Goal: Task Accomplishment & Management: Manage account settings

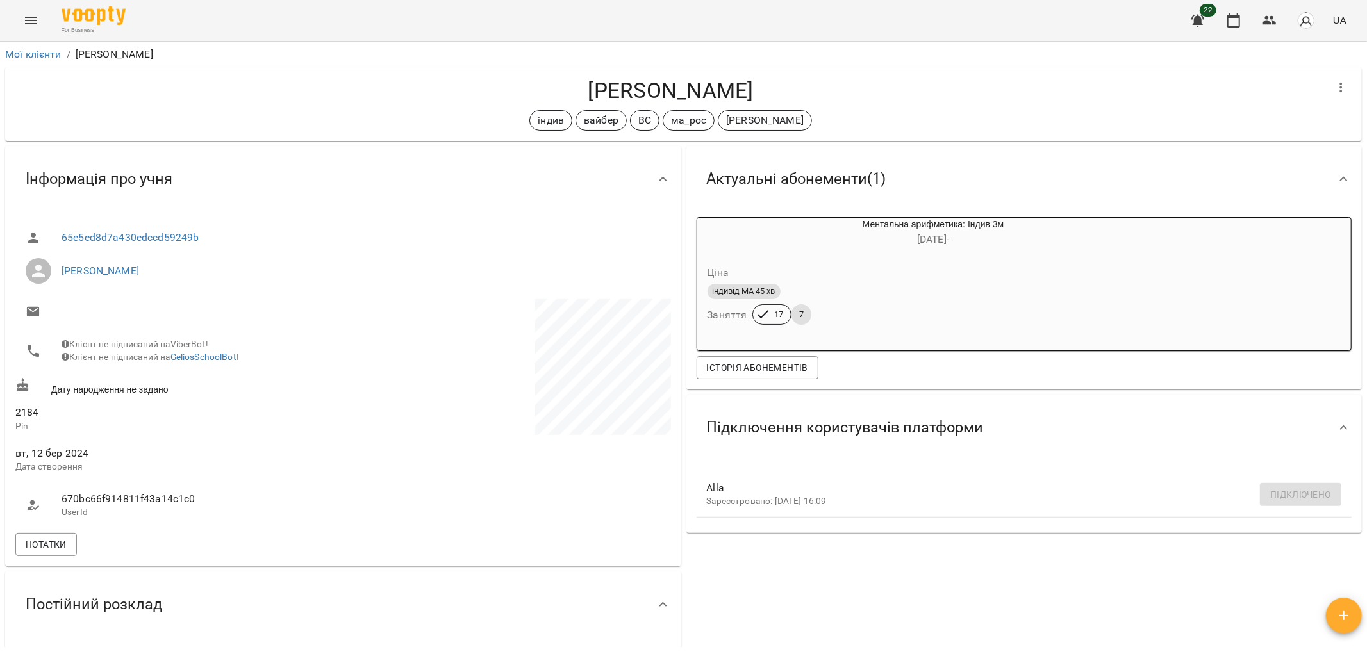
click at [24, 24] on icon "Menu" at bounding box center [30, 20] width 15 height 15
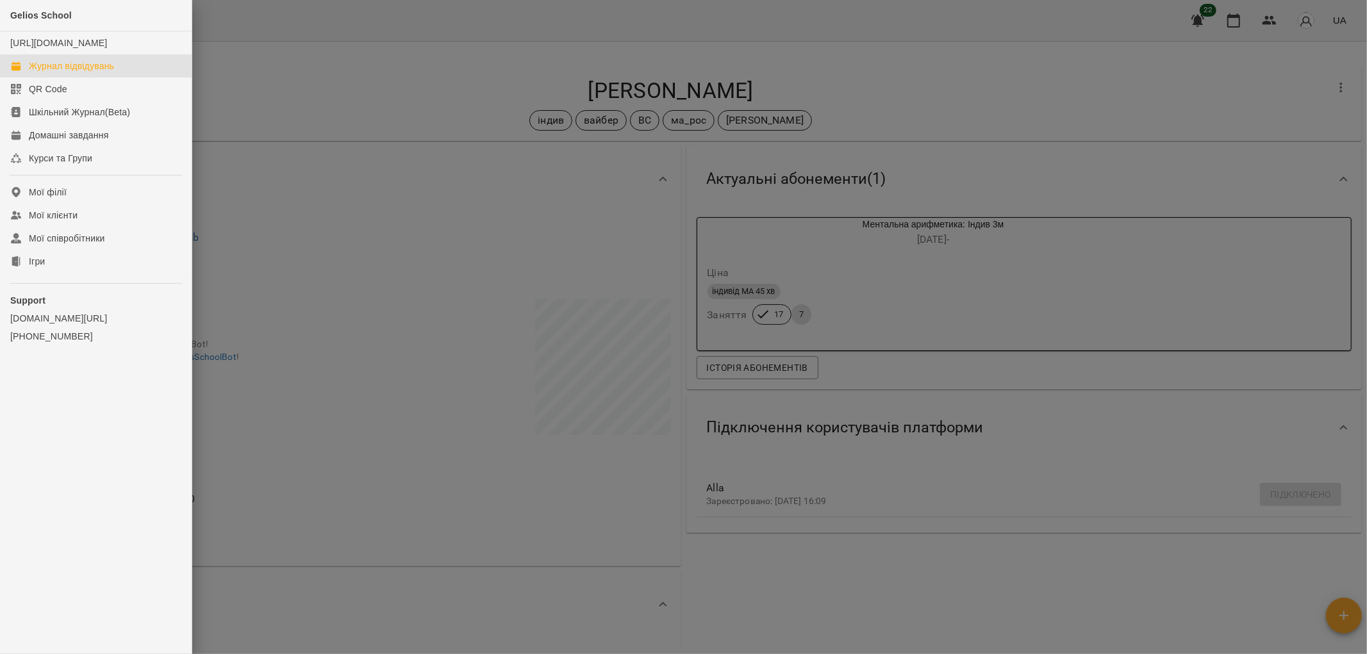
click at [38, 72] on div "Журнал відвідувань" at bounding box center [71, 66] width 85 height 13
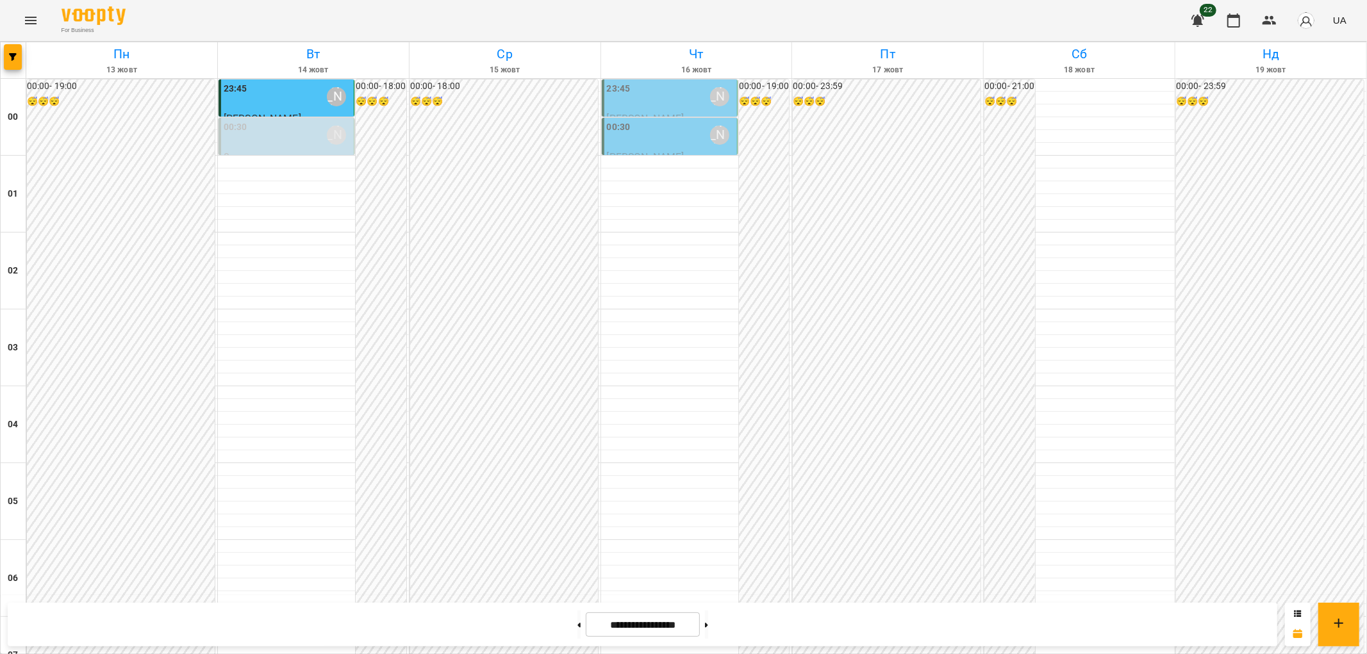
scroll to position [1282, 0]
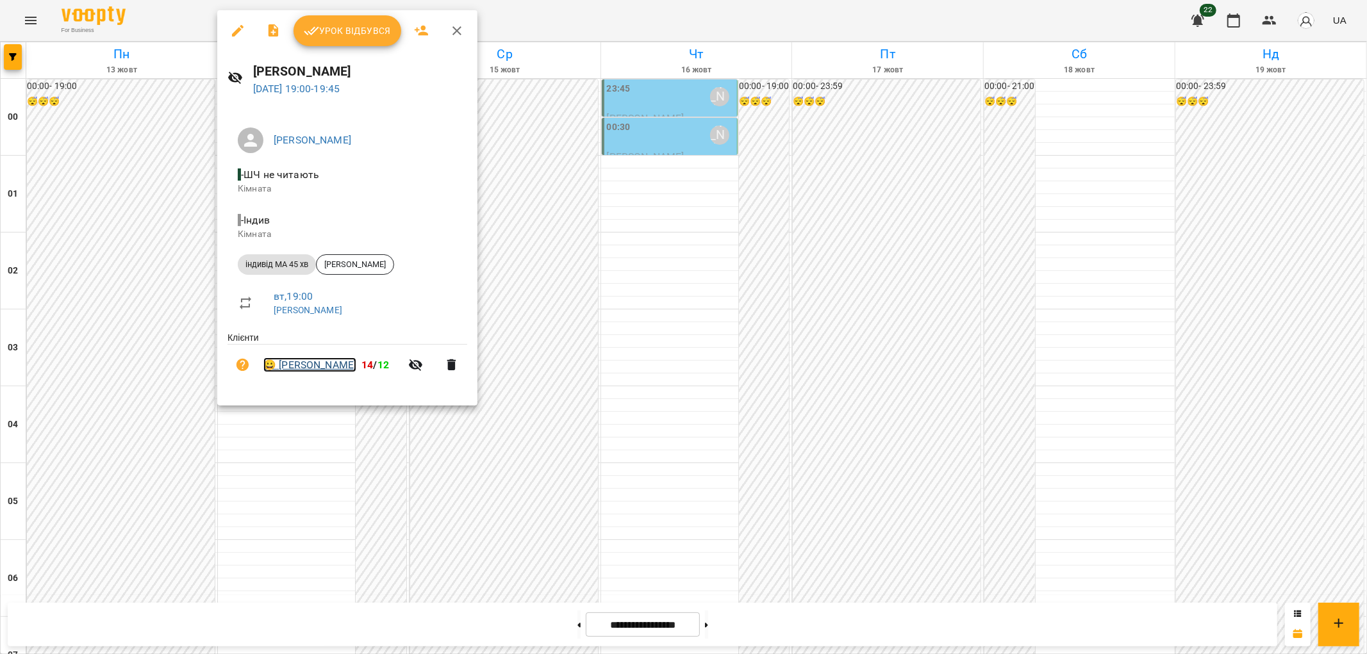
click at [338, 369] on link "😀 [PERSON_NAME]" at bounding box center [309, 365] width 93 height 15
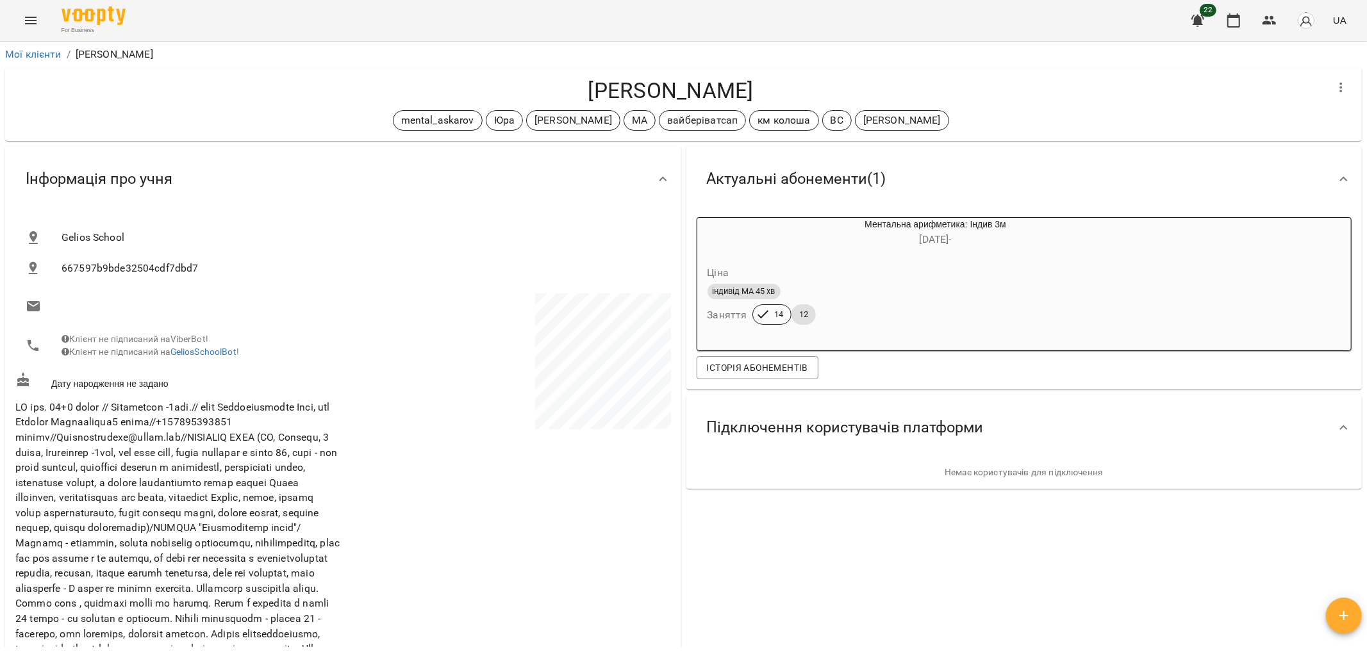
drag, startPoint x: 763, startPoint y: 83, endPoint x: 573, endPoint y: 90, distance: 189.8
click at [573, 90] on h4 "[PERSON_NAME]" at bounding box center [670, 91] width 1311 height 26
copy h4 "[PERSON_NAME]"
click at [24, 24] on icon "Menu" at bounding box center [30, 20] width 15 height 15
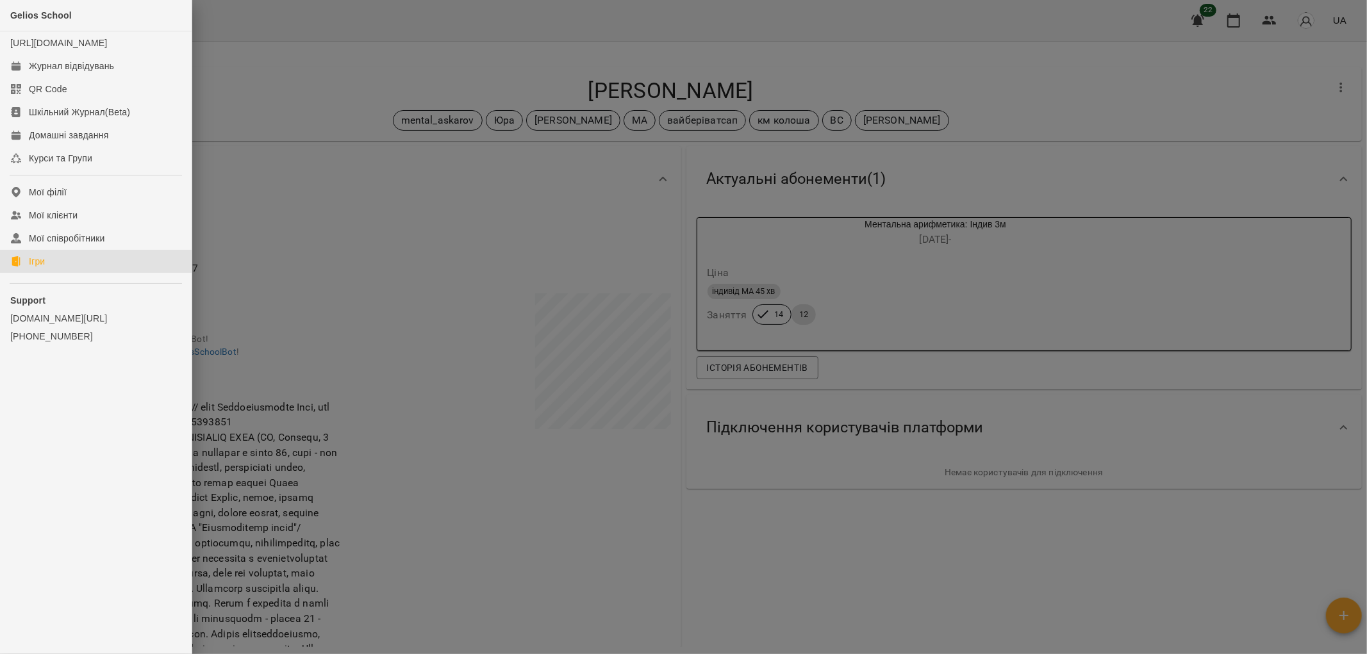
click at [40, 268] on div "Ігри" at bounding box center [37, 261] width 16 height 13
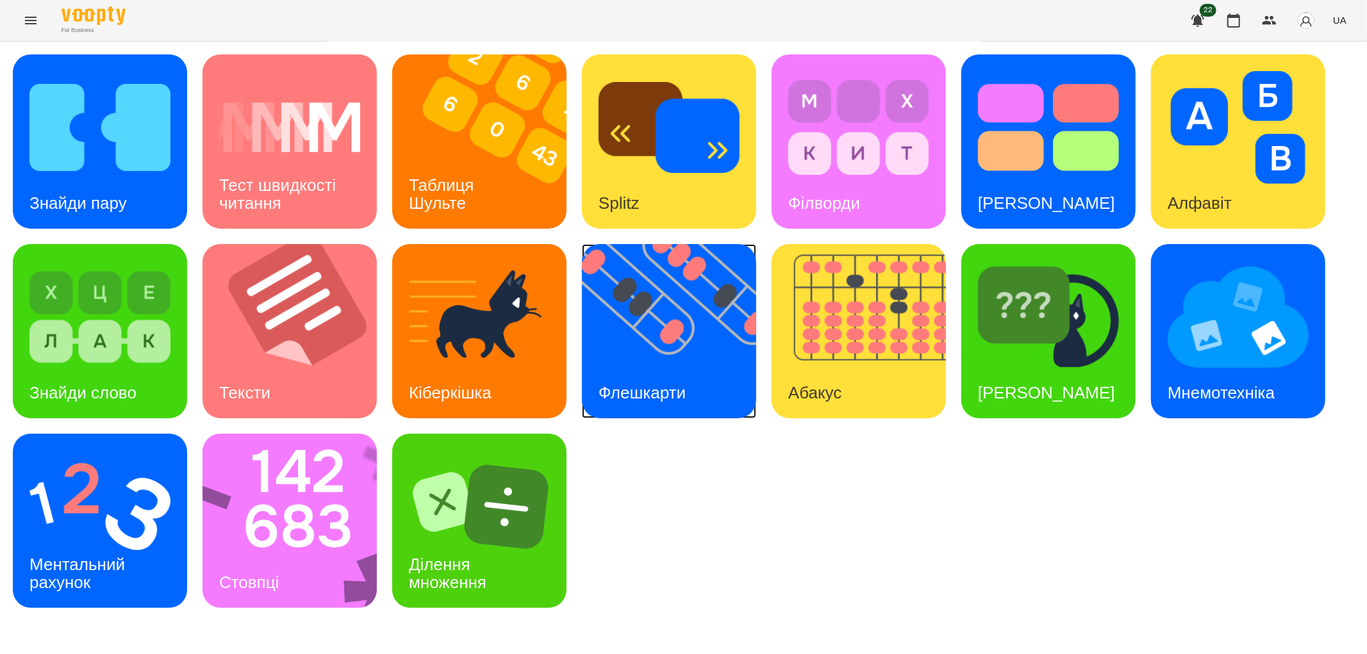
click at [628, 374] on div "Флешкарти" at bounding box center [642, 393] width 121 height 51
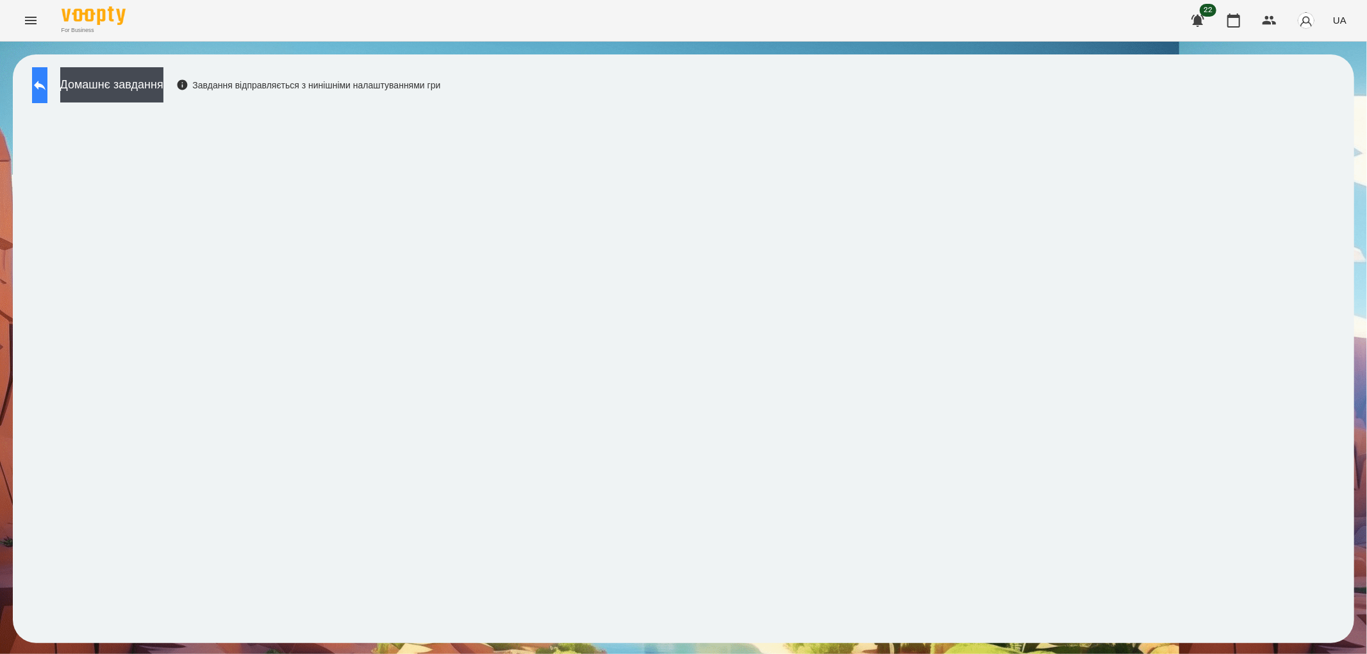
click at [47, 91] on icon at bounding box center [39, 85] width 15 height 15
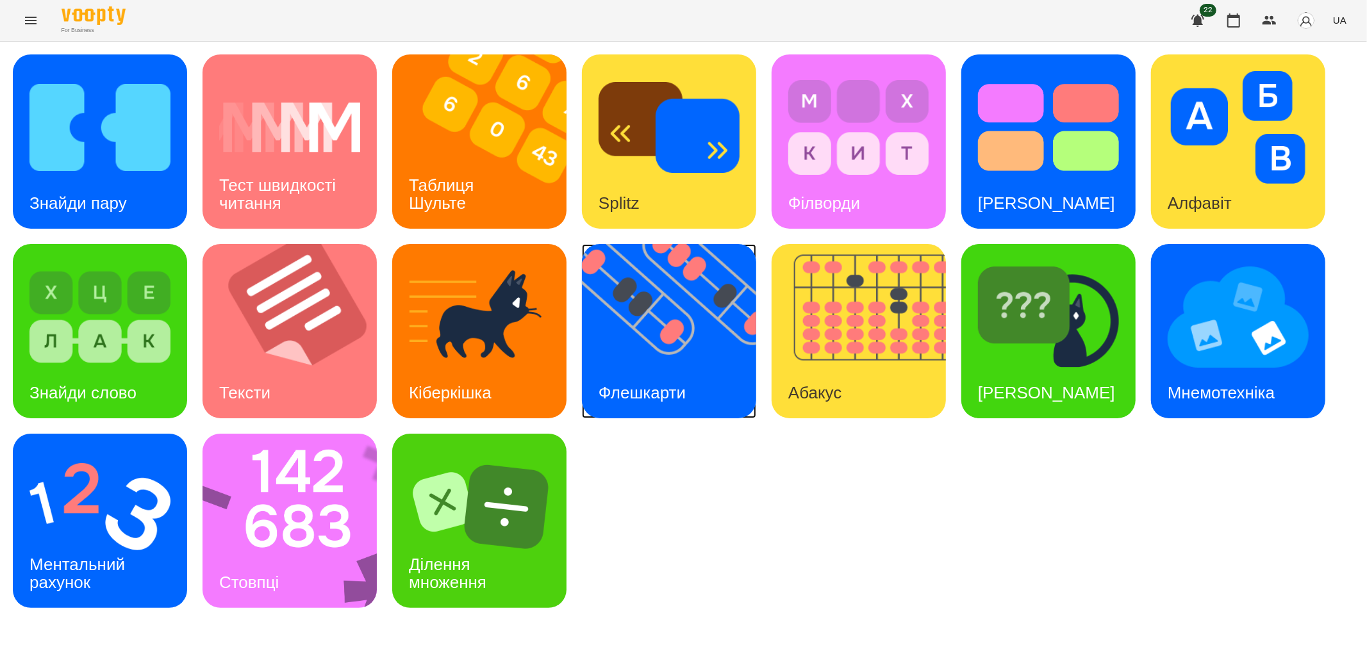
click at [662, 360] on img at bounding box center [677, 331] width 190 height 174
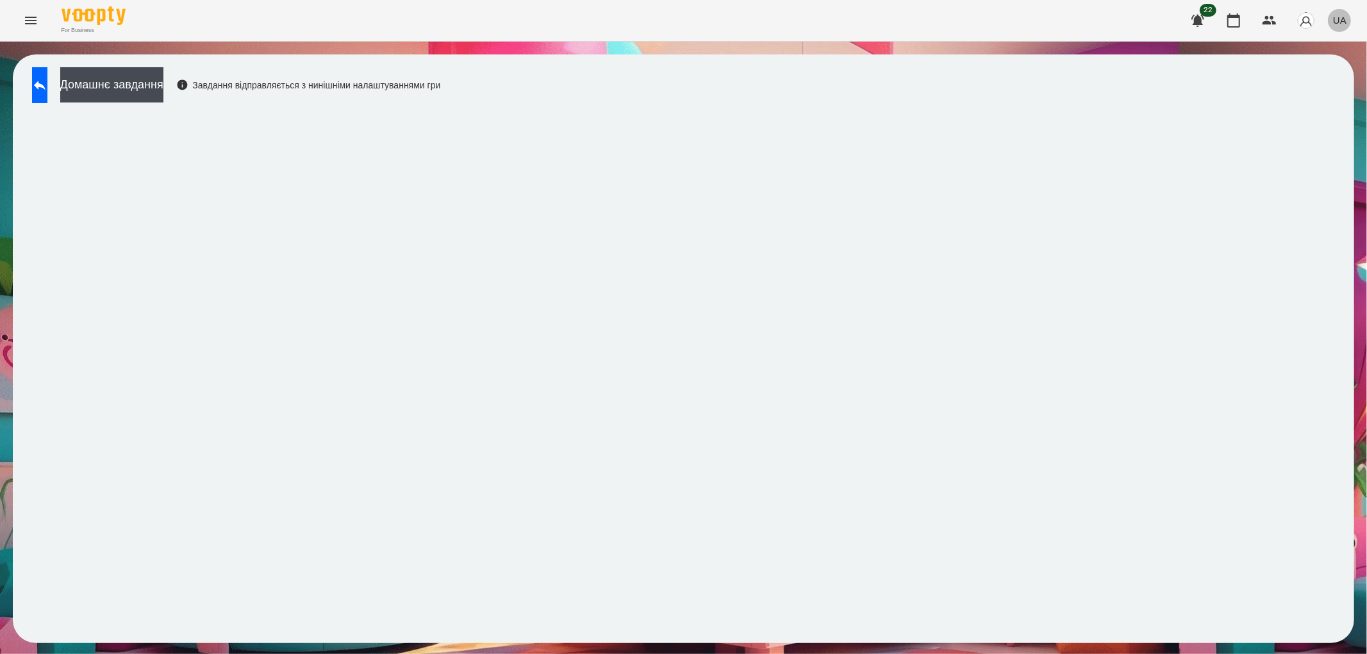
click at [1340, 17] on span "UA" at bounding box center [1339, 19] width 13 height 13
click at [1303, 100] on div "Русский" at bounding box center [1315, 95] width 65 height 23
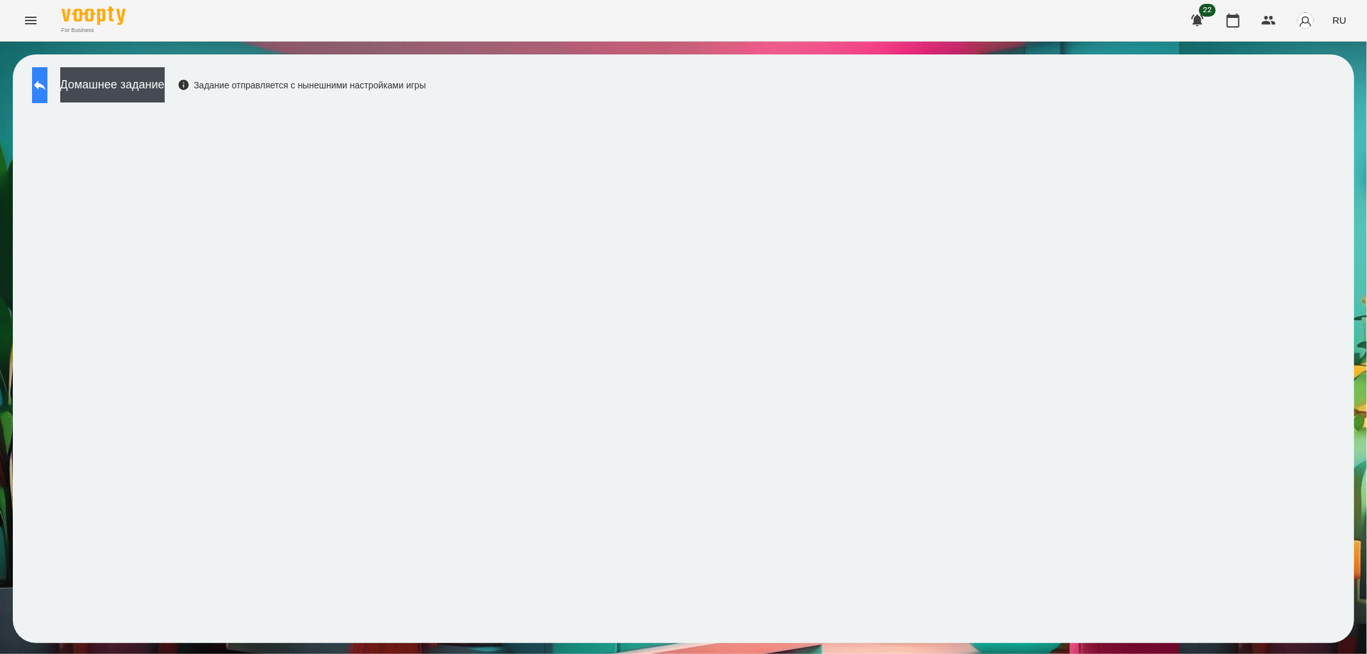
click at [46, 87] on icon at bounding box center [40, 86] width 12 height 10
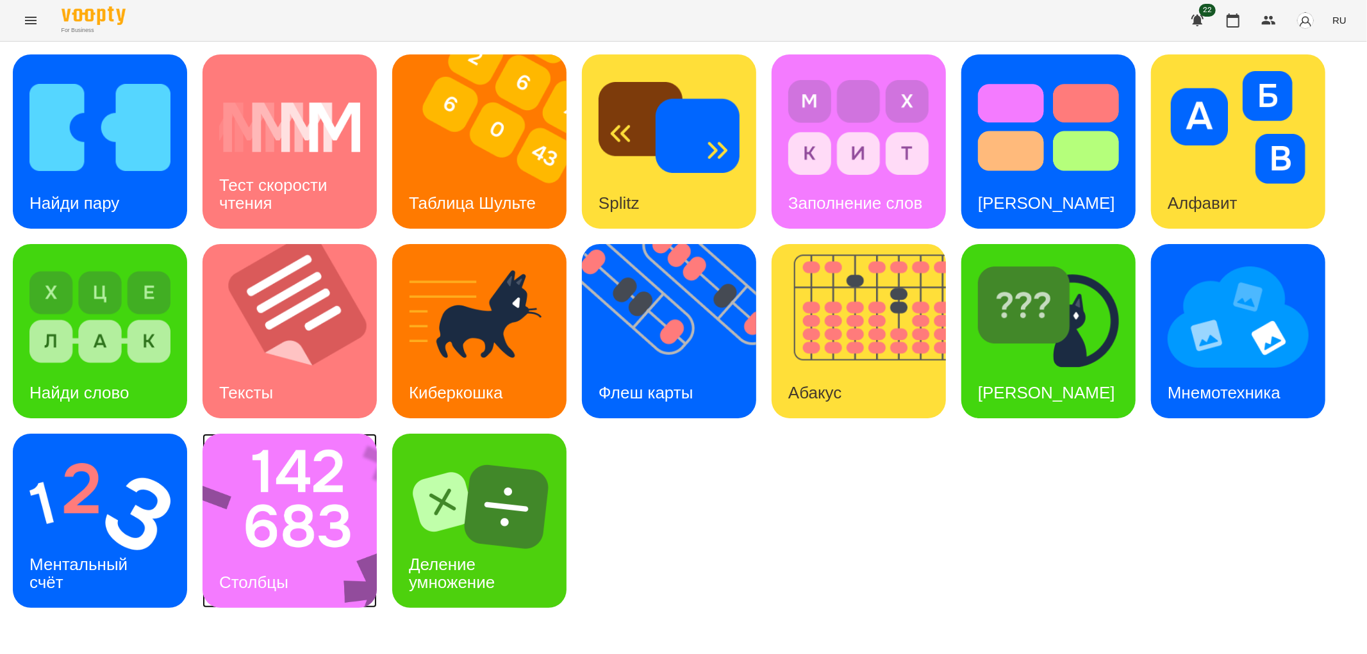
click at [324, 531] on img at bounding box center [298, 521] width 191 height 174
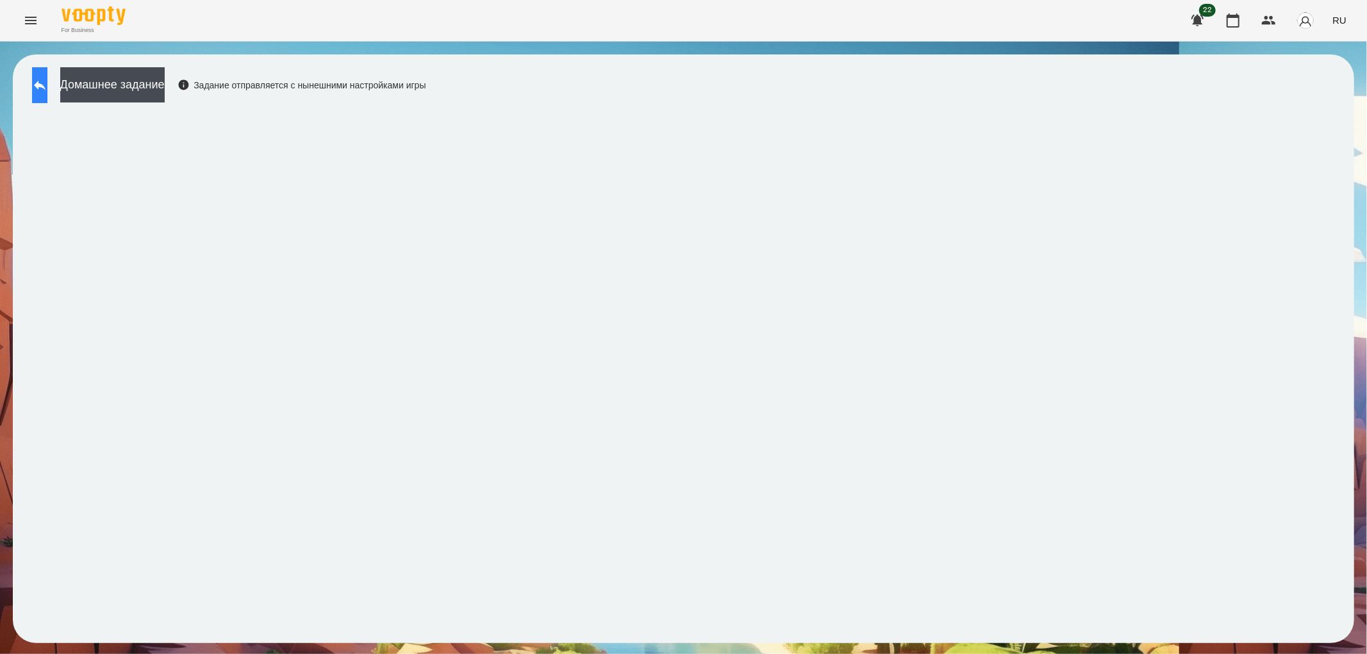
click at [47, 87] on icon at bounding box center [39, 85] width 15 height 15
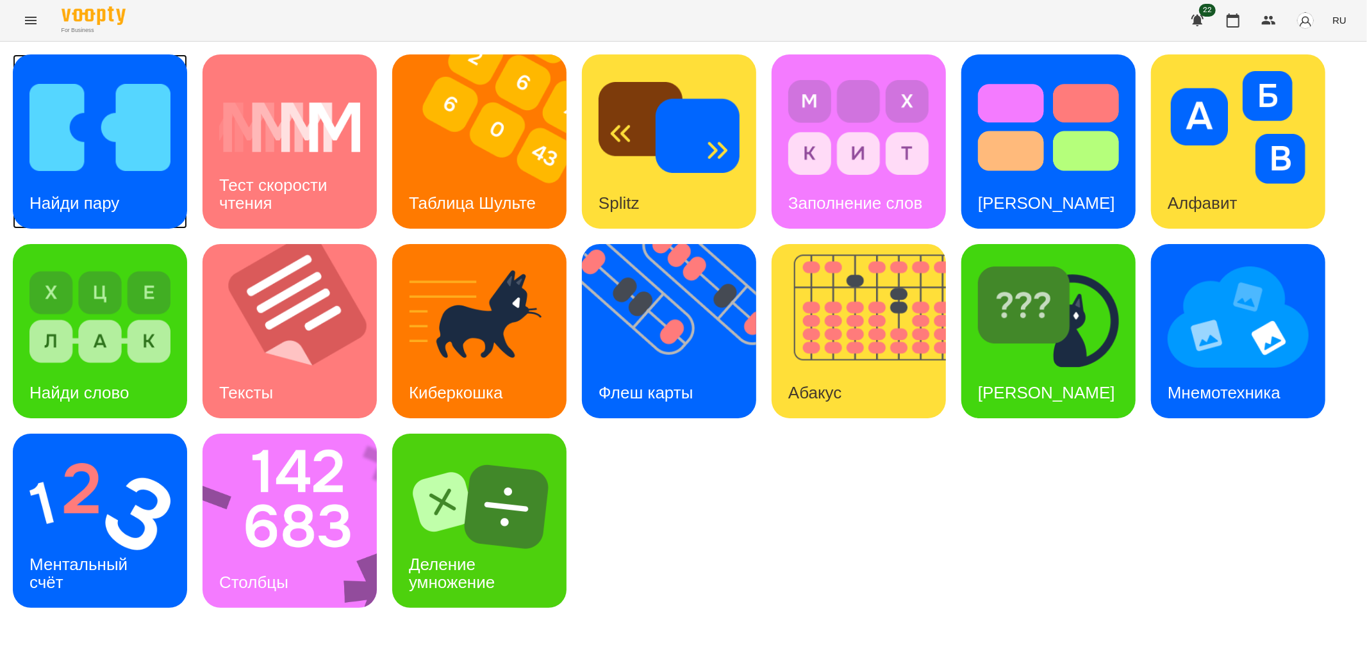
click at [67, 150] on img at bounding box center [99, 127] width 141 height 113
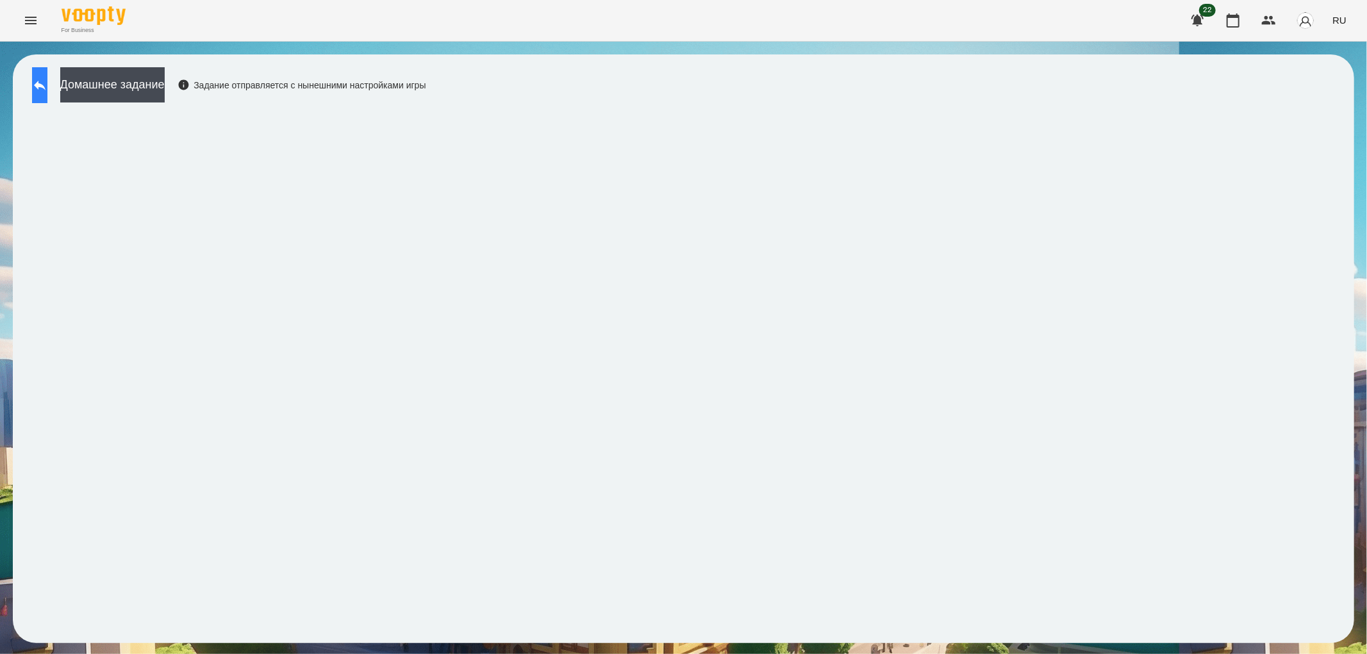
click at [47, 82] on icon at bounding box center [39, 85] width 15 height 15
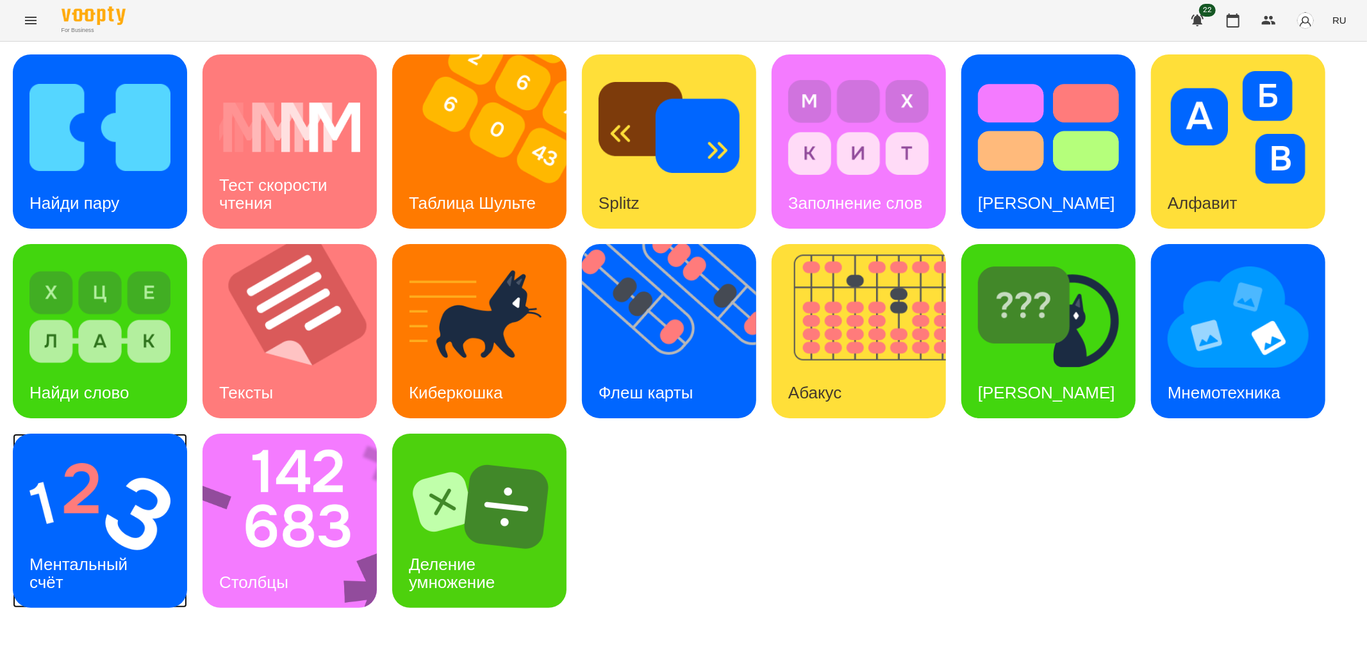
click at [56, 548] on div "Ментальный счёт" at bounding box center [81, 574] width 136 height 69
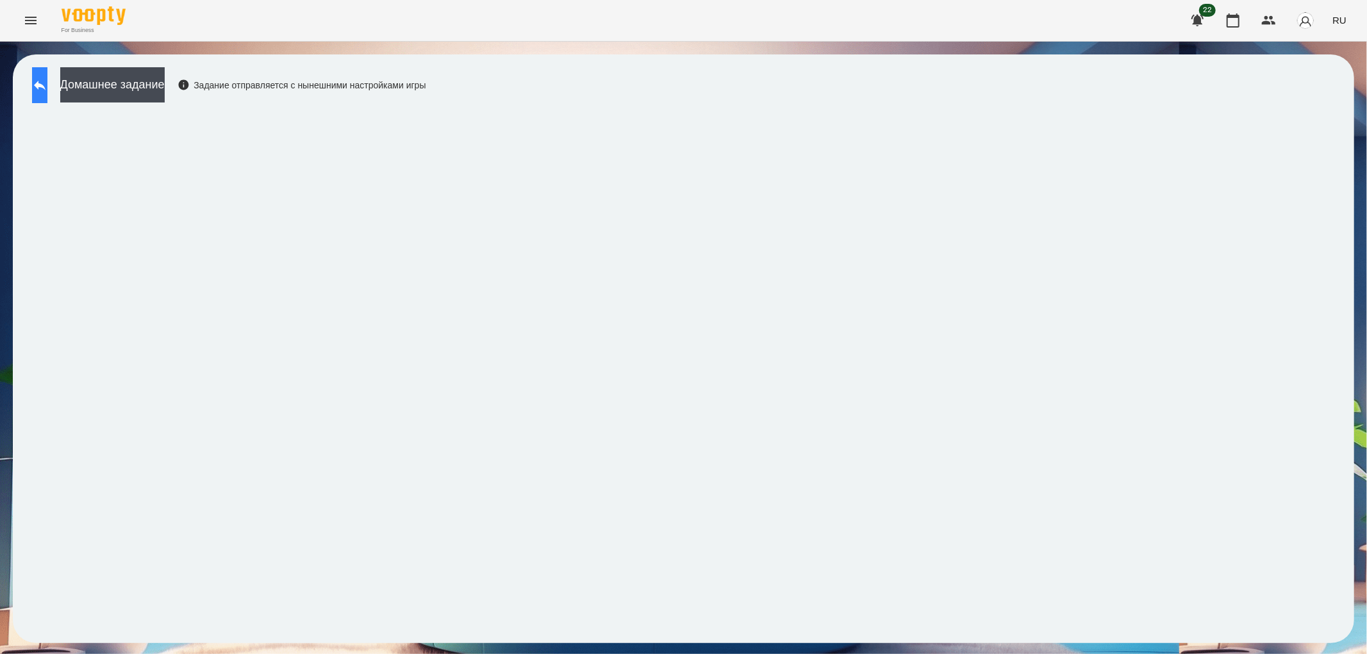
click at [47, 75] on button at bounding box center [39, 85] width 15 height 36
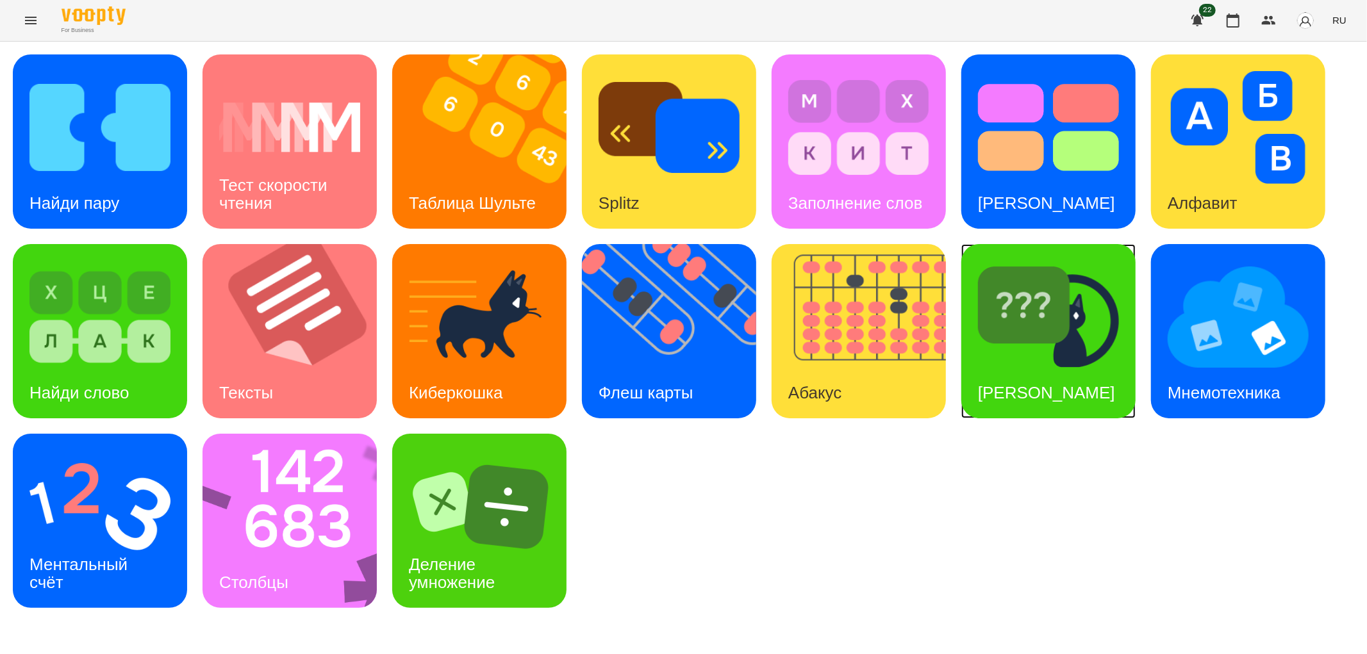
click at [1015, 368] on div "[PERSON_NAME]" at bounding box center [1046, 393] width 170 height 51
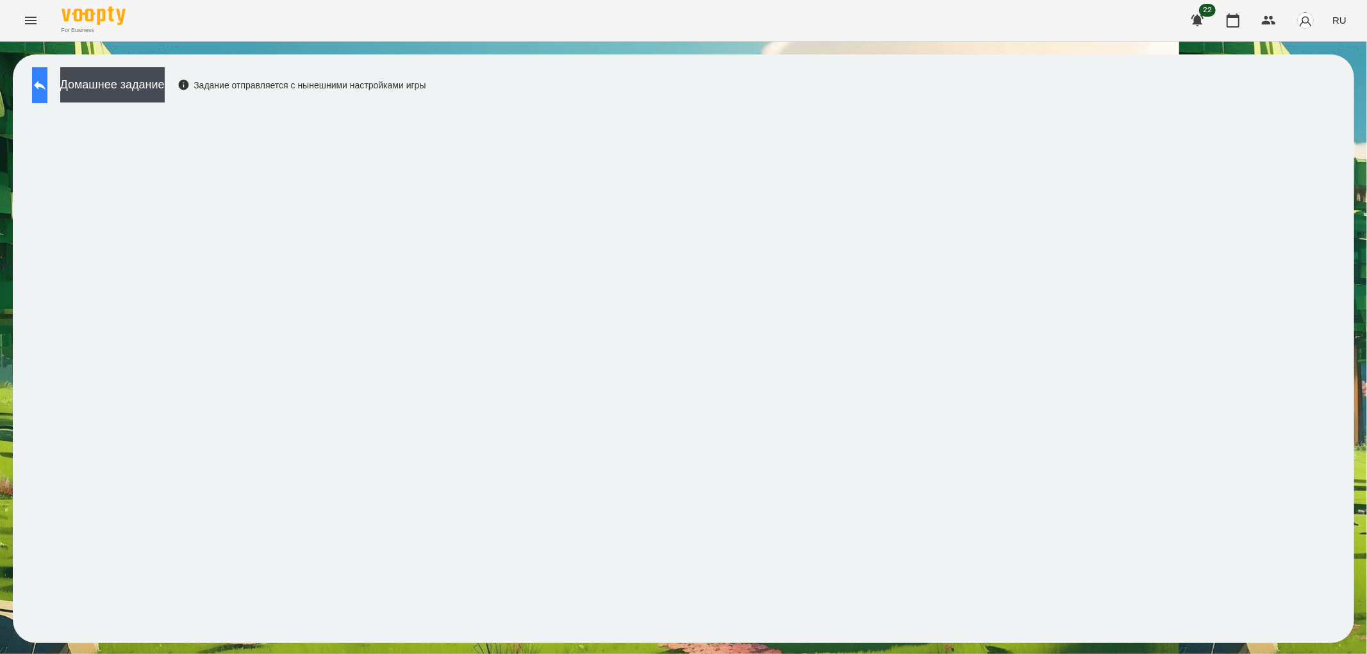
click at [47, 97] on button at bounding box center [39, 85] width 15 height 36
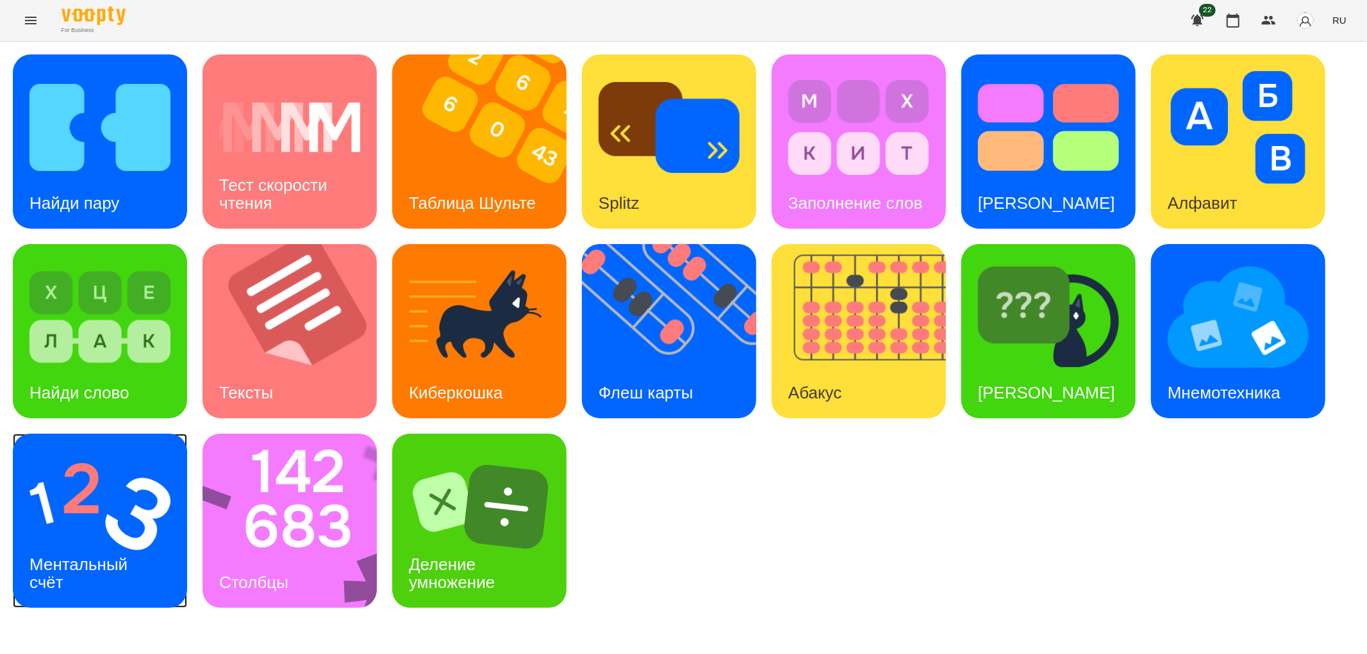
click at [93, 552] on div "Ментальный счёт" at bounding box center [81, 574] width 136 height 69
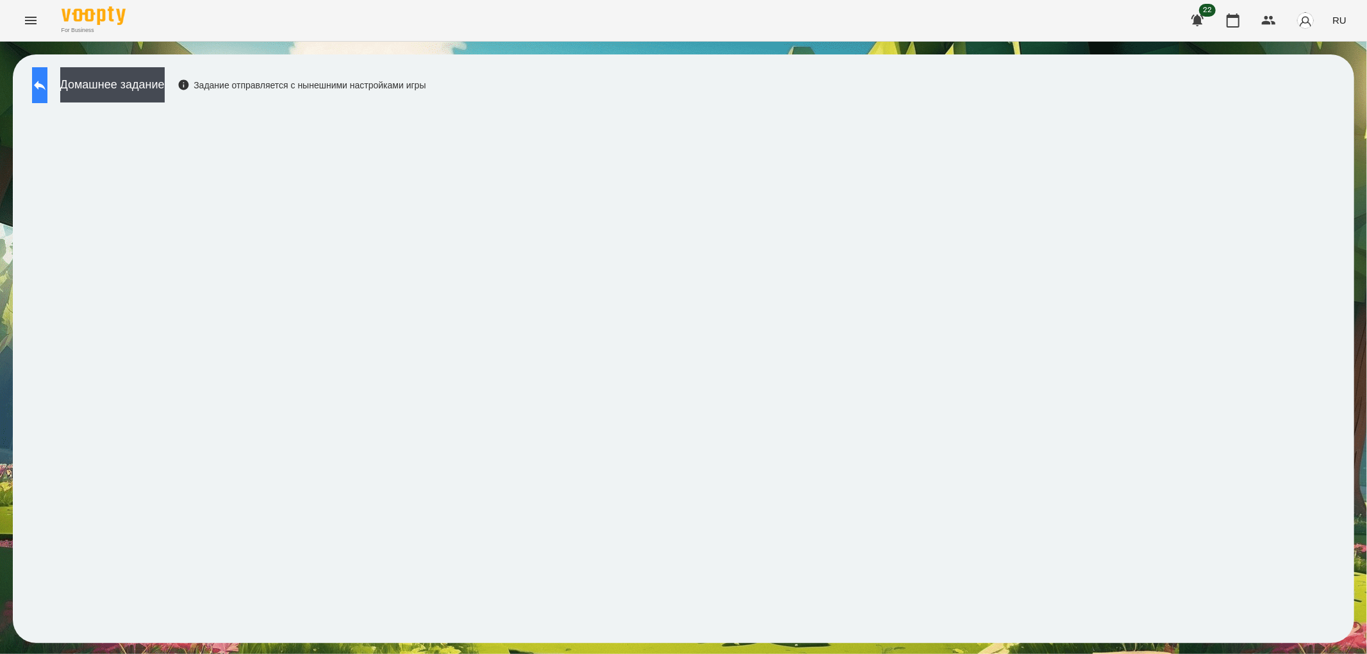
click at [39, 83] on button at bounding box center [39, 85] width 15 height 36
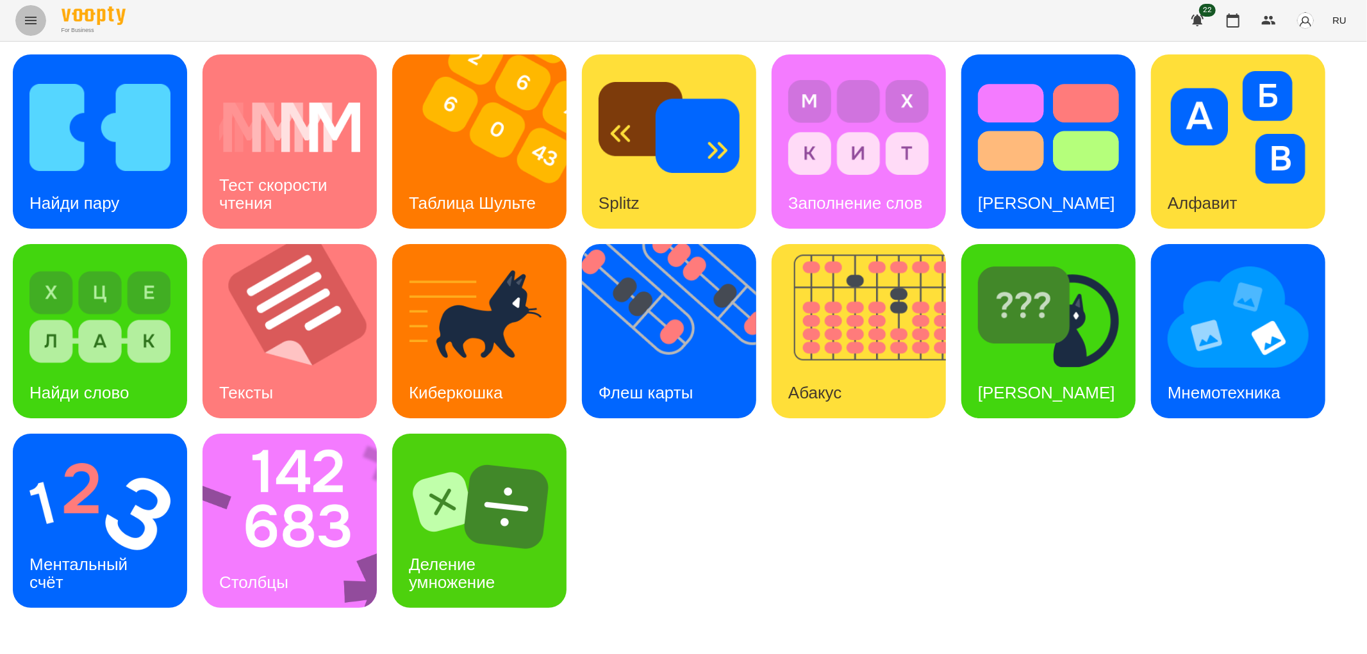
click at [24, 21] on icon "Menu" at bounding box center [30, 20] width 15 height 15
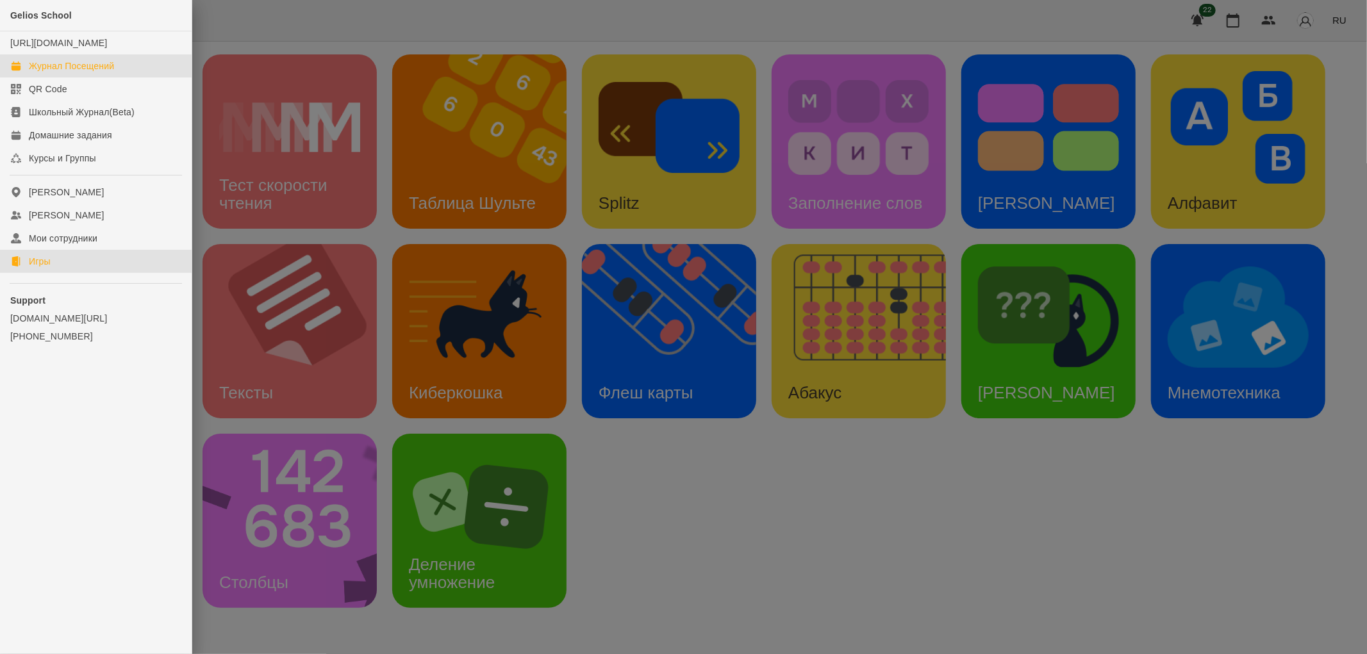
click at [59, 72] on div "Журнал Посещений" at bounding box center [71, 66] width 85 height 13
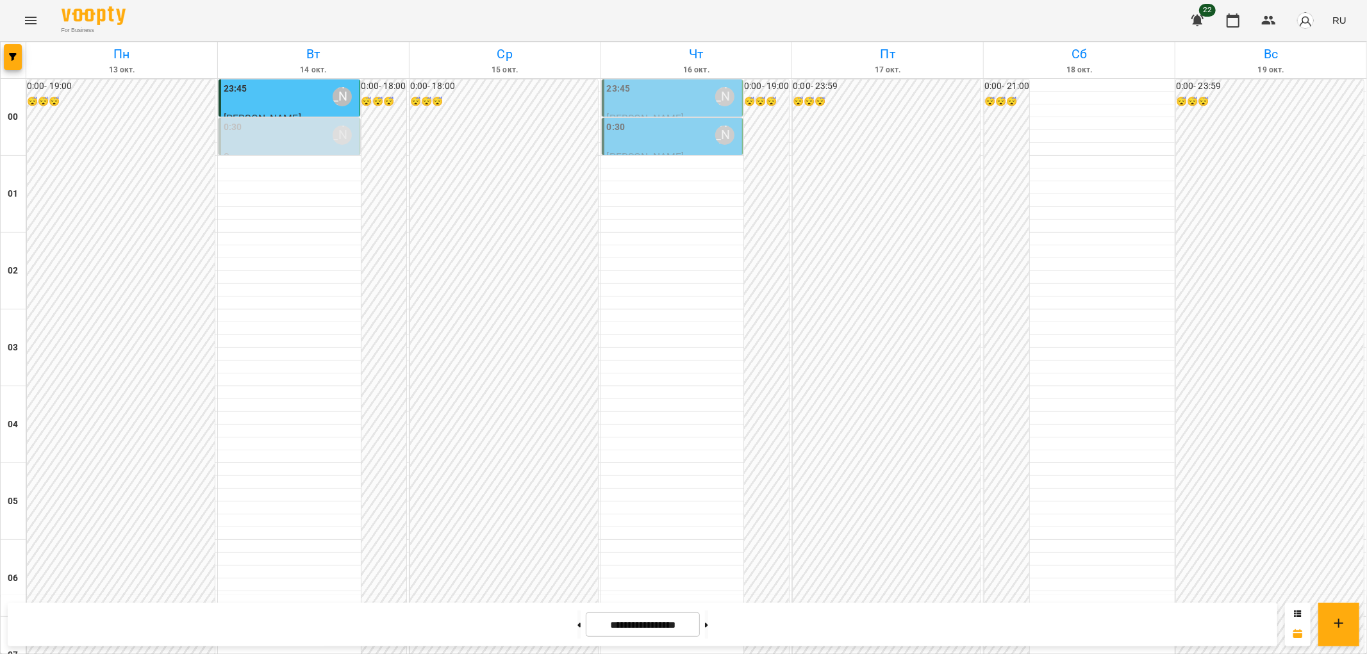
scroll to position [1139, 0]
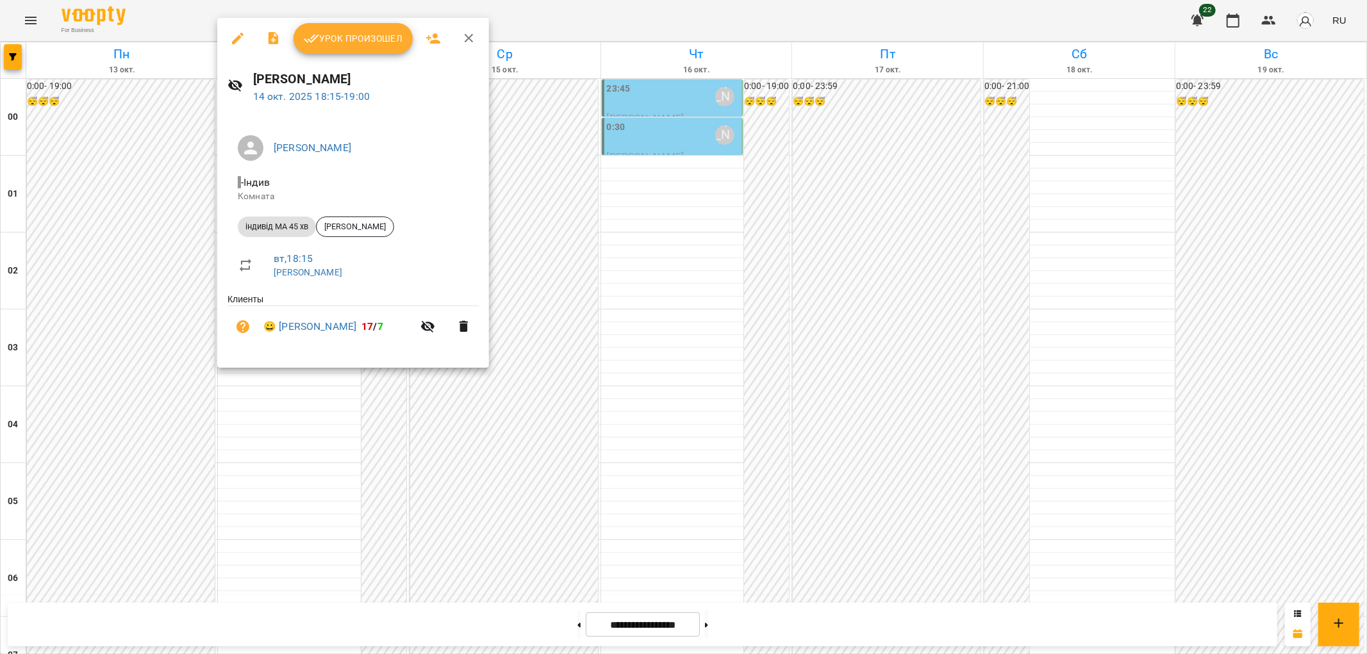
click at [336, 39] on span "Урок произошел" at bounding box center [353, 38] width 99 height 15
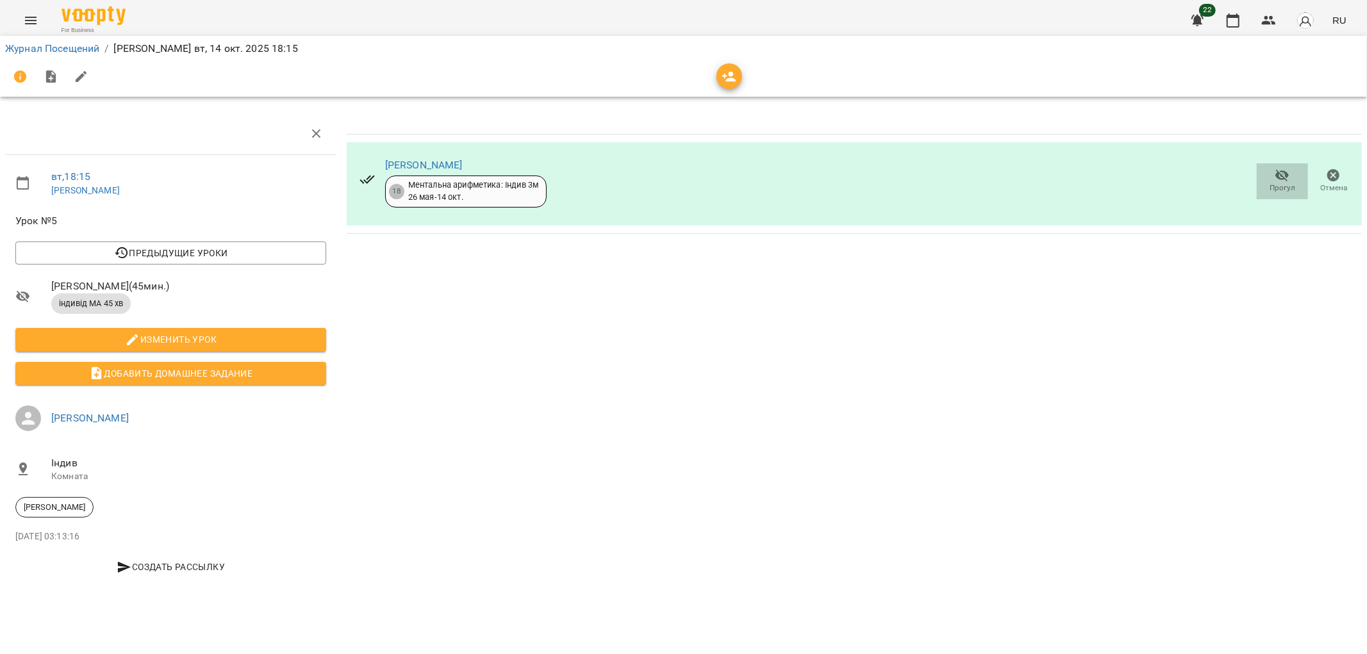
click at [1279, 178] on icon "button" at bounding box center [1283, 176] width 14 height 12
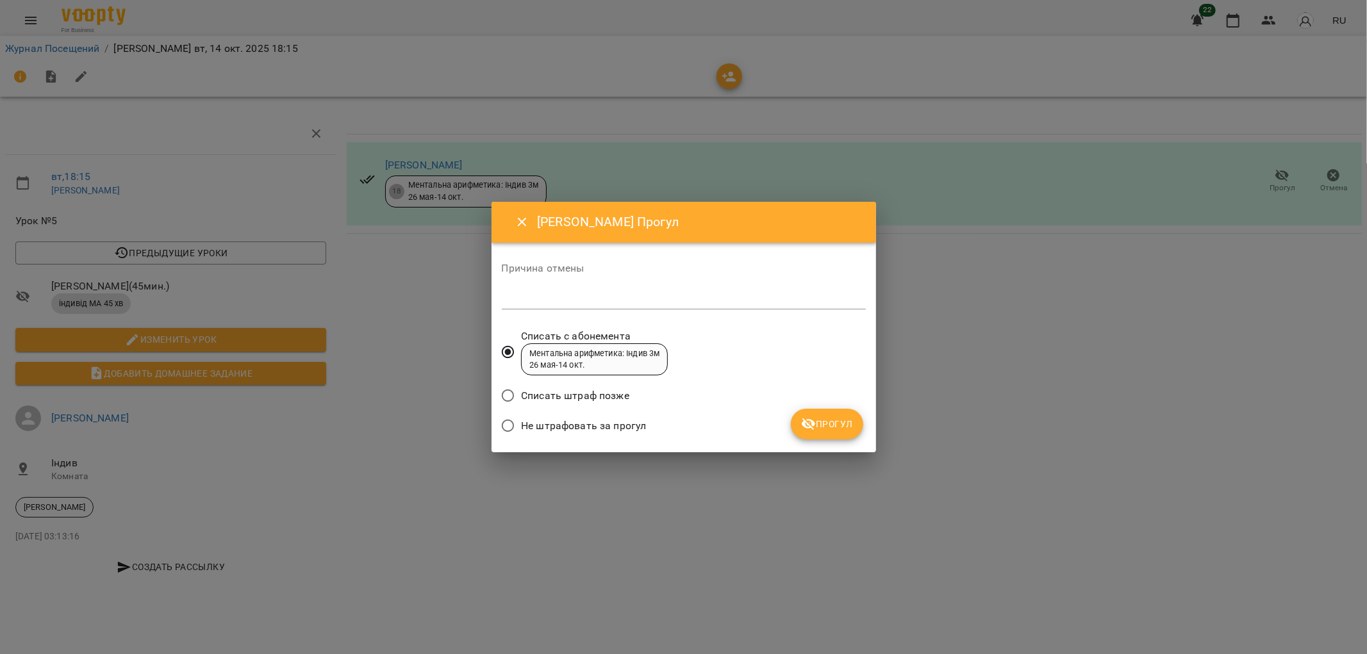
click at [569, 427] on span "Не штрафовать за прогул" at bounding box center [583, 426] width 125 height 15
click at [522, 300] on textarea at bounding box center [684, 299] width 364 height 12
type textarea "********"
click at [827, 433] on button "Прогул" at bounding box center [827, 424] width 72 height 31
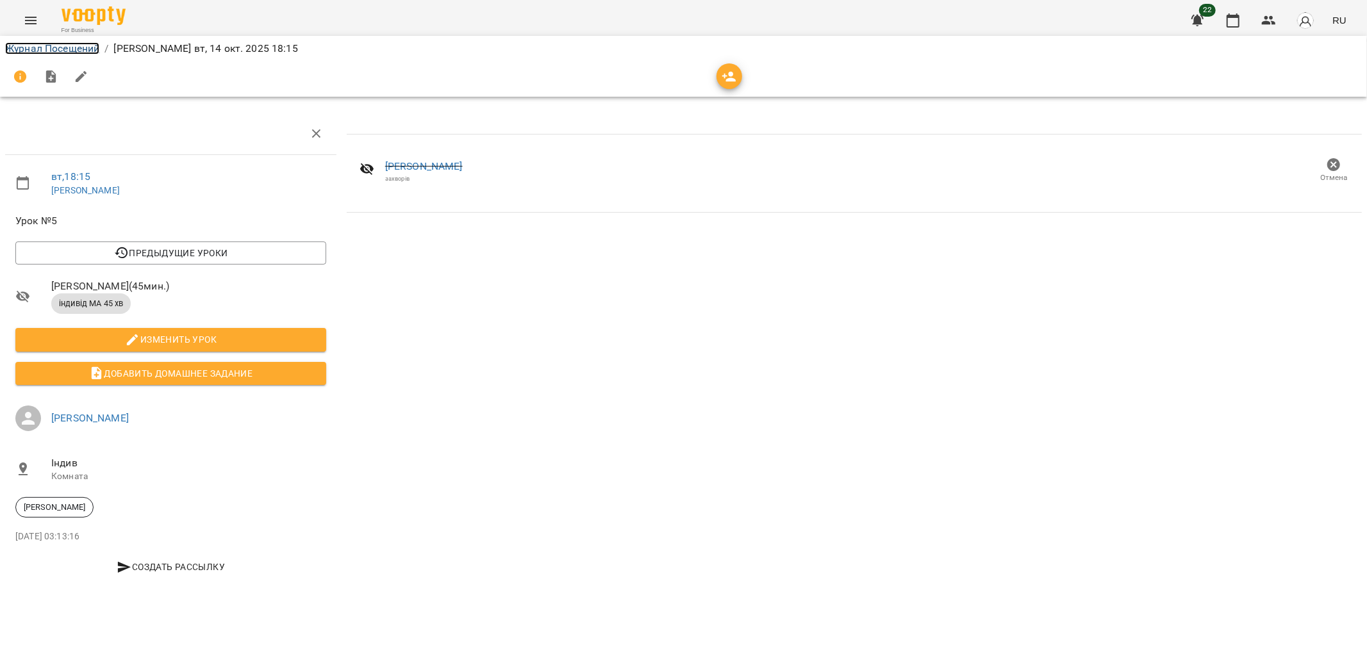
click at [41, 49] on link "Журнал Посещений" at bounding box center [52, 48] width 94 height 12
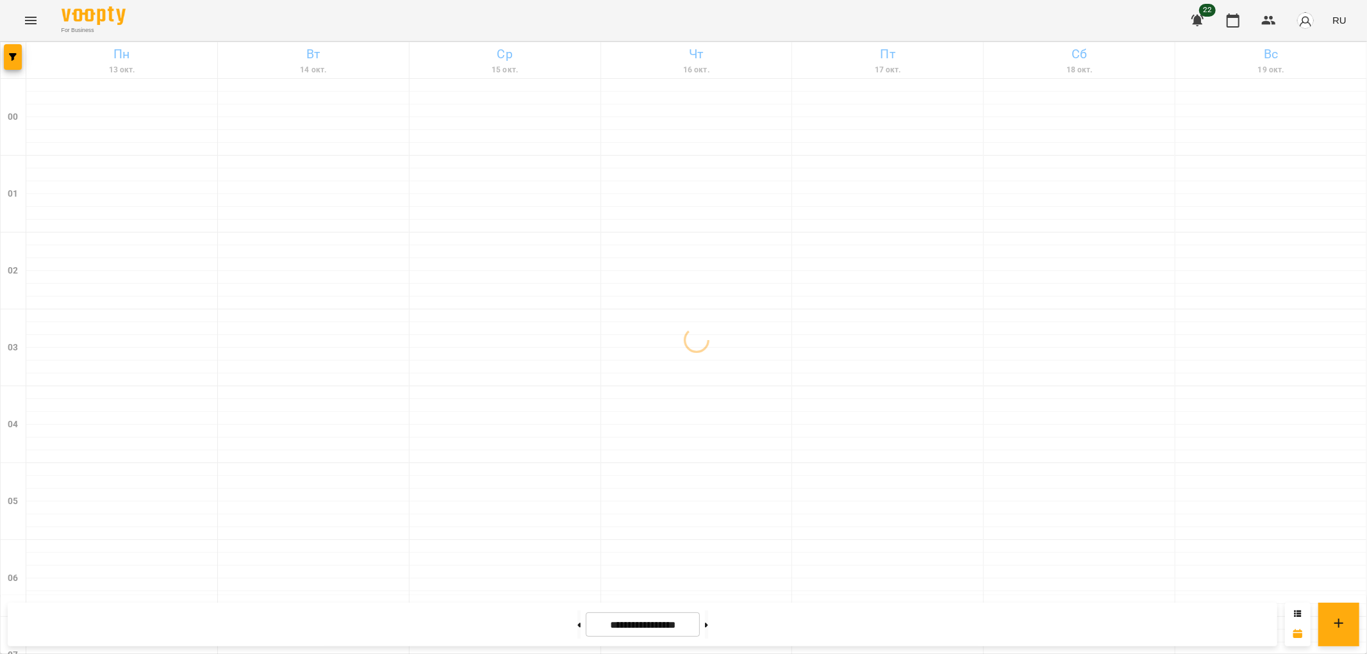
scroll to position [1328, 0]
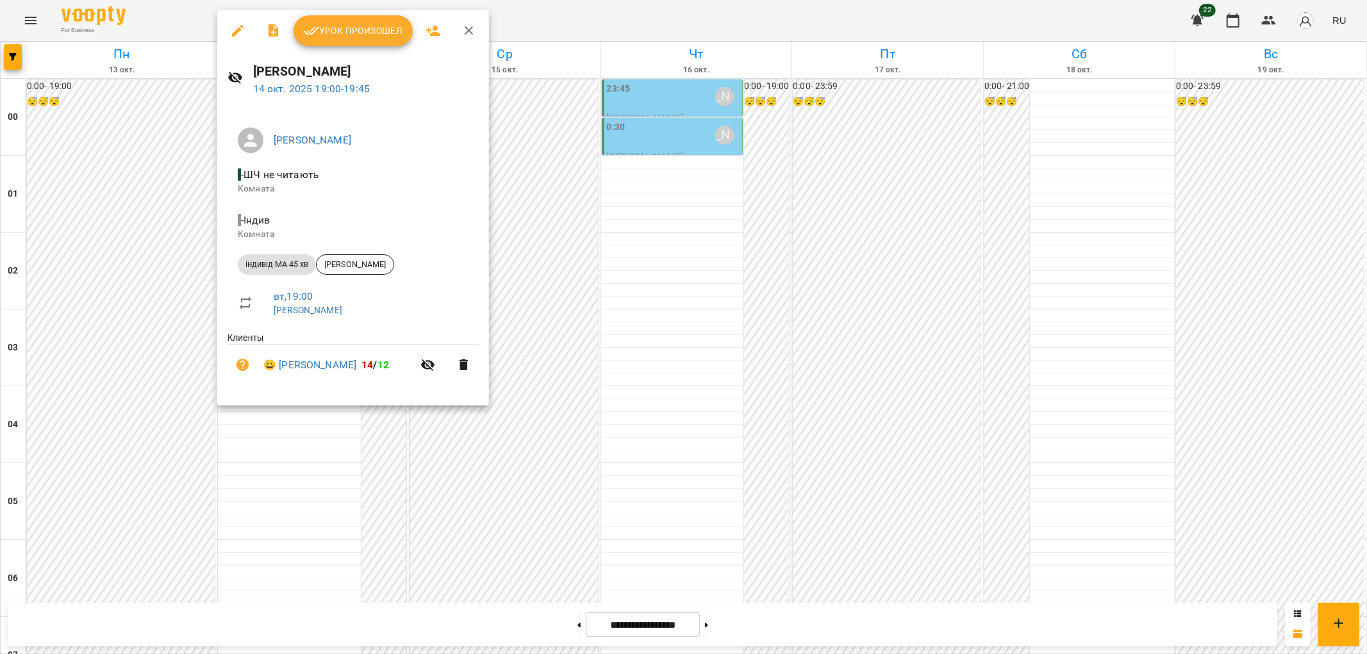
click at [349, 35] on span "Урок произошел" at bounding box center [353, 30] width 99 height 15
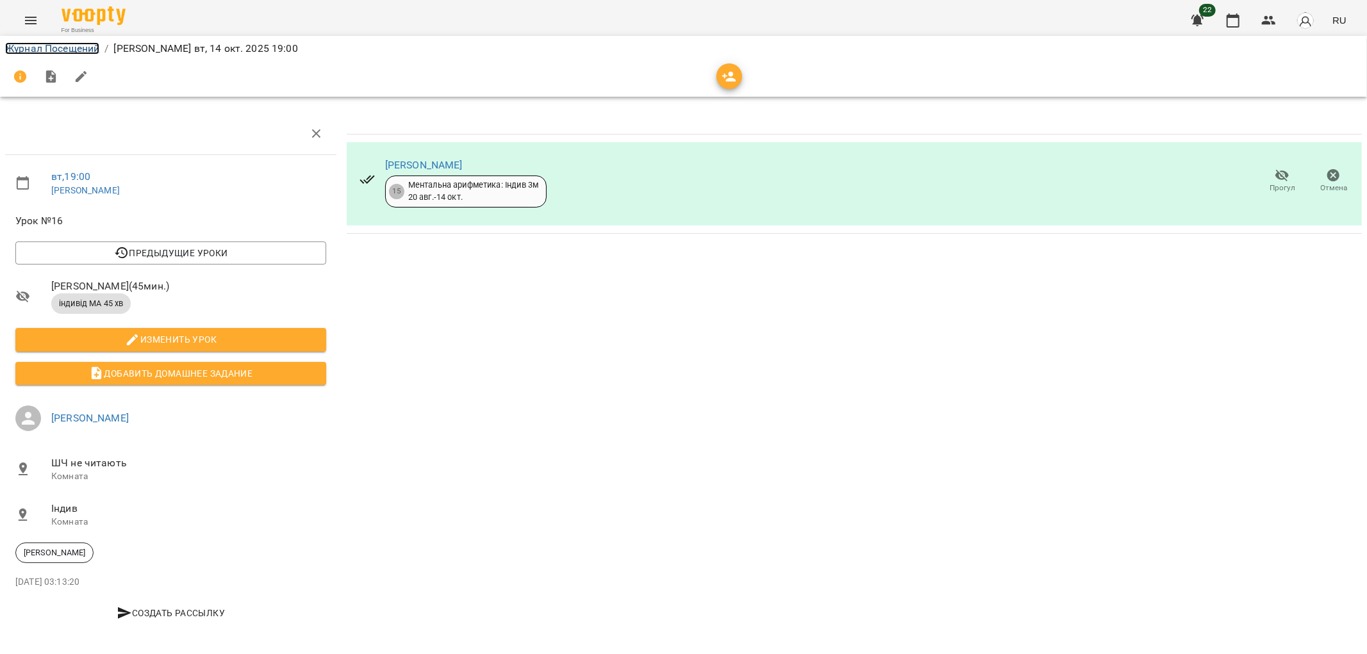
click at [31, 50] on link "Журнал Посещений" at bounding box center [52, 48] width 94 height 12
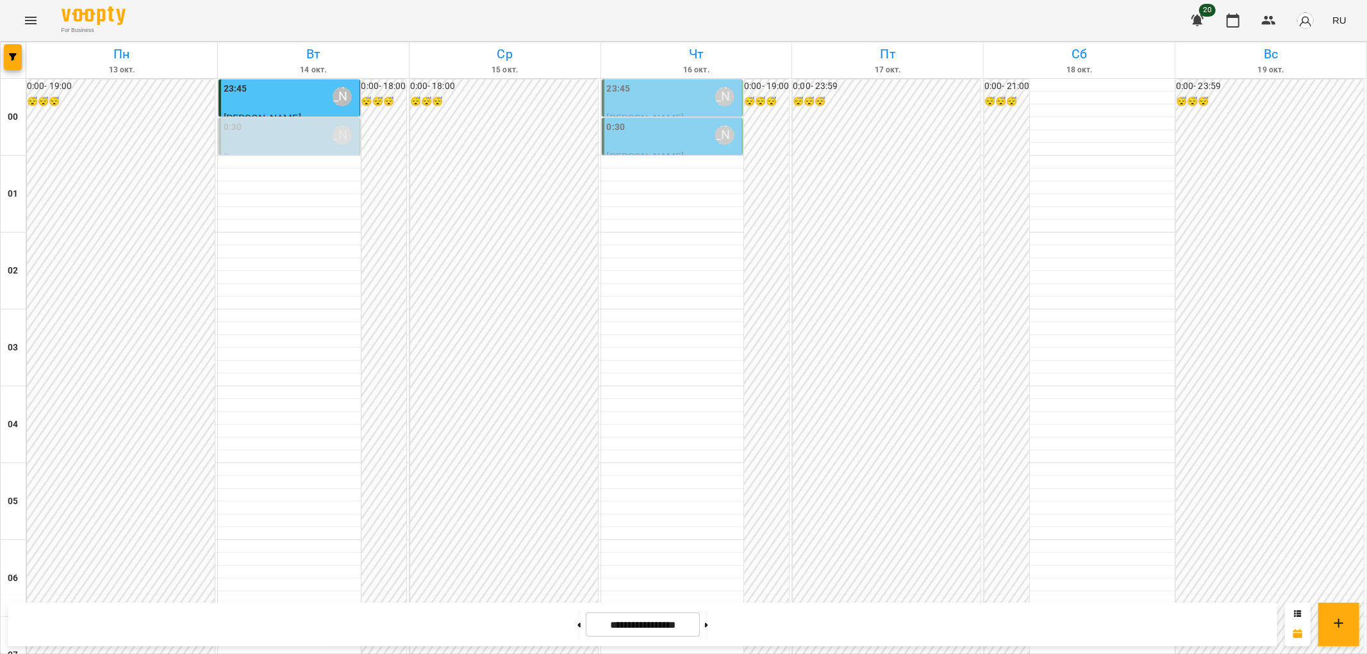
click at [28, 20] on icon "Menu" at bounding box center [31, 21] width 12 height 8
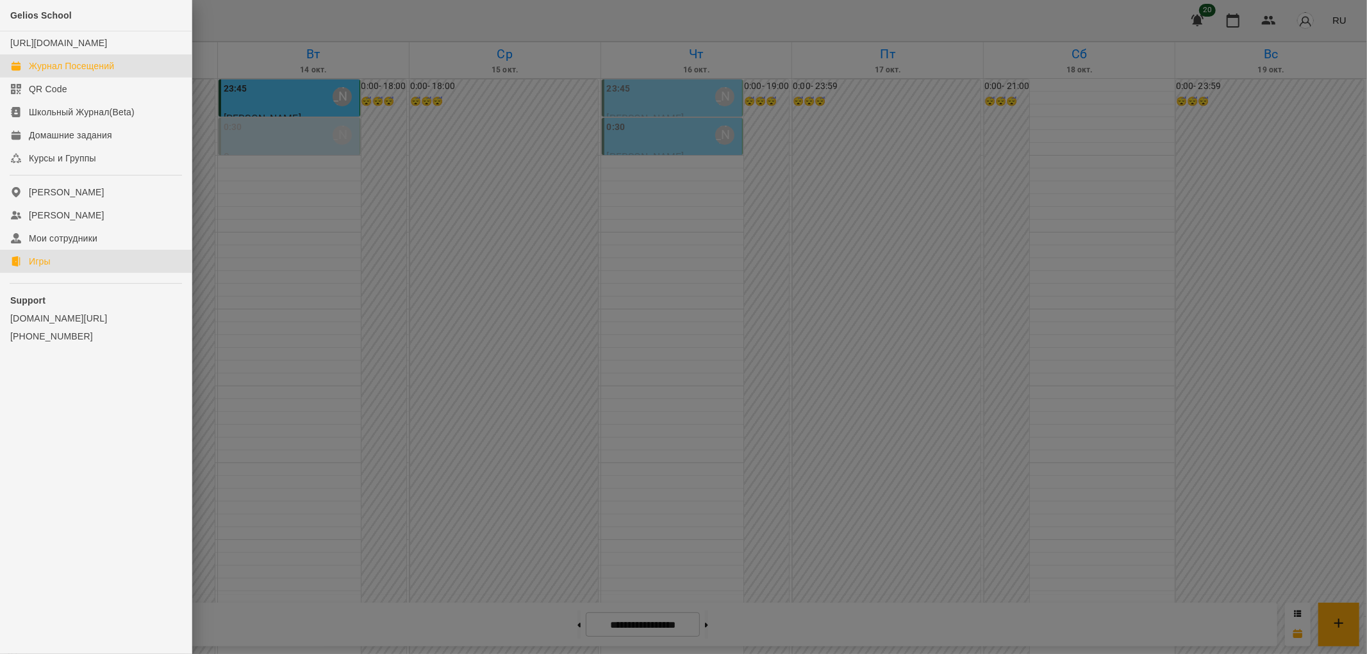
click at [51, 268] on div "Игры" at bounding box center [40, 261] width 22 height 13
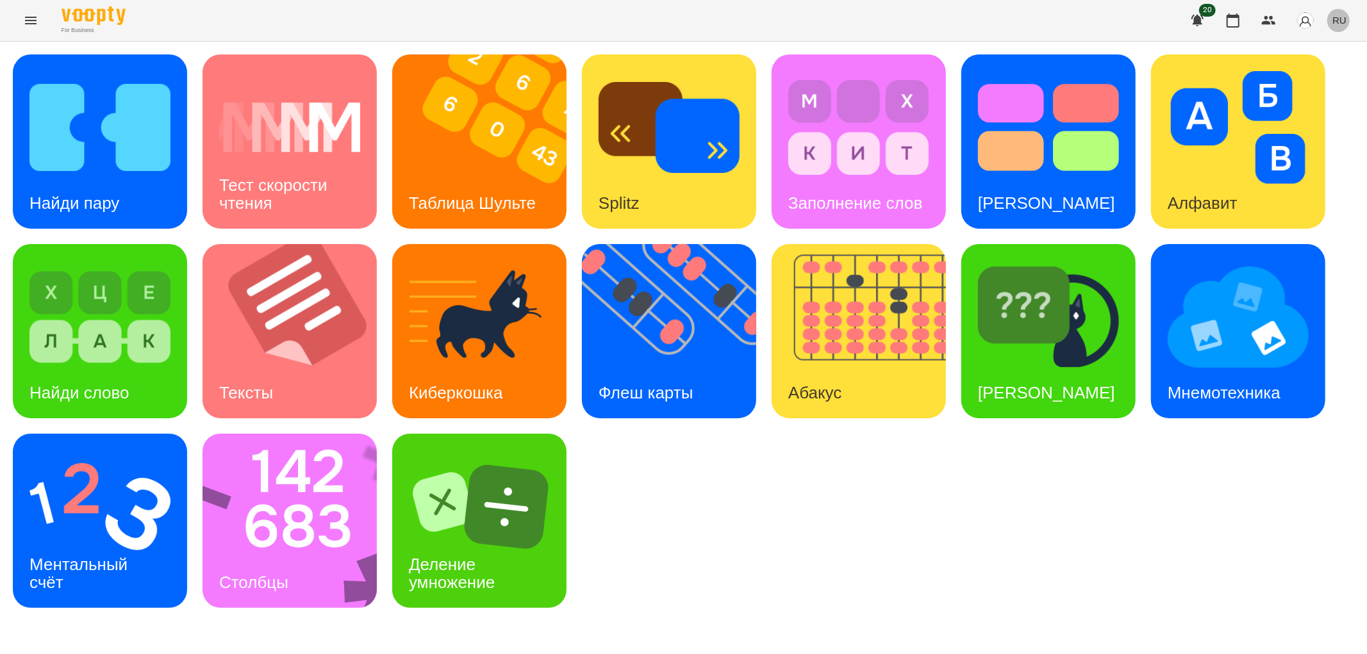
click at [1333, 18] on button "RU" at bounding box center [1339, 20] width 24 height 24
click at [1303, 78] on div "Українська" at bounding box center [1315, 72] width 65 height 23
click at [84, 541] on div "Ментальний рахунок" at bounding box center [79, 574] width 133 height 69
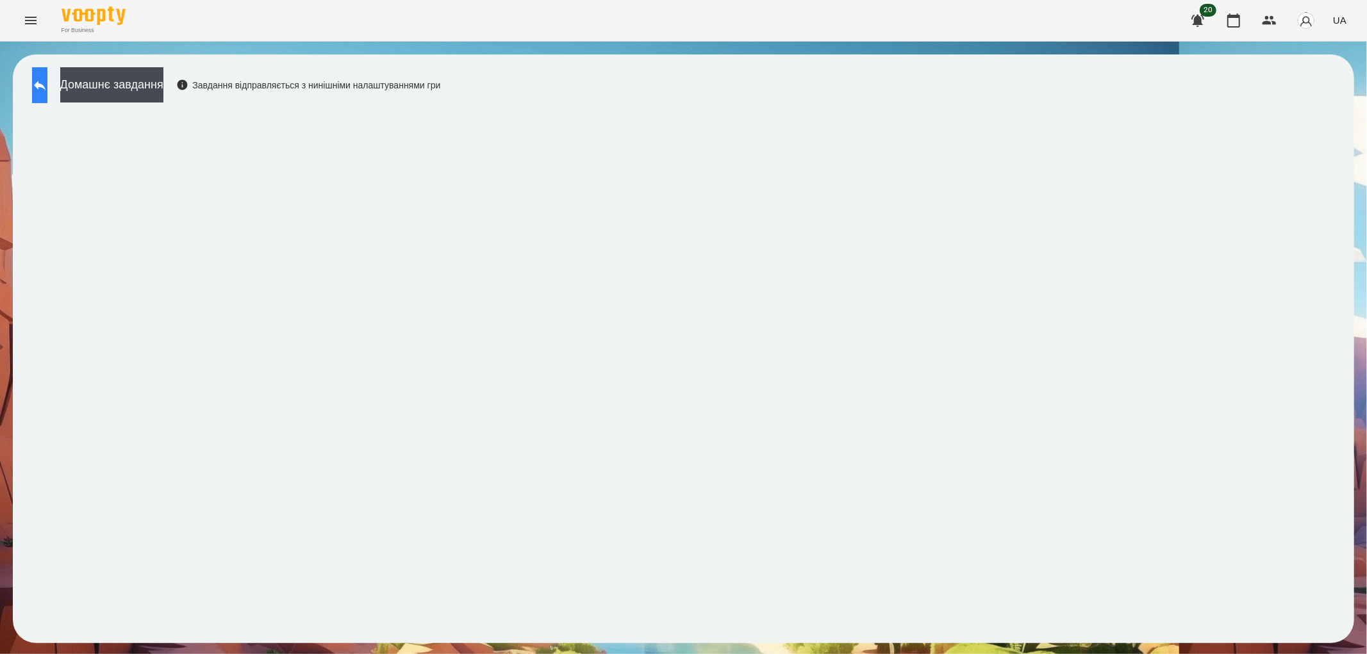
click at [47, 80] on button at bounding box center [39, 85] width 15 height 36
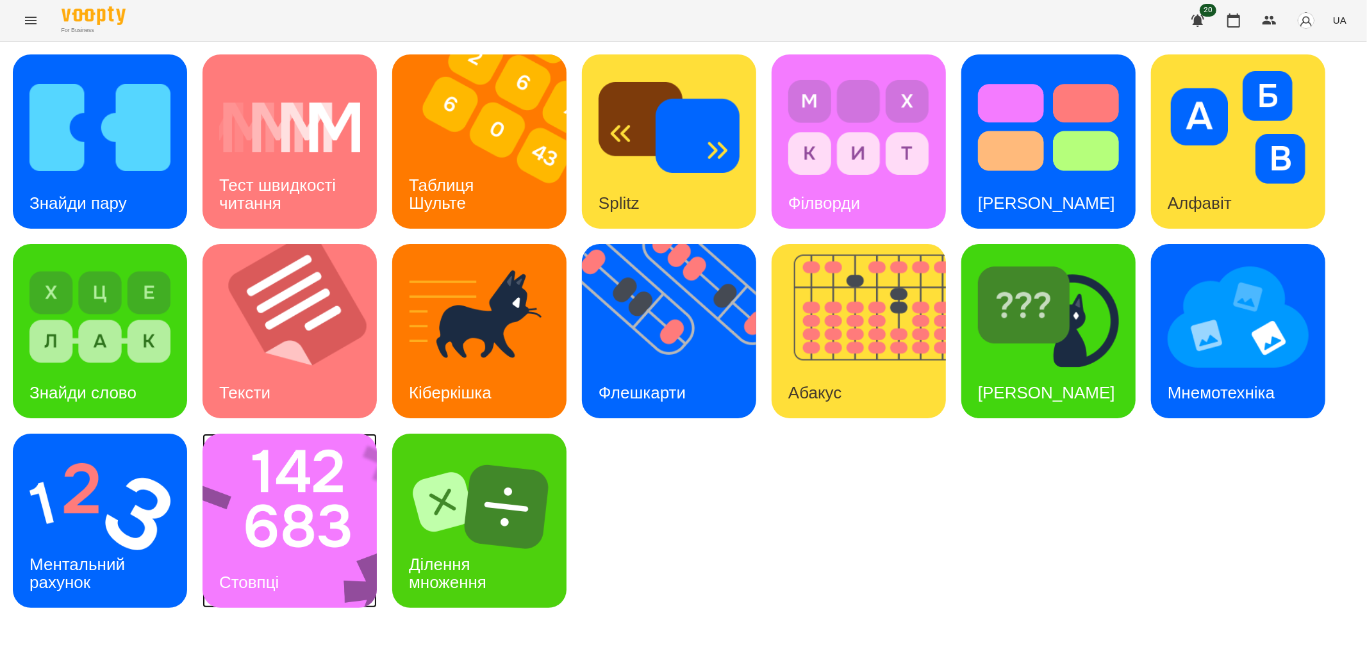
click at [310, 554] on img at bounding box center [298, 521] width 191 height 174
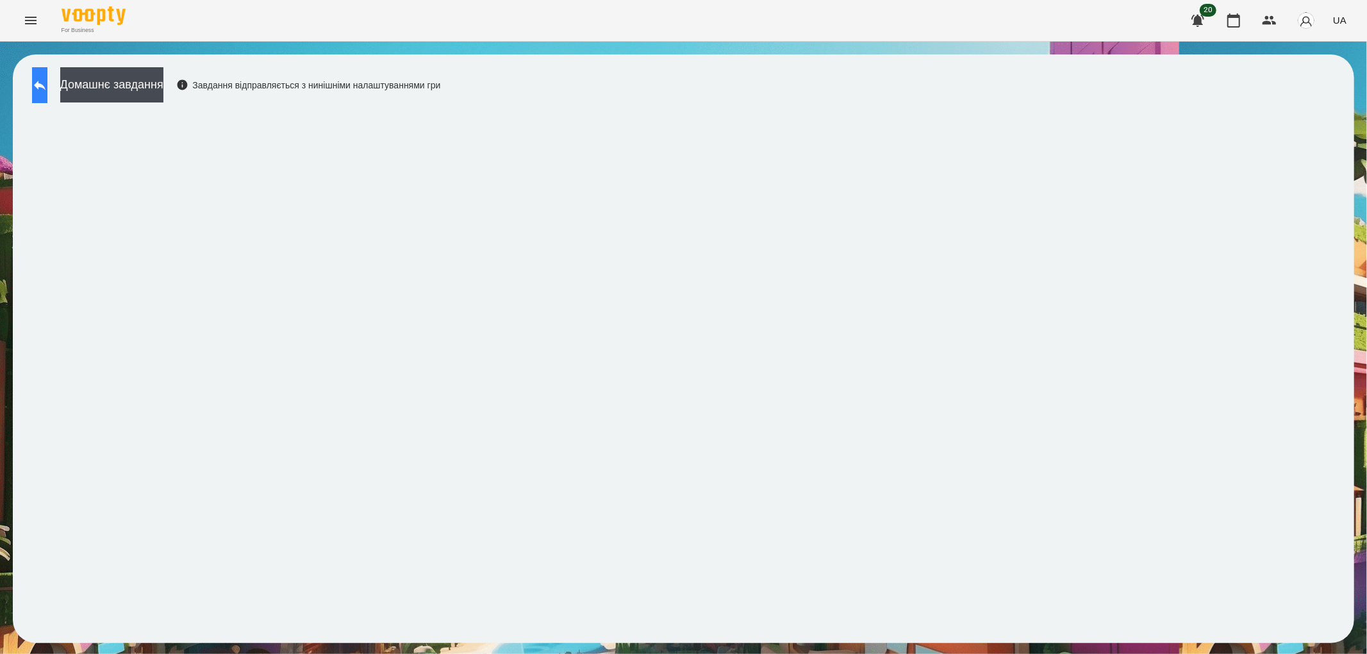
click at [47, 78] on icon at bounding box center [39, 85] width 15 height 15
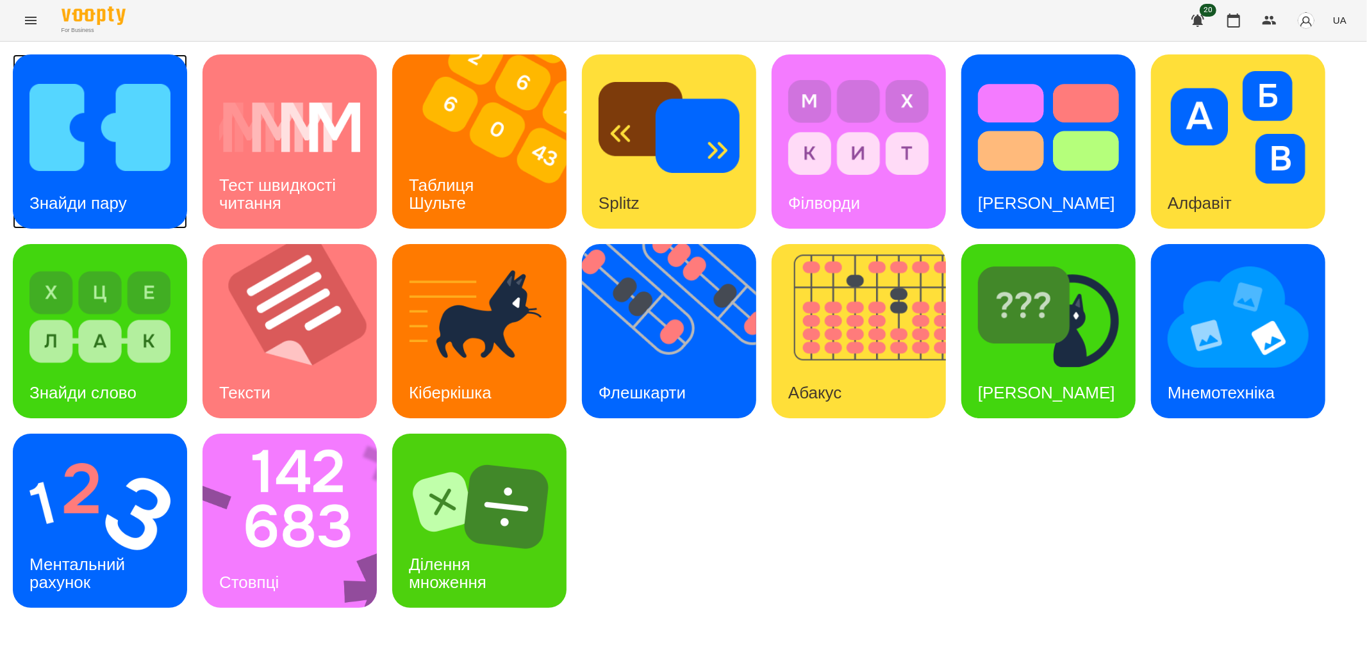
click at [110, 149] on img at bounding box center [99, 127] width 141 height 113
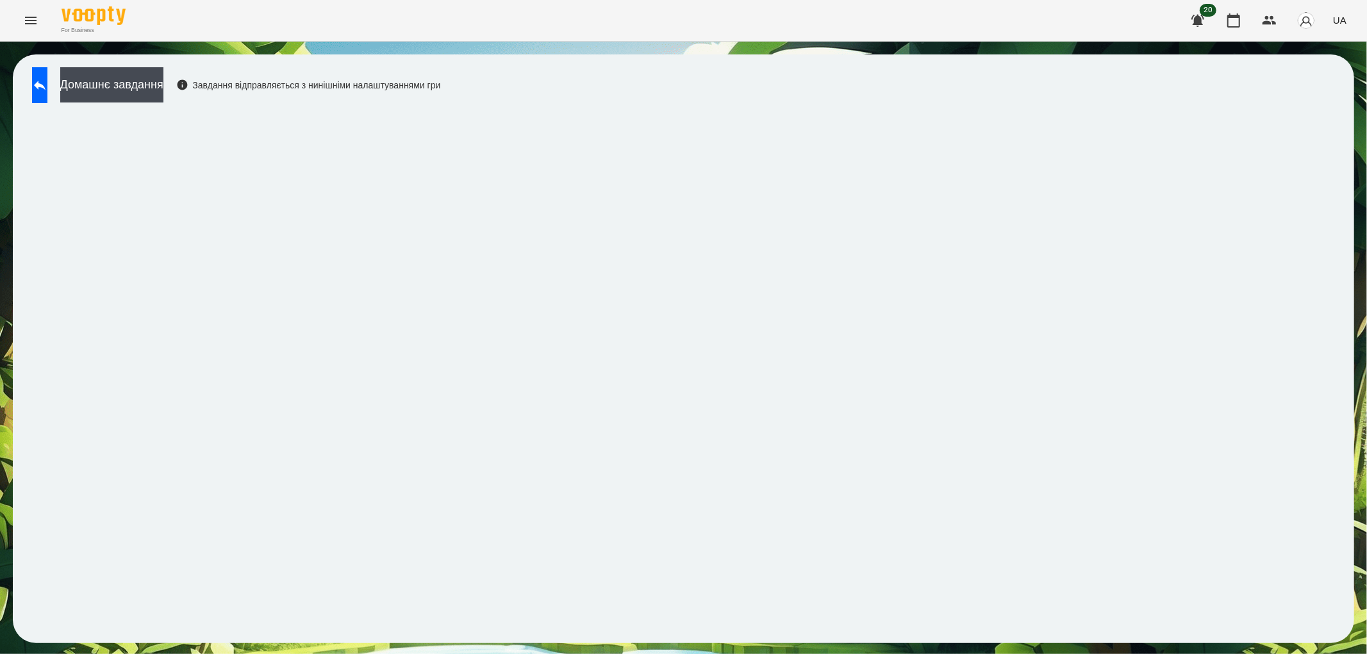
drag, startPoint x: 651, startPoint y: 98, endPoint x: 642, endPoint y: 78, distance: 22.1
click at [651, 98] on div "Домашнє завдання Завдання відправляється з нинішніми налаштуваннями гри" at bounding box center [684, 348] width 1342 height 589
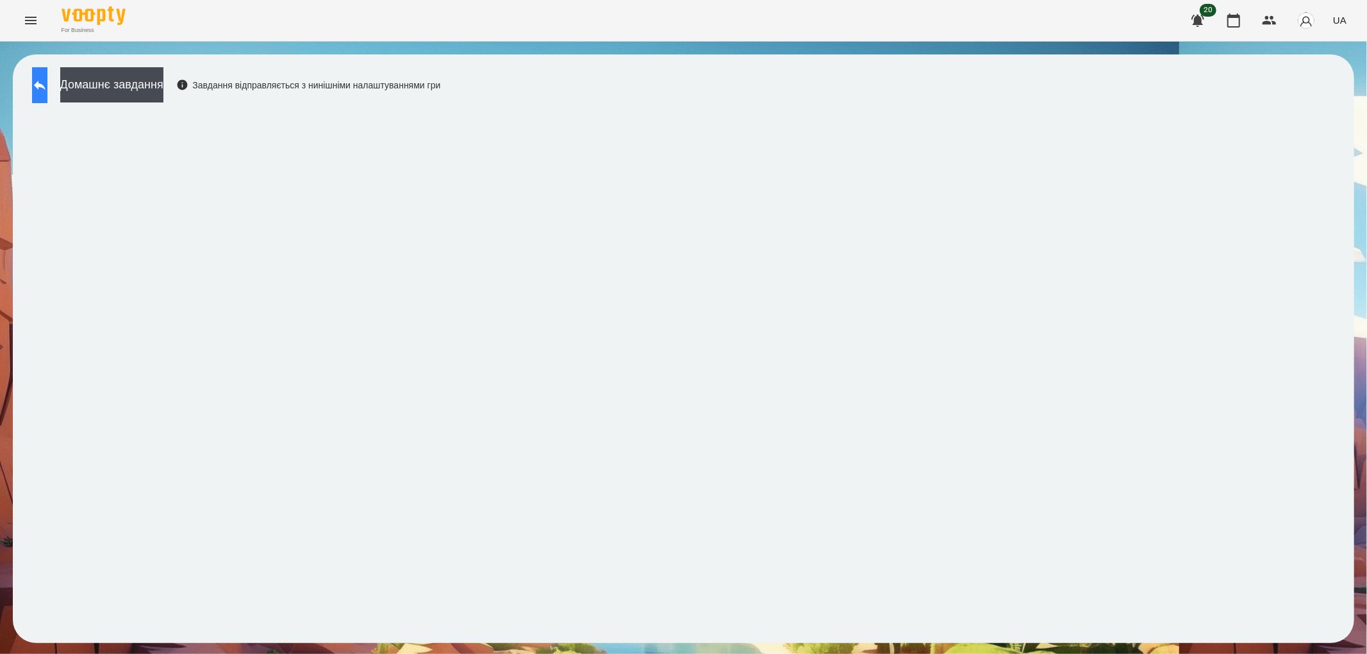
click at [47, 83] on icon at bounding box center [39, 85] width 15 height 15
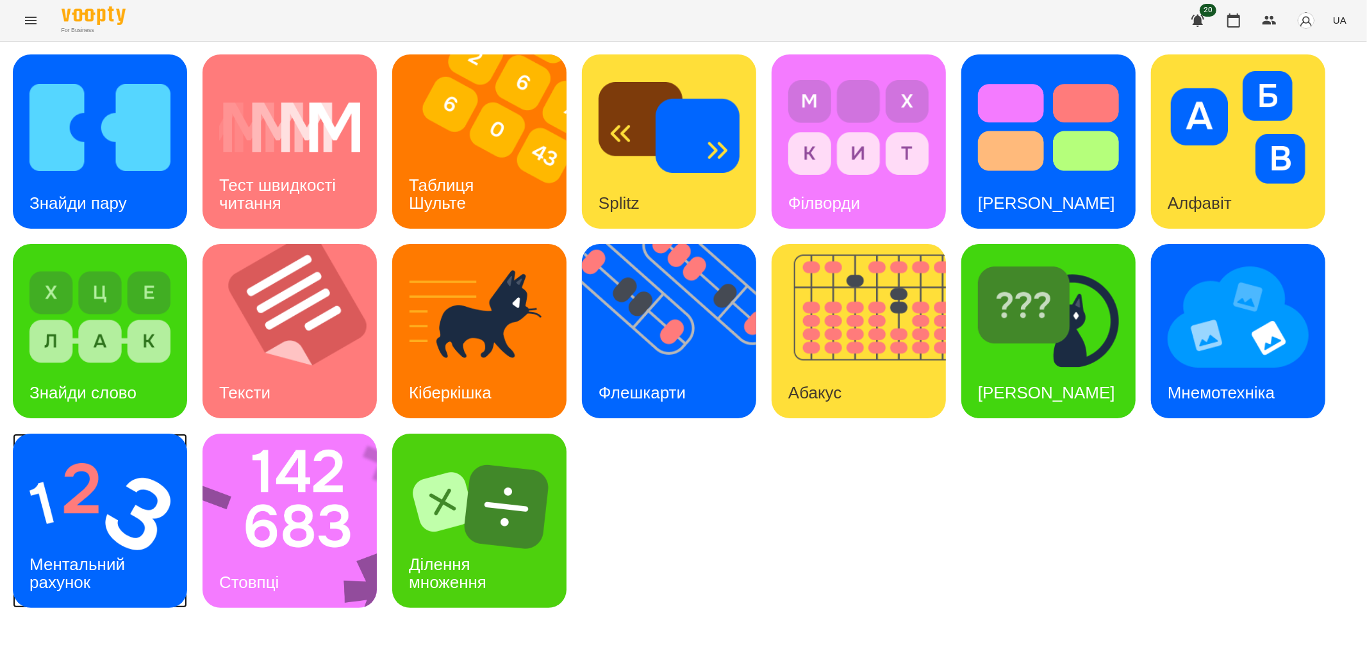
click at [143, 537] on img at bounding box center [99, 507] width 141 height 113
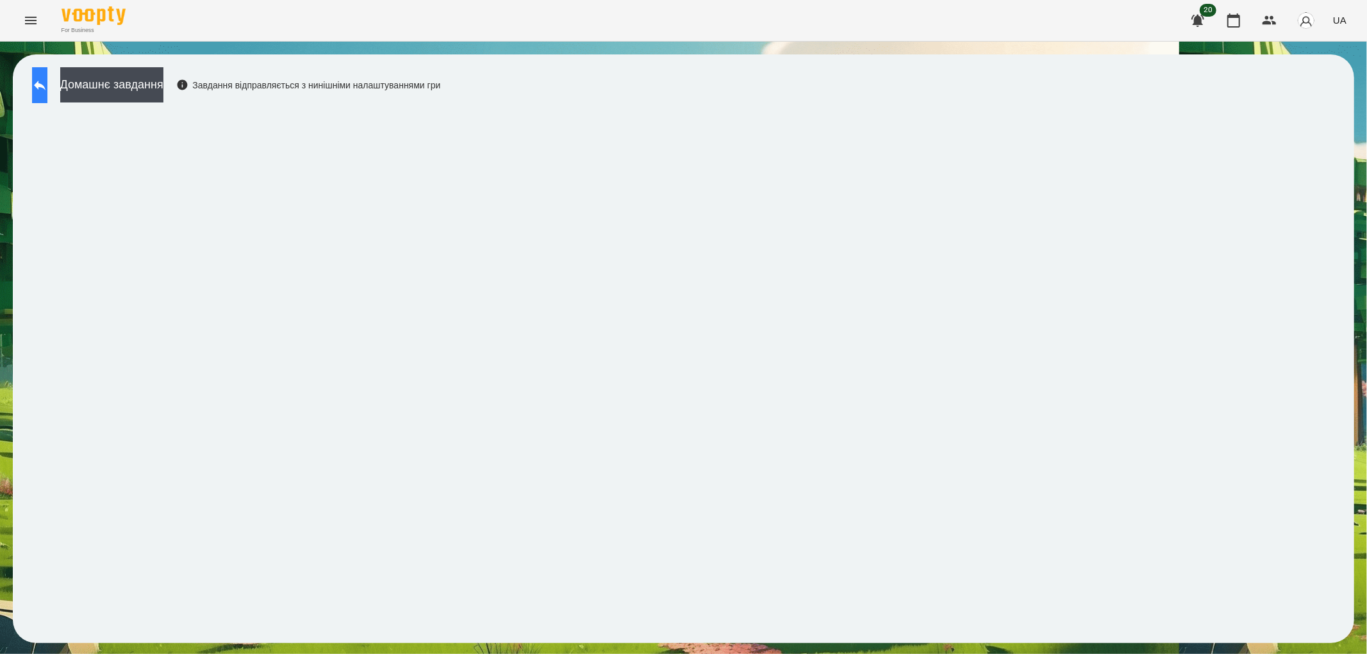
click at [47, 82] on icon at bounding box center [39, 85] width 15 height 15
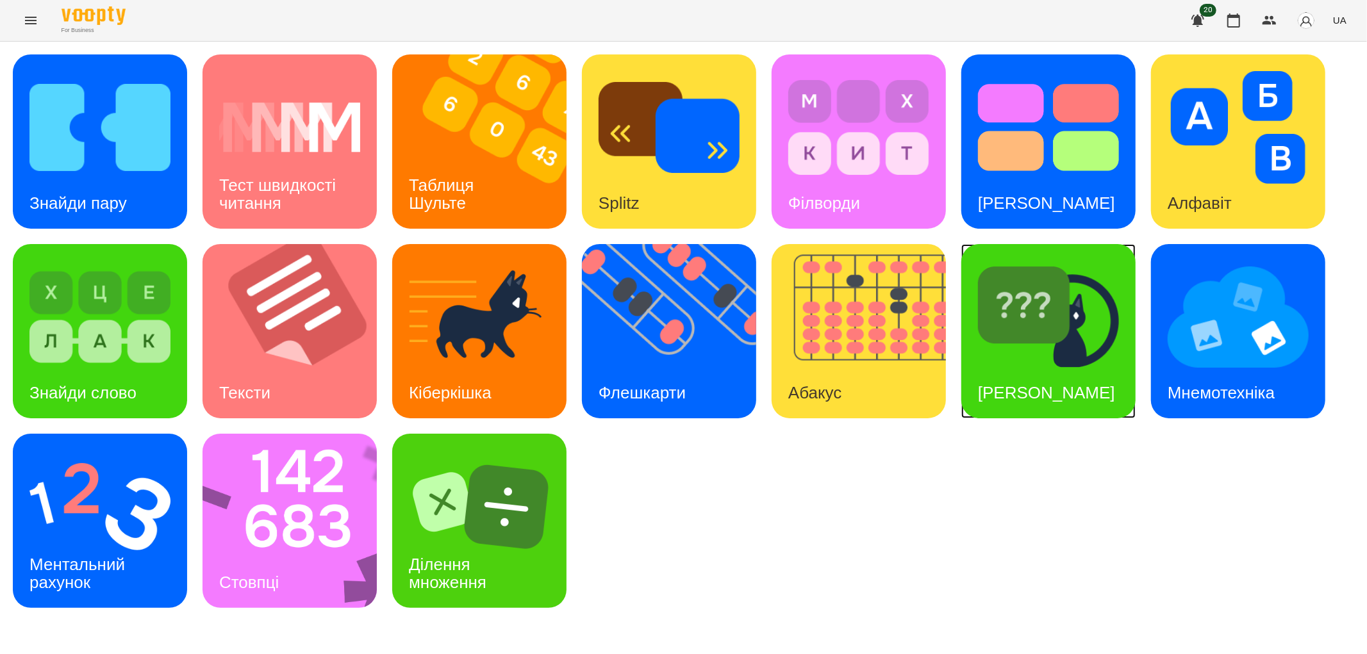
click at [1030, 383] on h3 "[PERSON_NAME]" at bounding box center [1046, 392] width 137 height 19
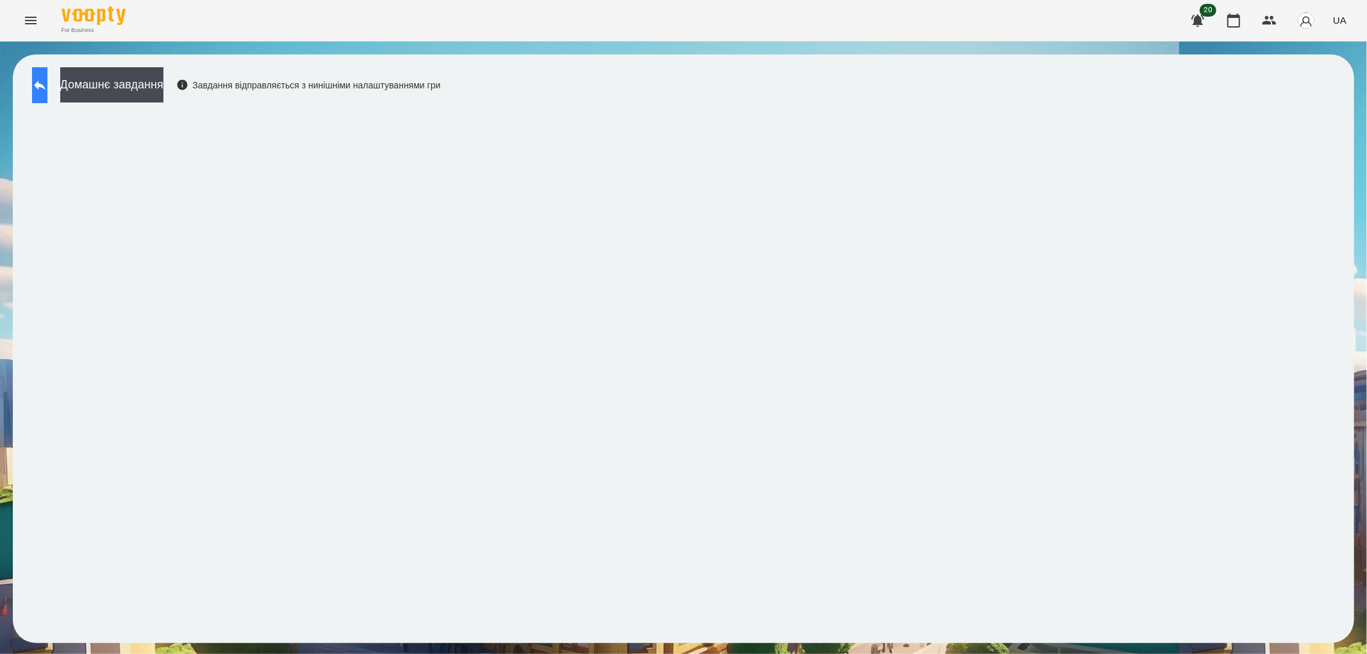
click at [46, 87] on icon at bounding box center [40, 86] width 12 height 10
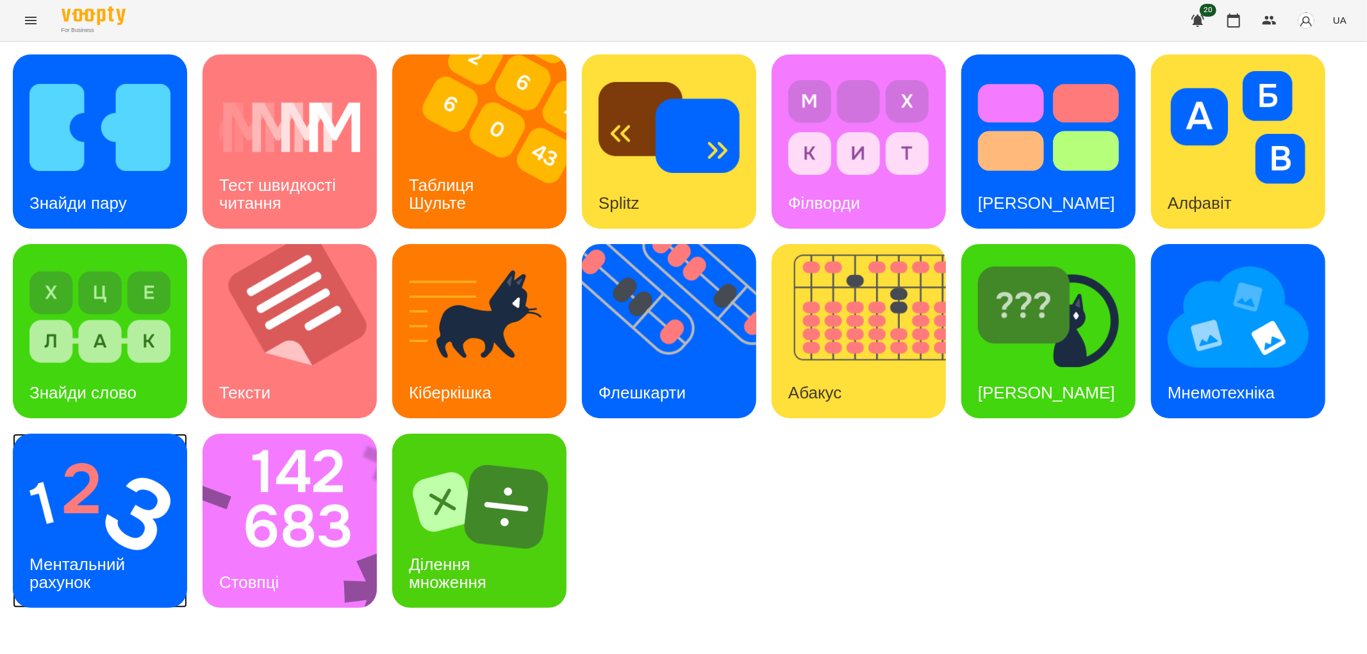
click at [97, 564] on h3 "Ментальний рахунок" at bounding box center [79, 573] width 100 height 37
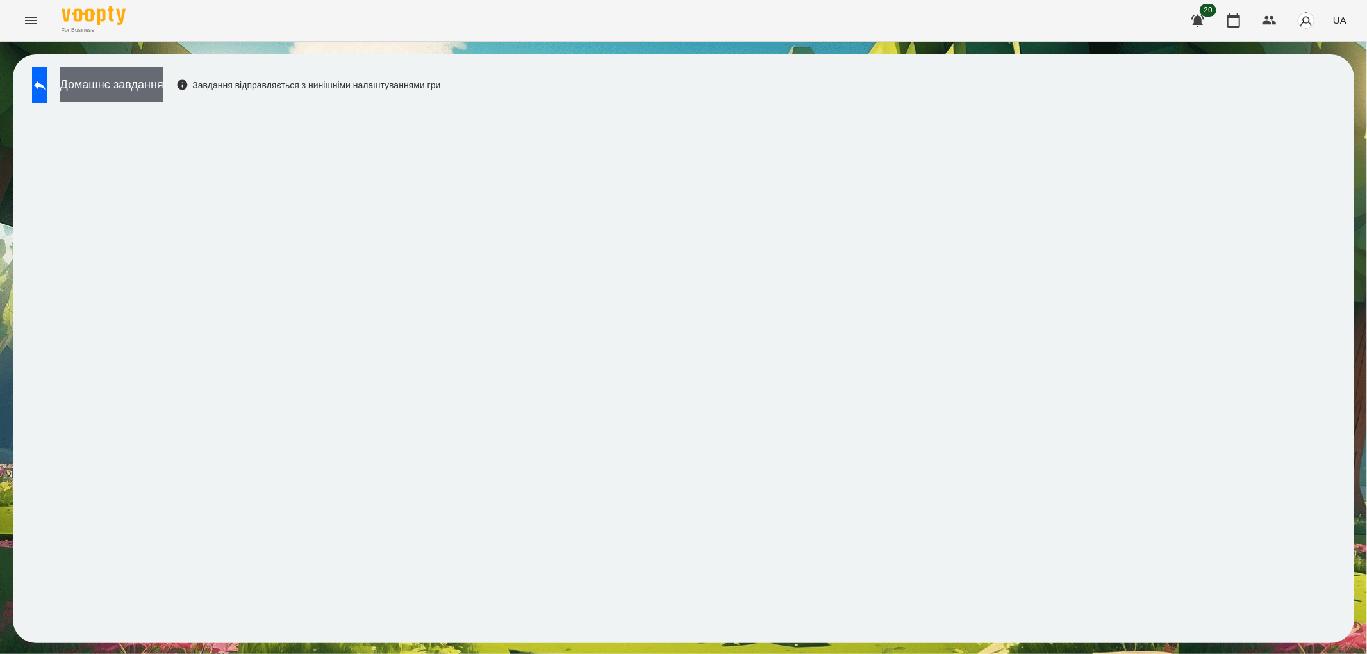
click at [113, 90] on button "Домашнє завдання" at bounding box center [111, 84] width 103 height 35
click at [146, 82] on button "Домашнє завдання" at bounding box center [111, 84] width 103 height 35
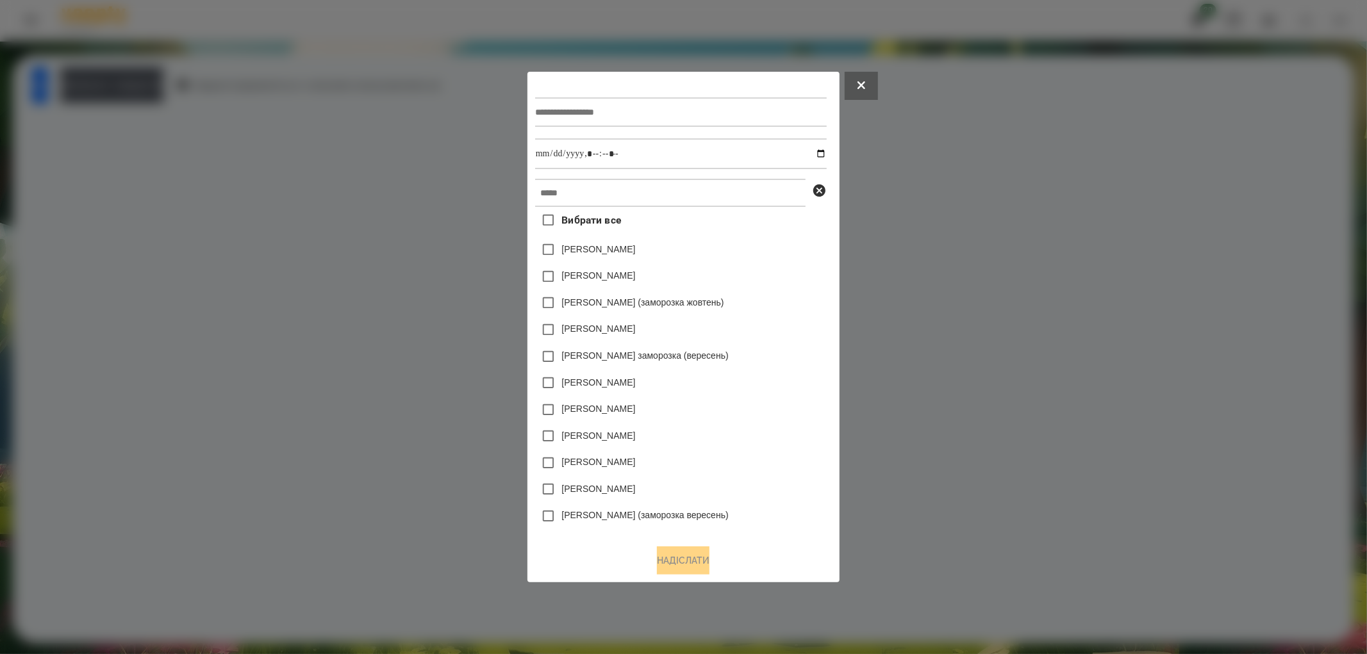
click at [544, 191] on input "text" at bounding box center [670, 193] width 270 height 28
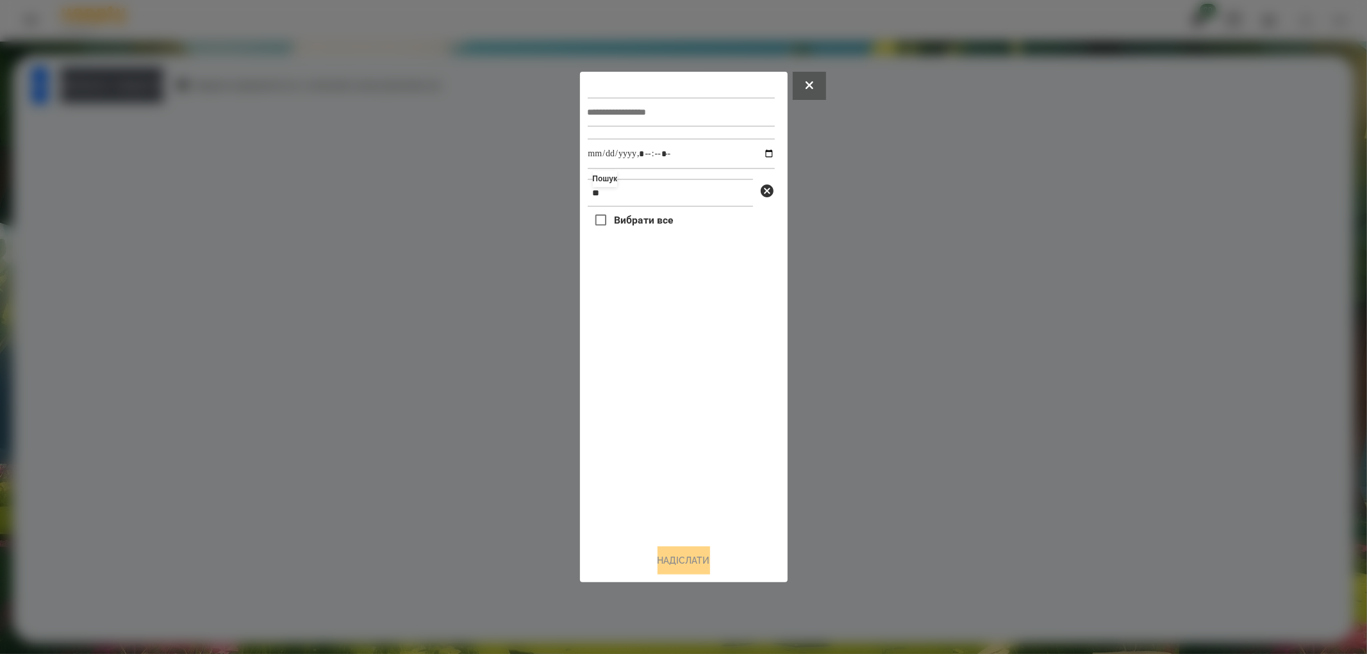
type input "*"
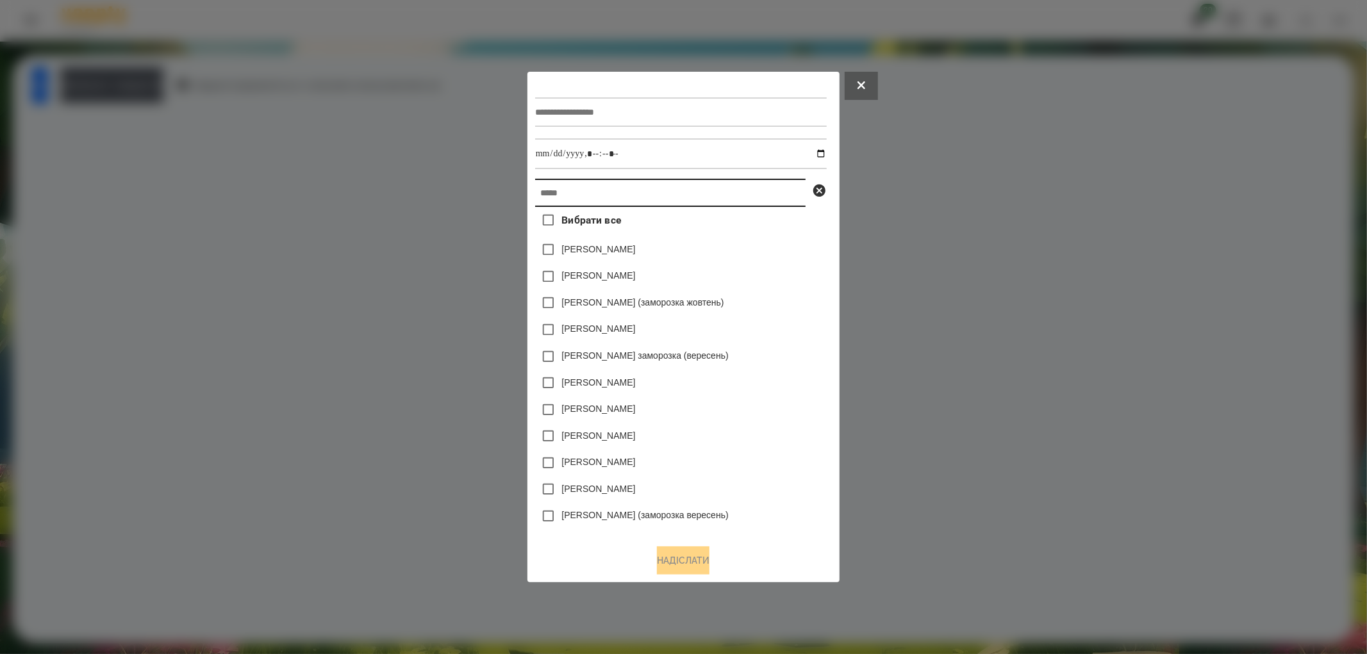
click at [544, 191] on input "text" at bounding box center [670, 193] width 270 height 28
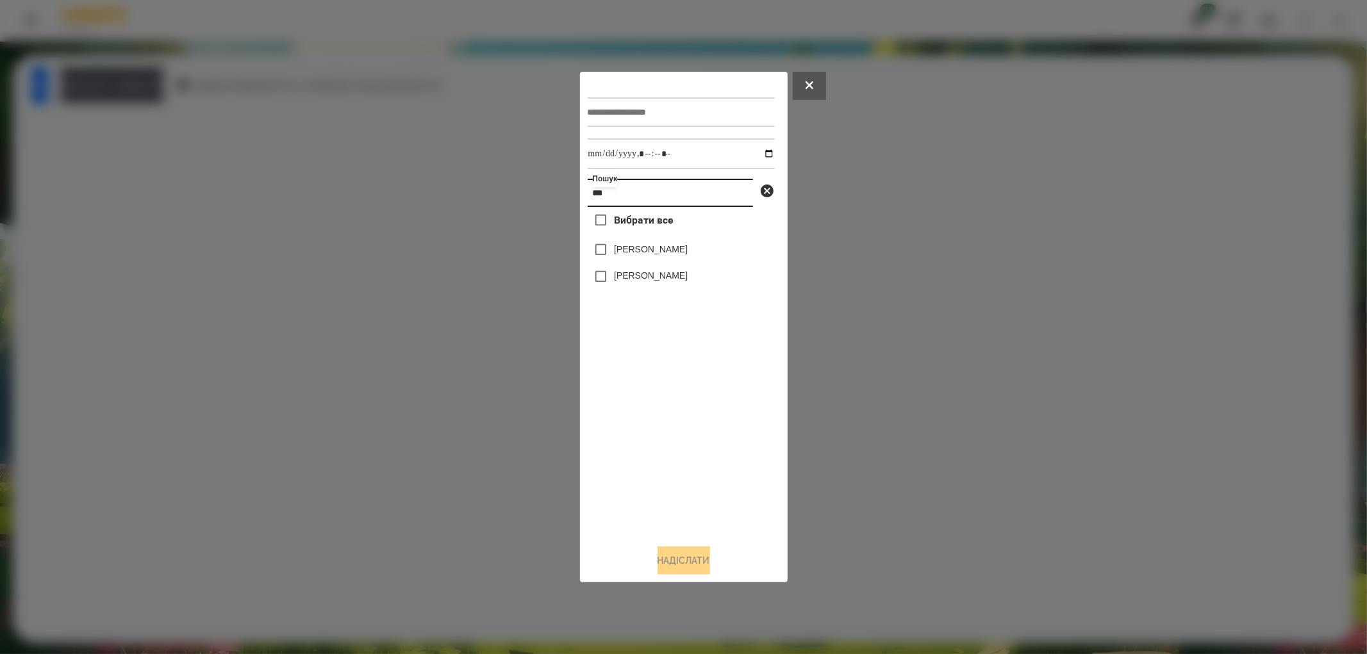
type input "***"
click at [758, 152] on input "datetime-local" at bounding box center [681, 153] width 187 height 31
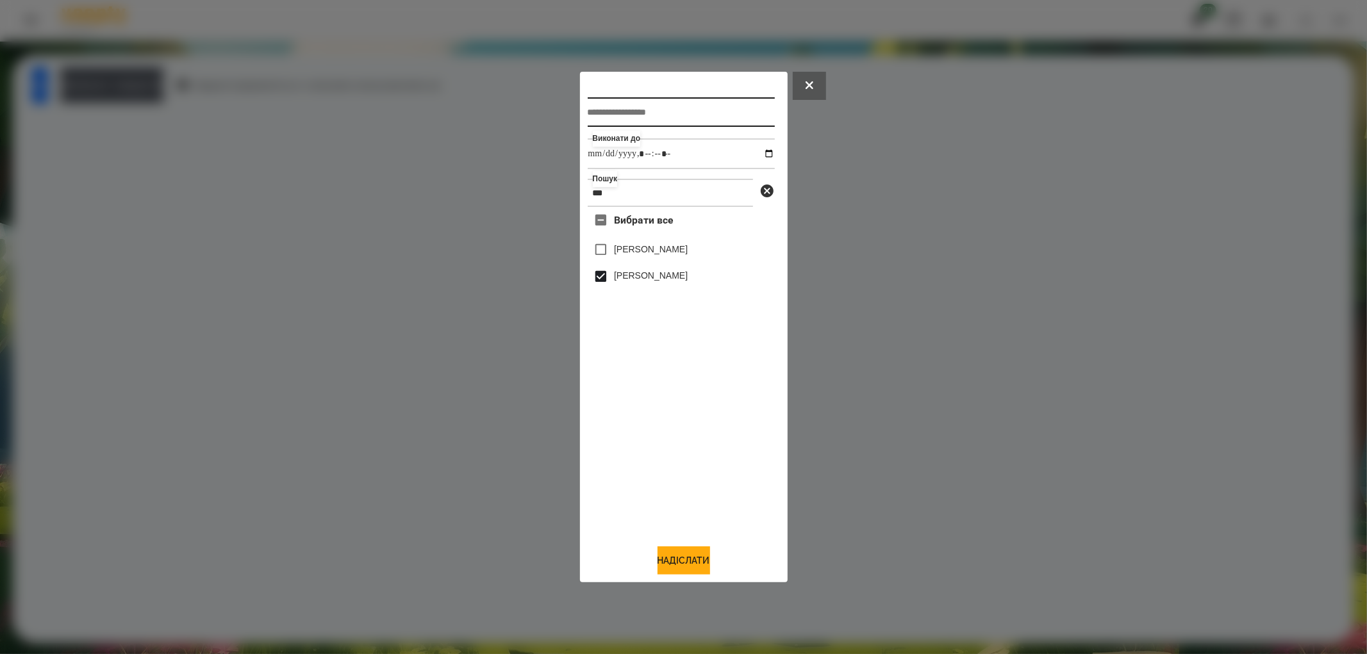
type input "**********"
click at [633, 110] on input "text" at bounding box center [681, 111] width 187 height 29
type input "**********"
click at [684, 554] on button "Надіслати" at bounding box center [684, 561] width 53 height 28
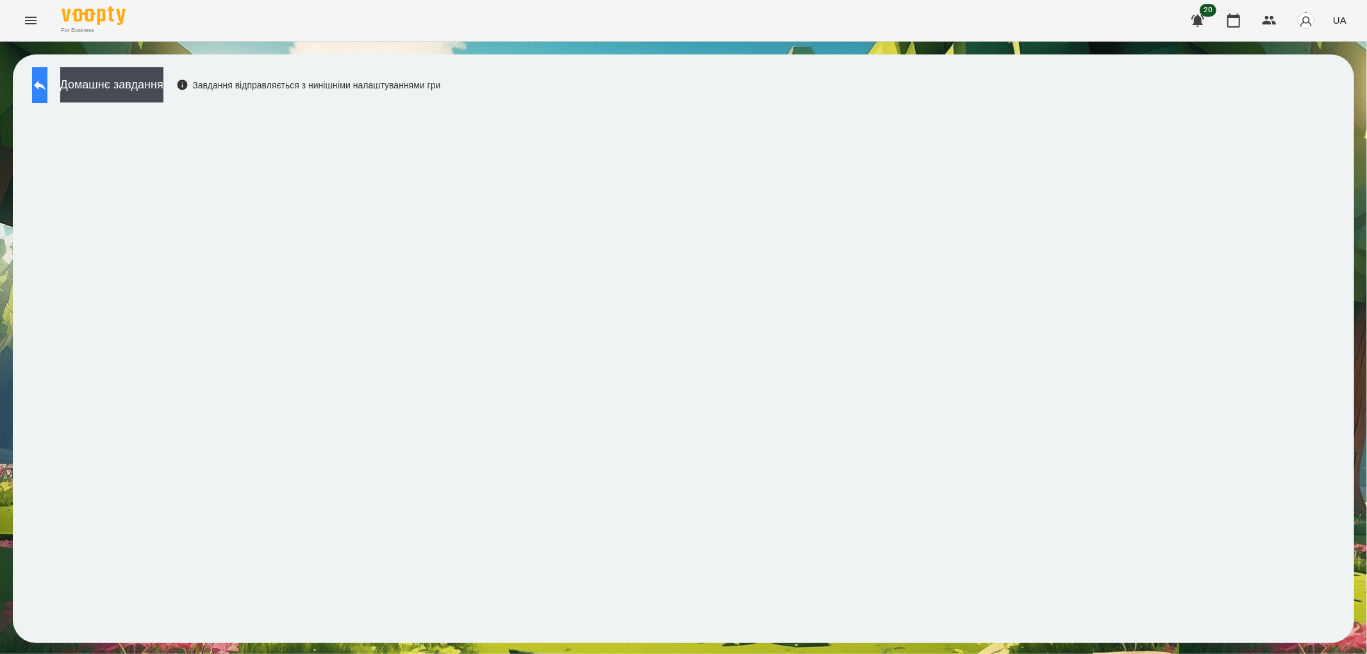
click at [46, 79] on icon at bounding box center [39, 85] width 15 height 15
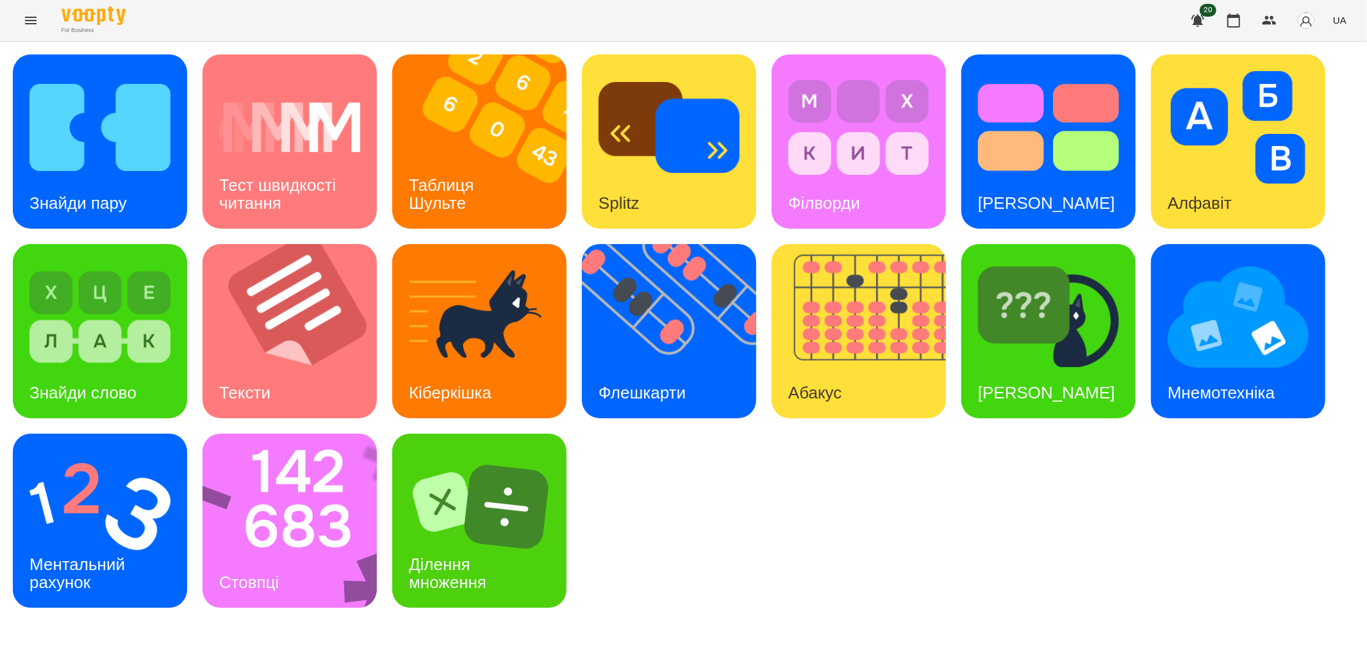
click at [822, 26] on div "For Business 20 UA" at bounding box center [683, 20] width 1367 height 41
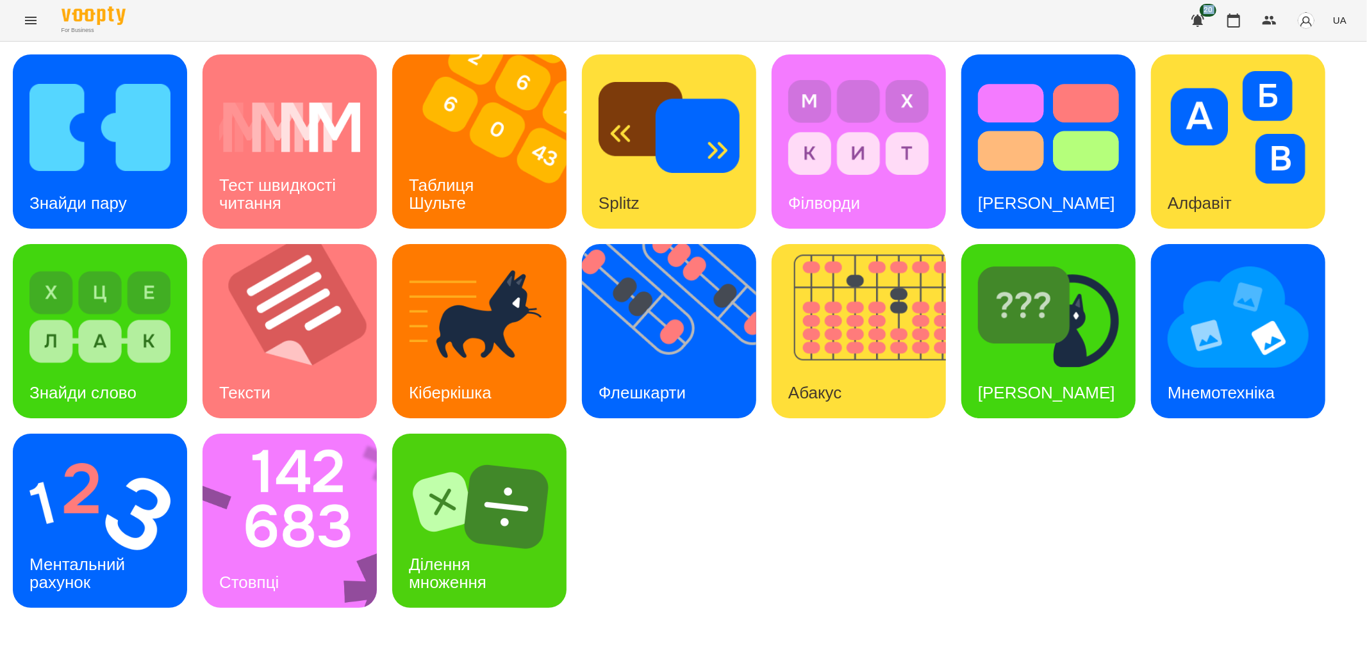
click at [822, 26] on div "For Business 20 UA" at bounding box center [683, 20] width 1367 height 41
click at [810, 27] on div "For Business 20 UA" at bounding box center [683, 20] width 1367 height 41
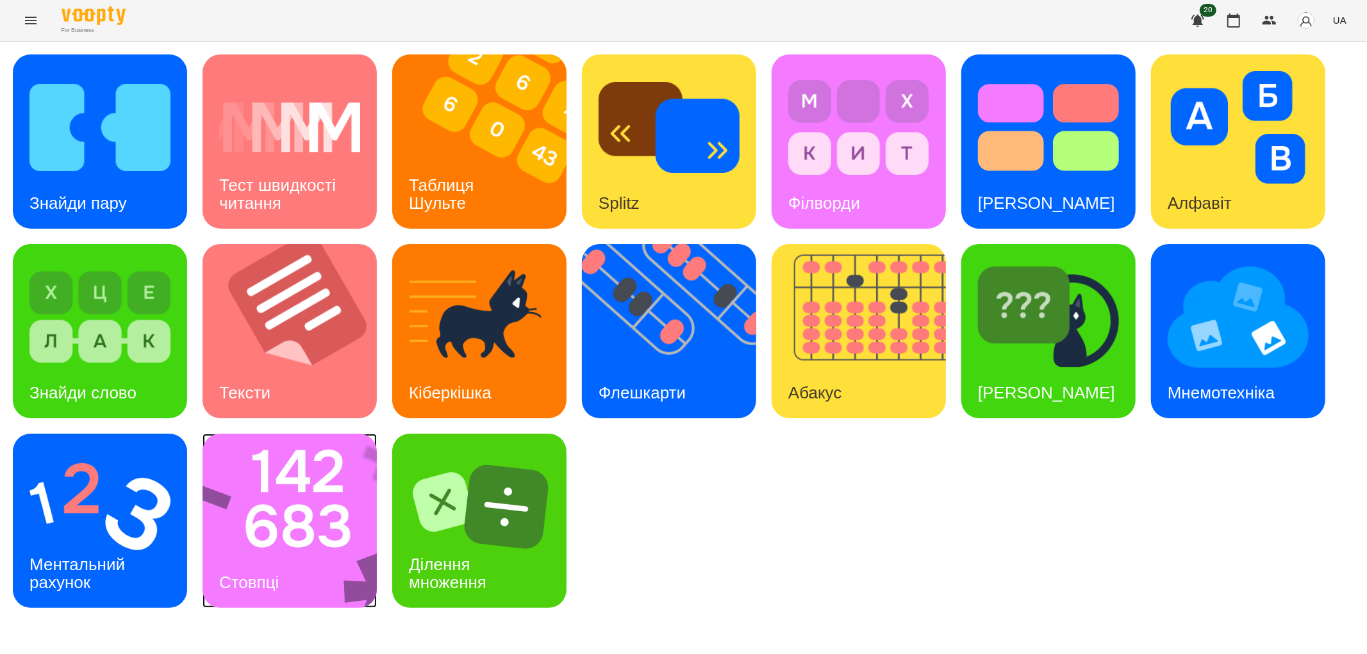
click at [244, 545] on img at bounding box center [298, 521] width 191 height 174
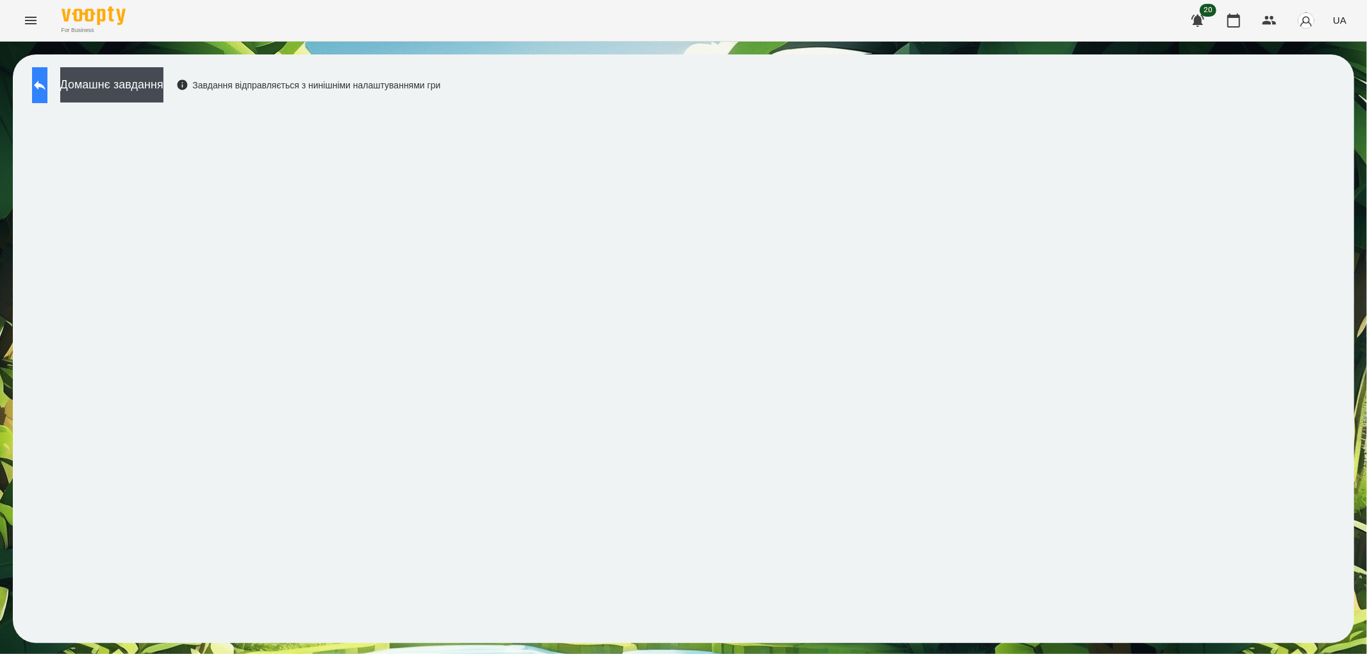
click at [47, 78] on icon at bounding box center [39, 85] width 15 height 15
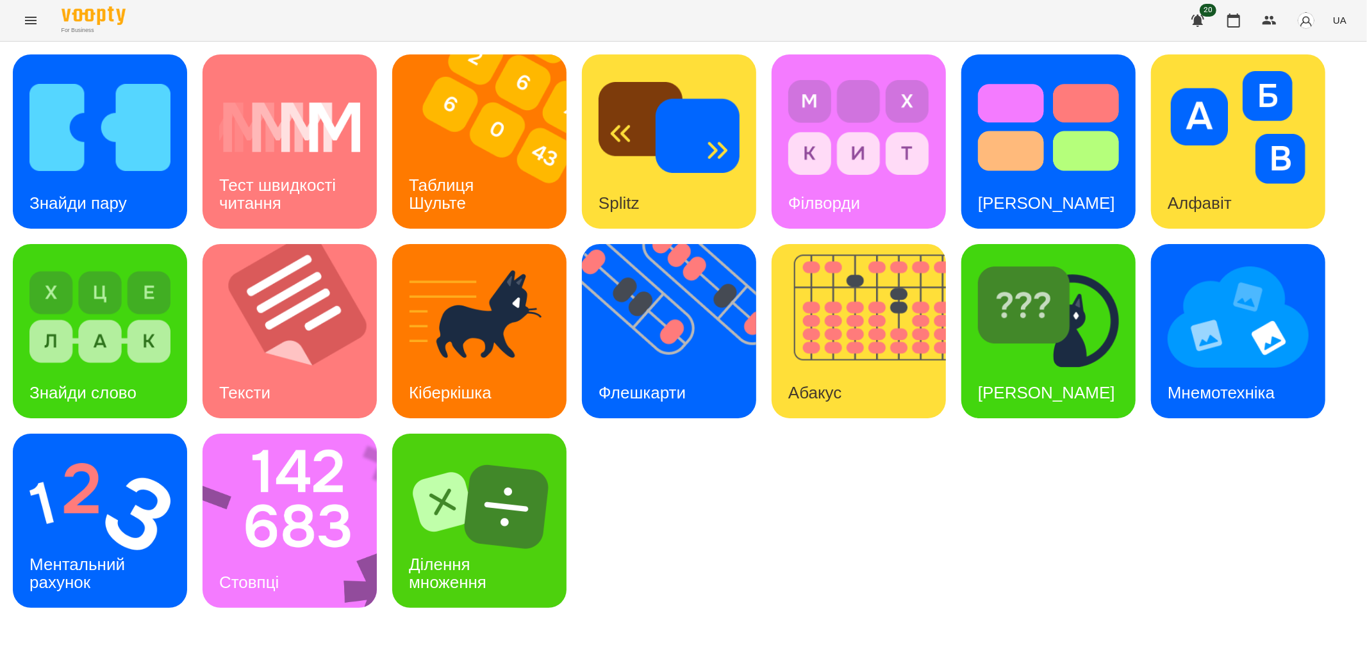
click at [26, 7] on button "Menu" at bounding box center [30, 20] width 31 height 31
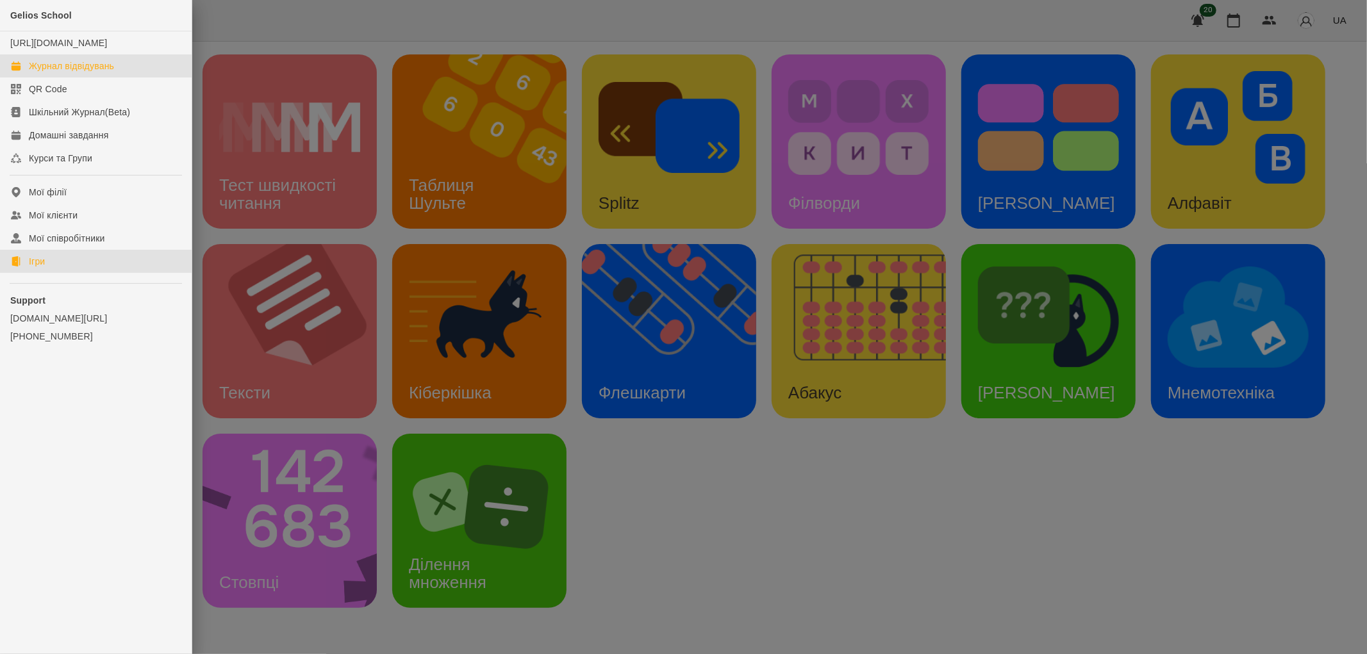
click at [43, 72] on div "Журнал відвідувань" at bounding box center [71, 66] width 85 height 13
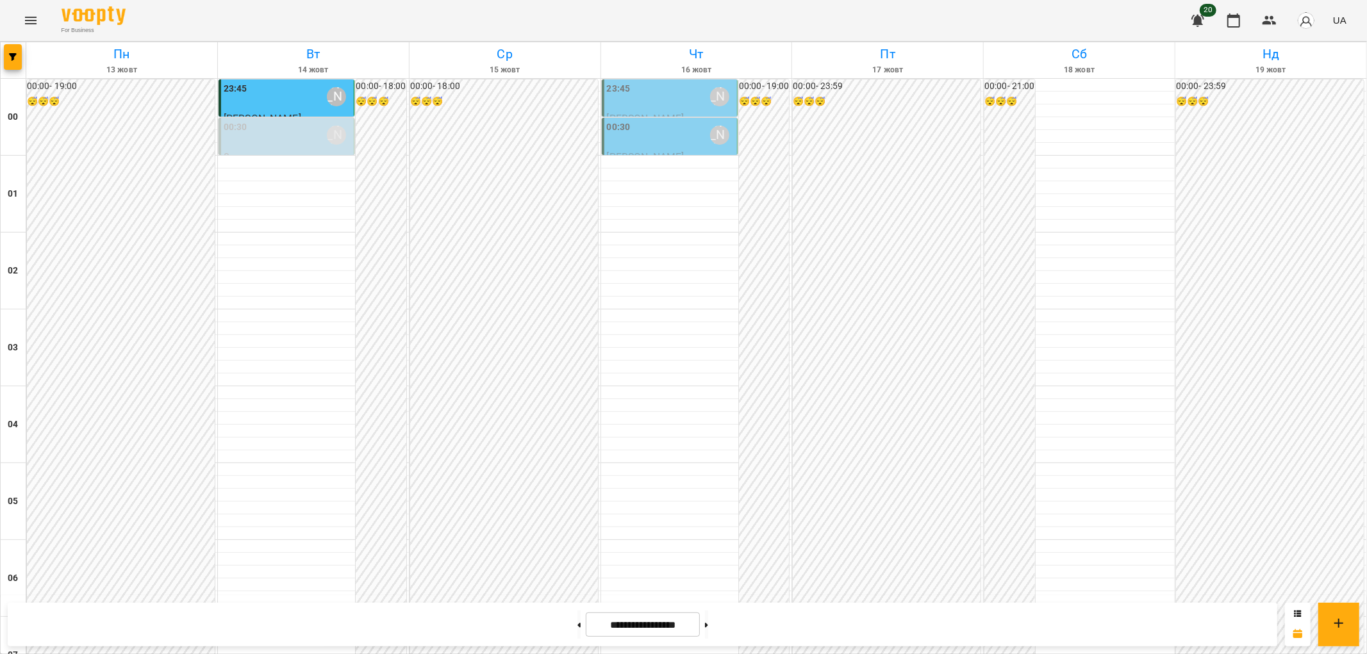
scroll to position [1282, 0]
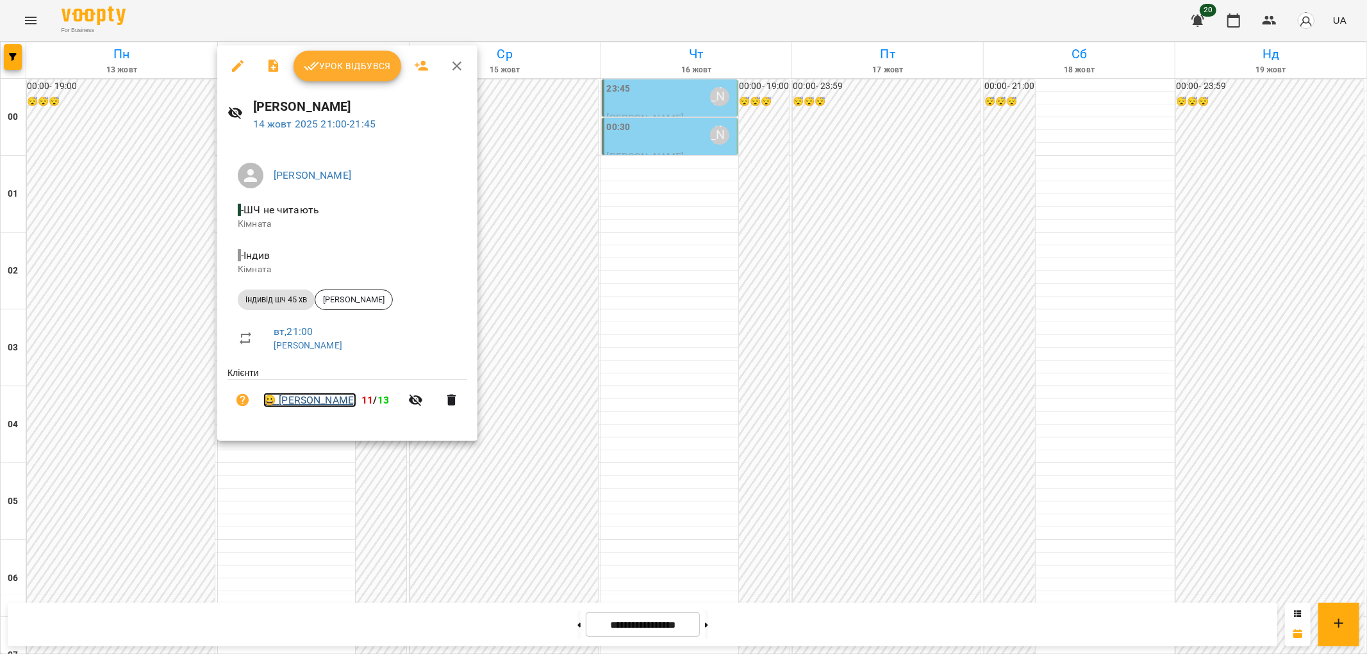
click at [309, 403] on link "😀 Асанов Олександр" at bounding box center [309, 400] width 93 height 15
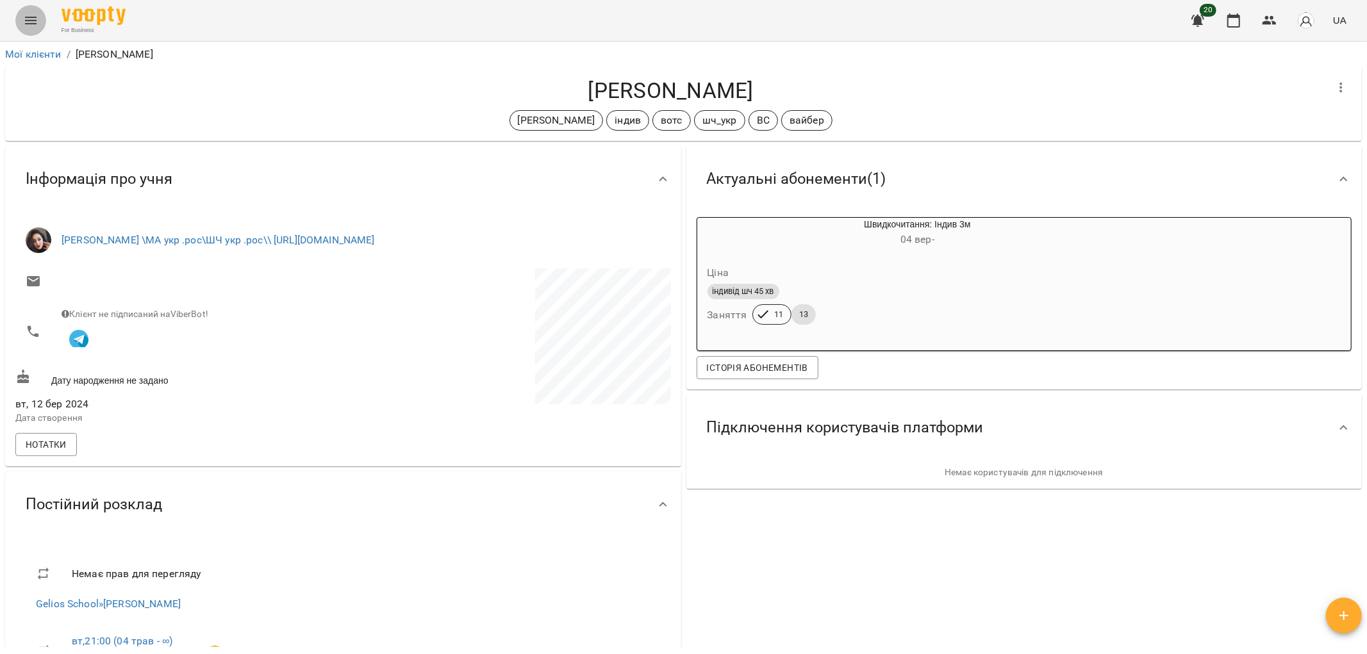
click at [16, 15] on button "Menu" at bounding box center [30, 20] width 31 height 31
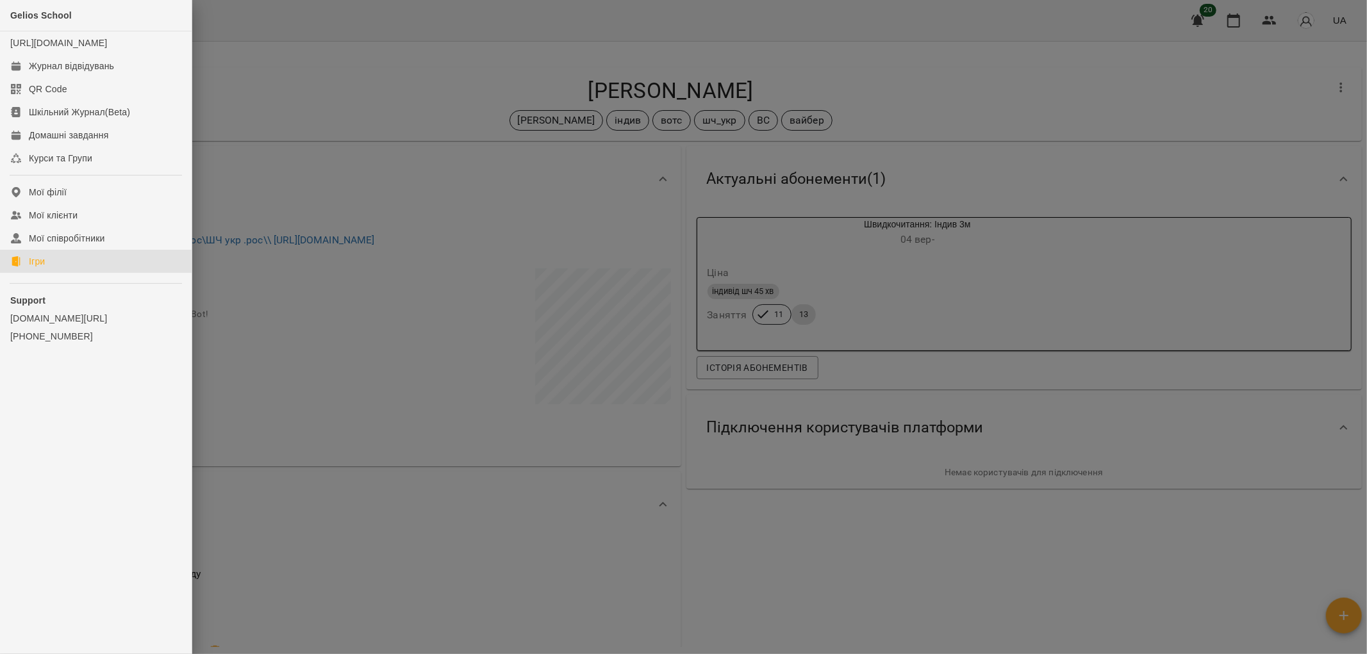
click at [40, 268] on div "Ігри" at bounding box center [37, 261] width 16 height 13
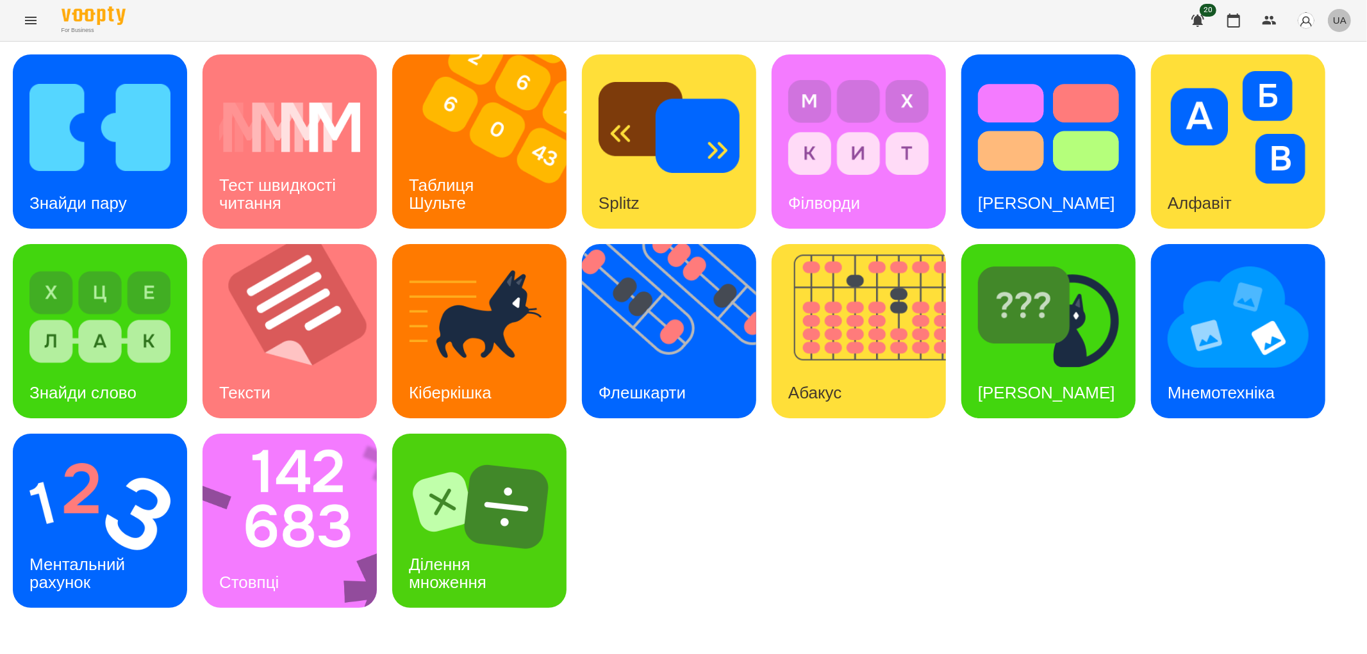
click at [1342, 16] on span "UA" at bounding box center [1339, 19] width 13 height 13
click at [1299, 99] on div "Русский" at bounding box center [1315, 95] width 65 height 23
click at [87, 178] on div "Найди пару" at bounding box center [74, 203] width 123 height 51
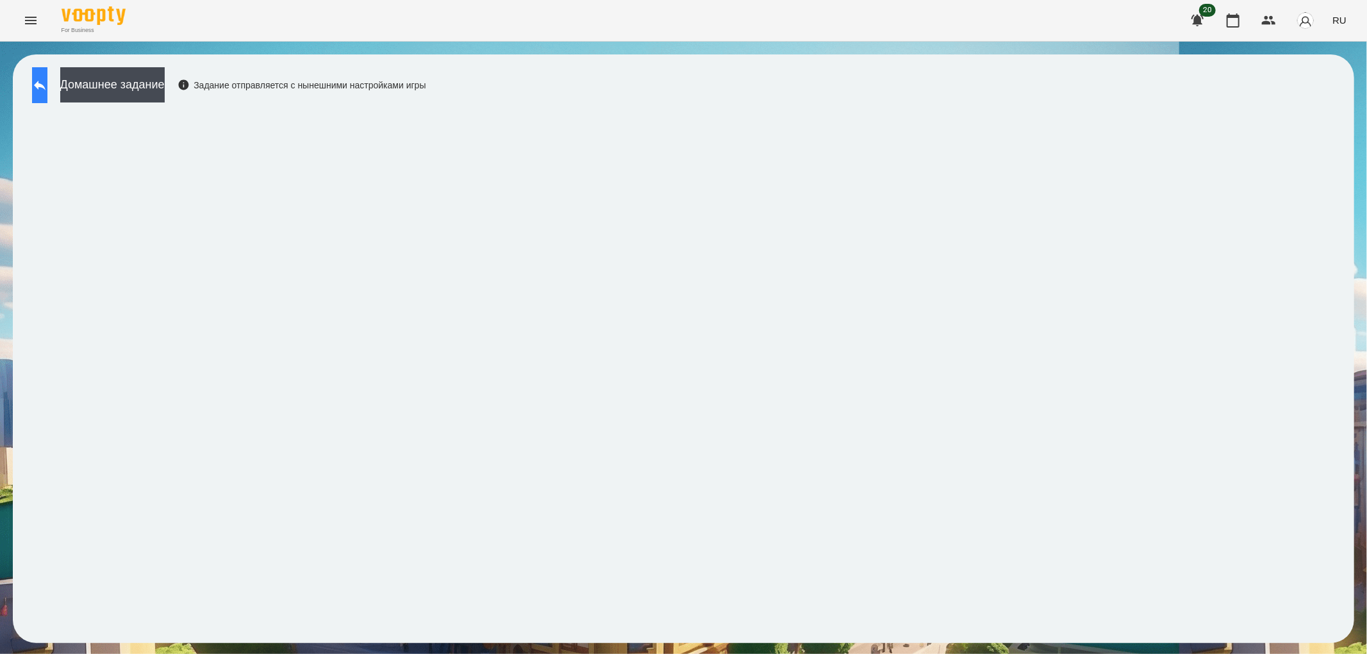
click at [37, 97] on button at bounding box center [39, 85] width 15 height 36
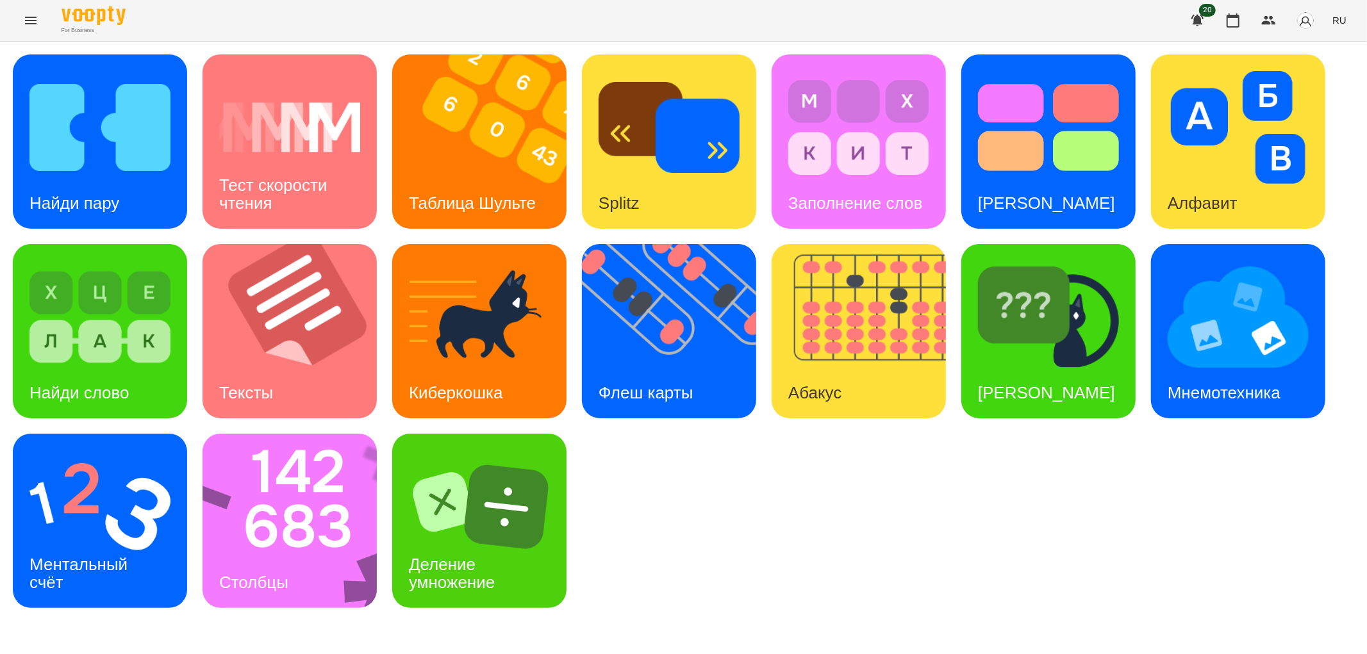
click at [763, 131] on div "Найди пару Тест скорости чтения Таблица Шульте Splitz Заполнение слов Тест Стру…" at bounding box center [684, 331] width 1342 height 554
click at [842, 131] on img at bounding box center [858, 127] width 141 height 113
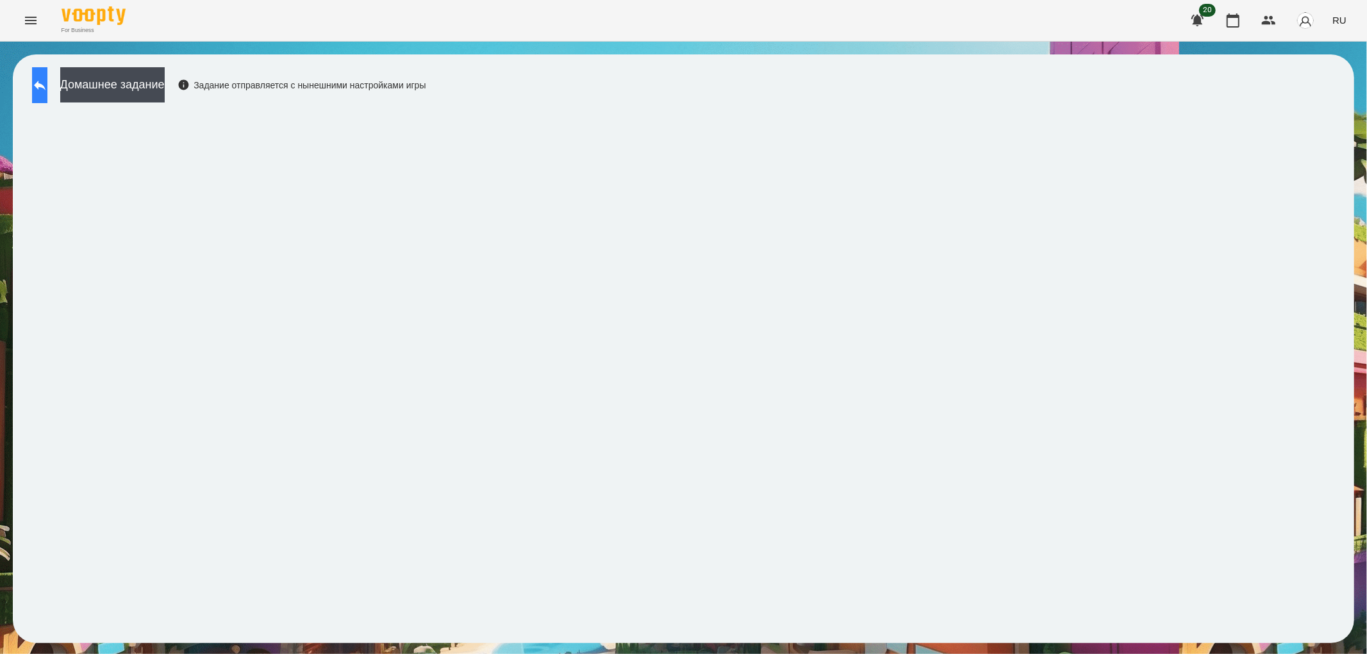
click at [33, 95] on button at bounding box center [39, 85] width 15 height 36
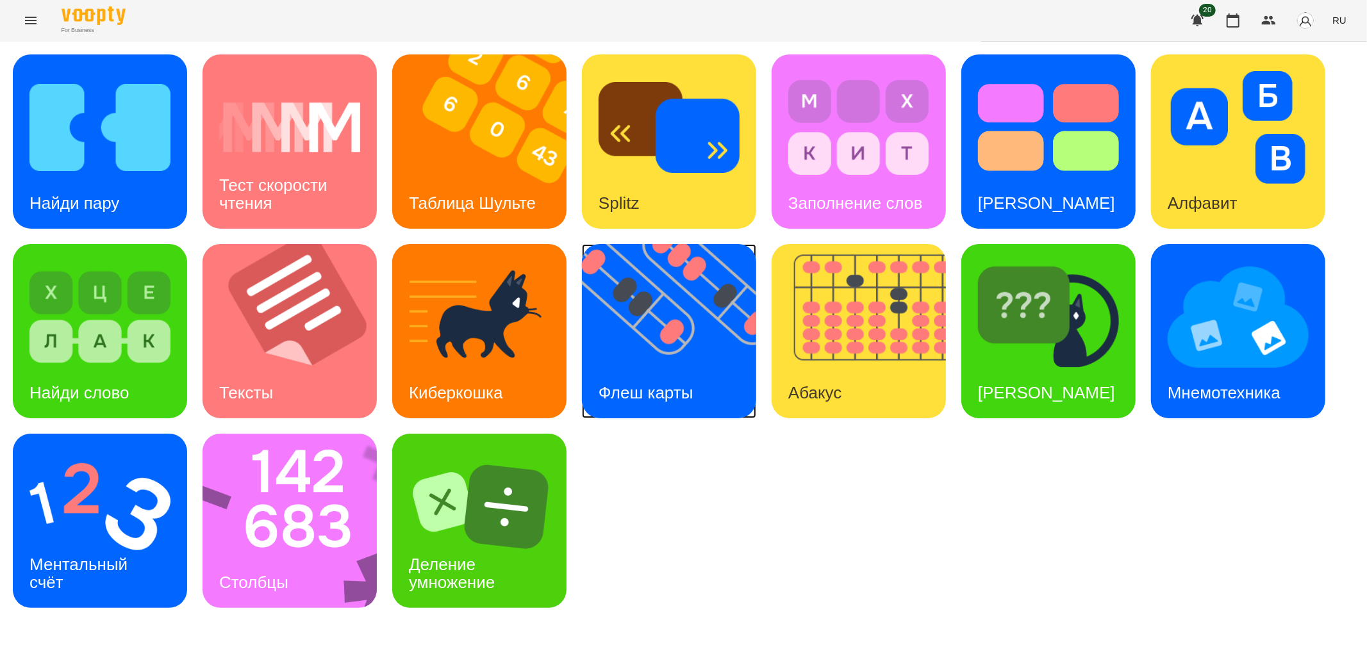
click at [694, 346] on img at bounding box center [677, 331] width 190 height 174
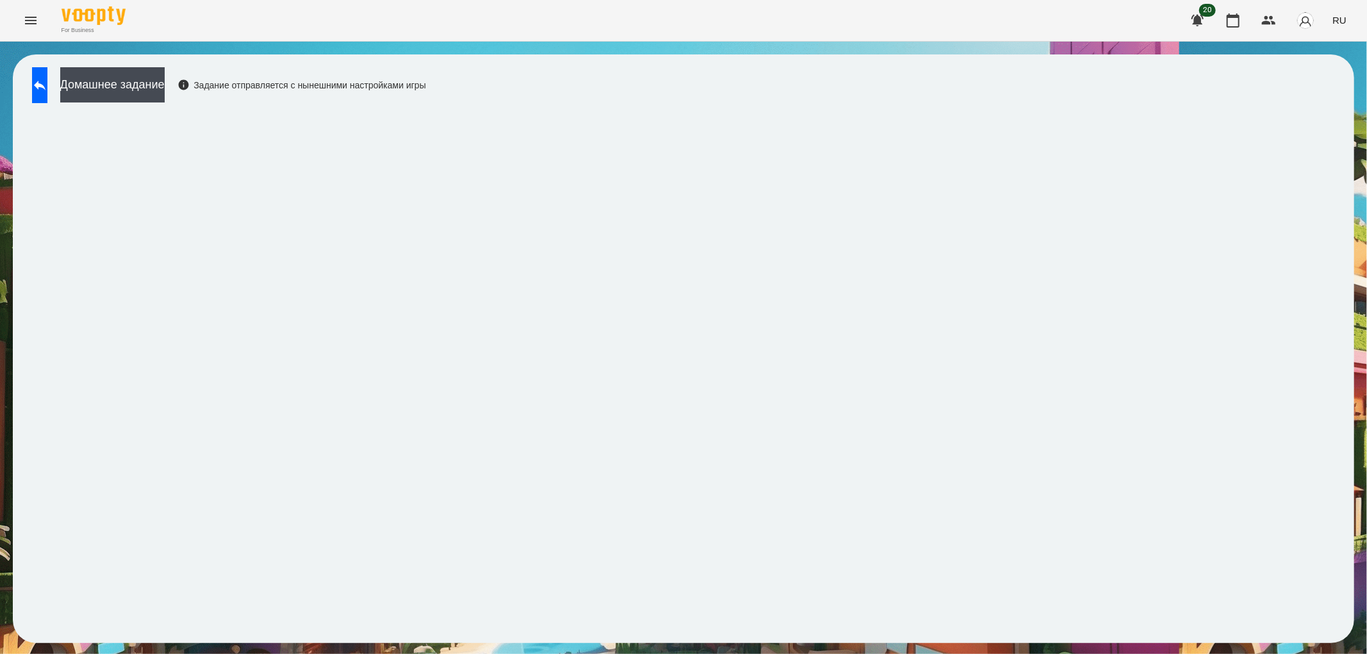
click at [1342, 16] on span "RU" at bounding box center [1340, 19] width 14 height 13
click at [1316, 66] on div "Українська" at bounding box center [1315, 72] width 65 height 23
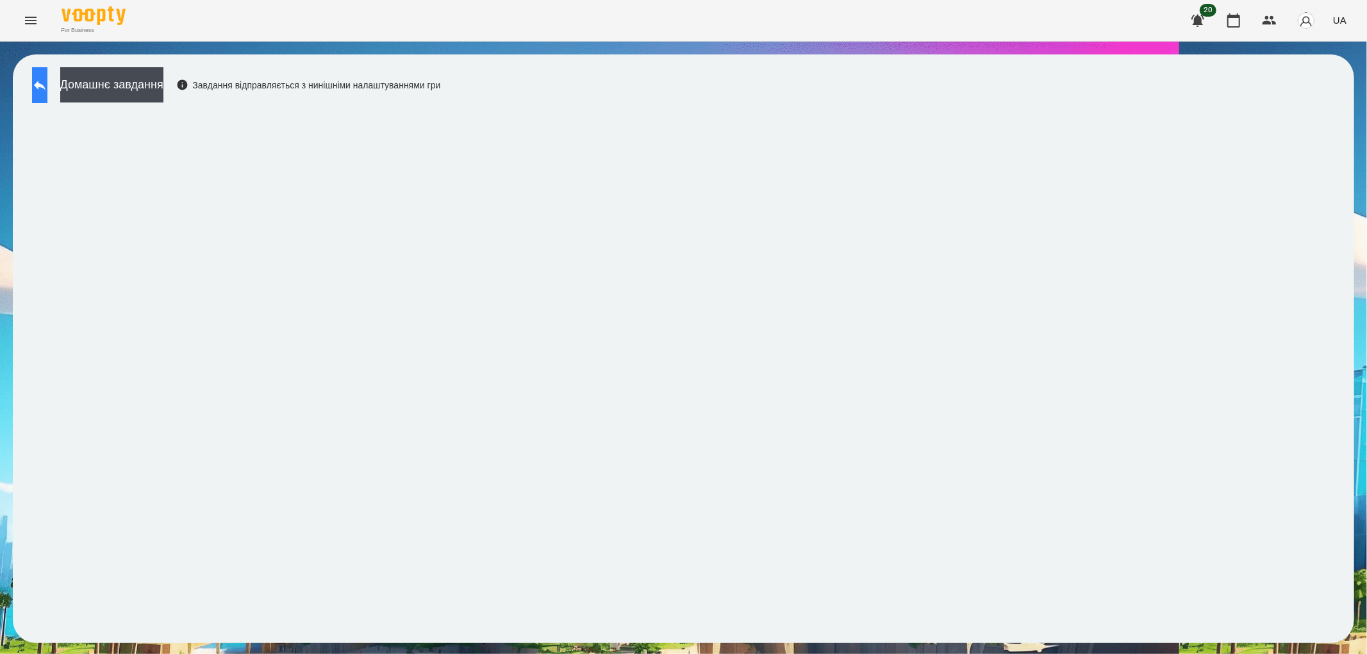
click at [43, 79] on button at bounding box center [39, 85] width 15 height 36
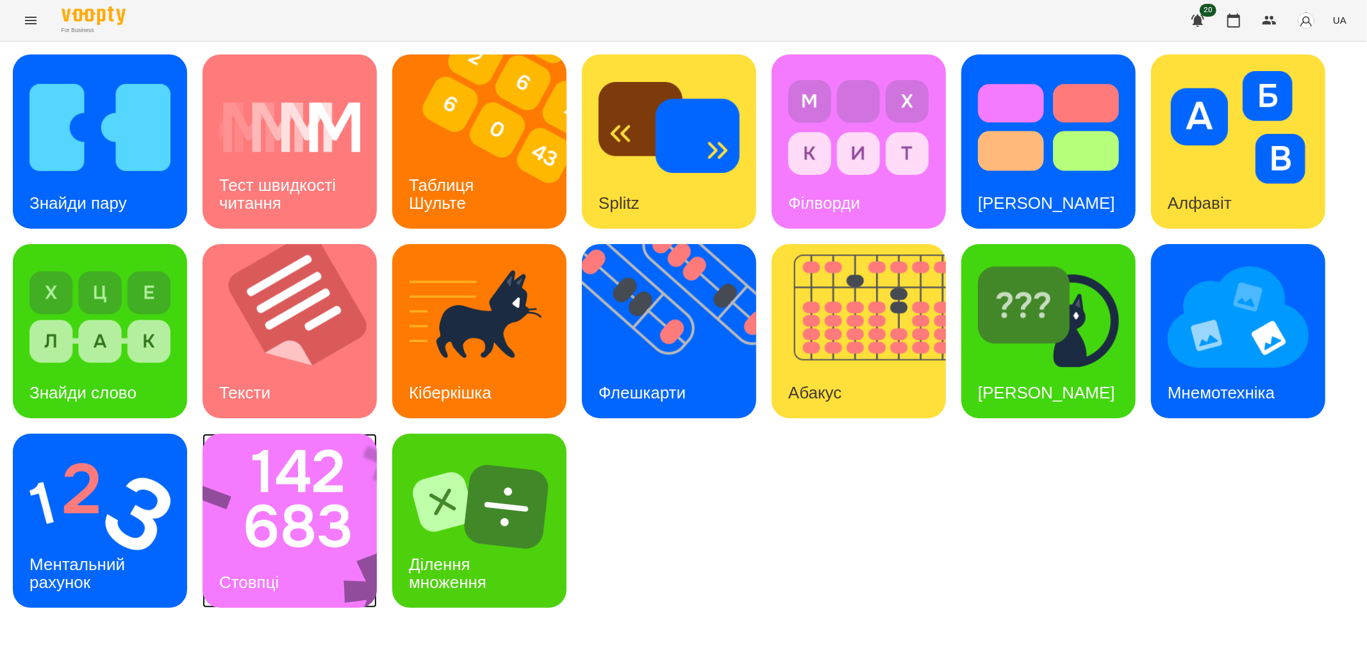
click at [241, 536] on img at bounding box center [298, 521] width 191 height 174
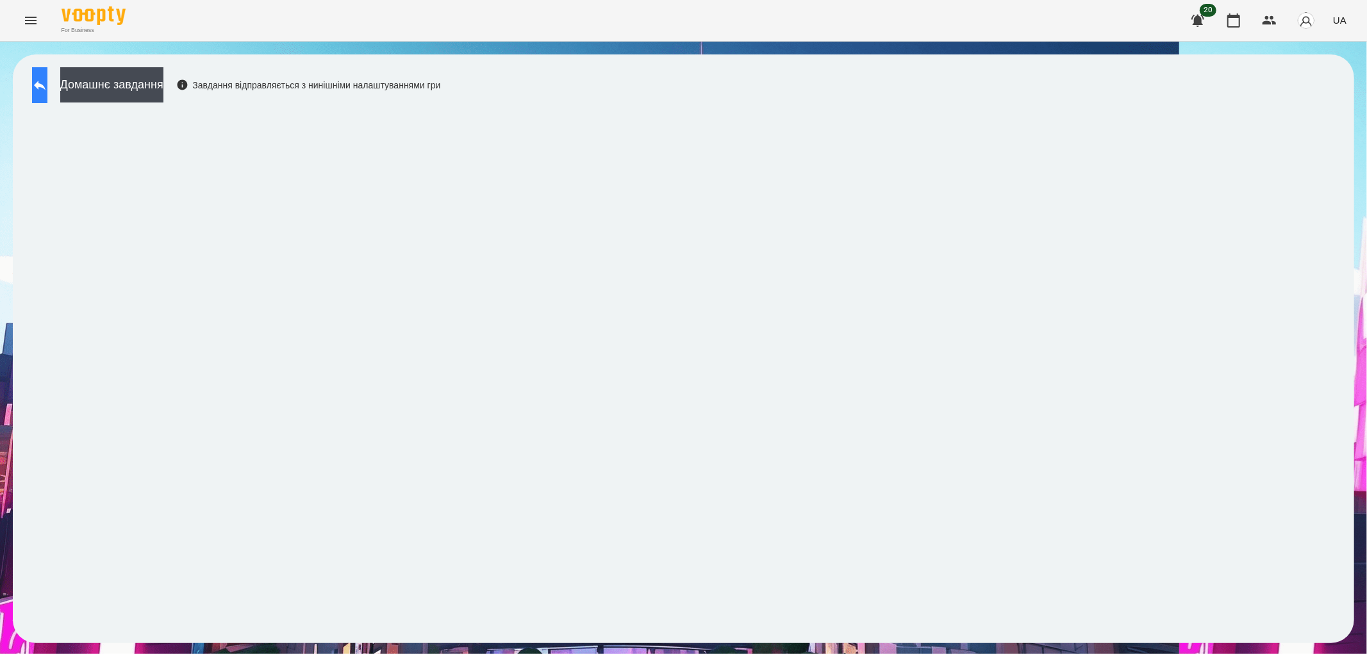
click at [42, 87] on button at bounding box center [39, 85] width 15 height 36
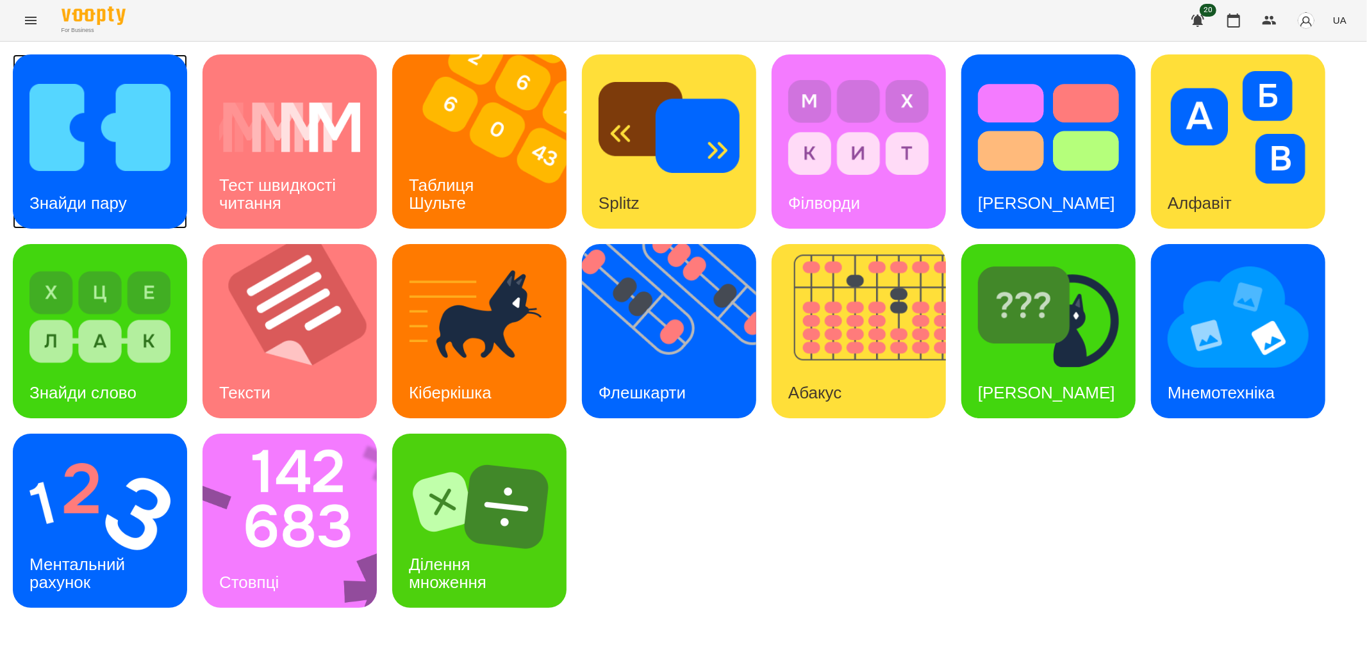
click at [124, 161] on img at bounding box center [99, 127] width 141 height 113
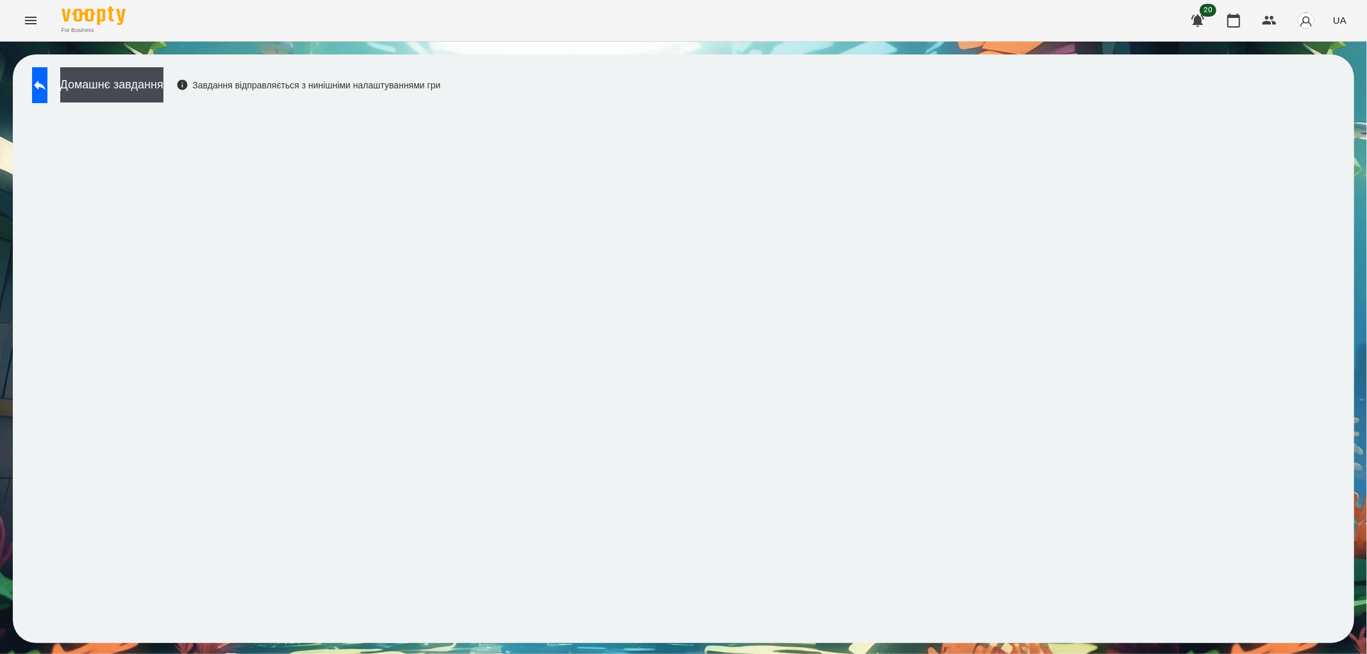
click at [804, 77] on div "Домашнє завдання Завдання відправляється з нинішніми налаштуваннями гри" at bounding box center [684, 348] width 1342 height 589
click at [658, 72] on div "Домашнє завдання Завдання відправляється з нинішніми налаштуваннями гри" at bounding box center [684, 348] width 1342 height 589
click at [43, 82] on button at bounding box center [39, 85] width 15 height 36
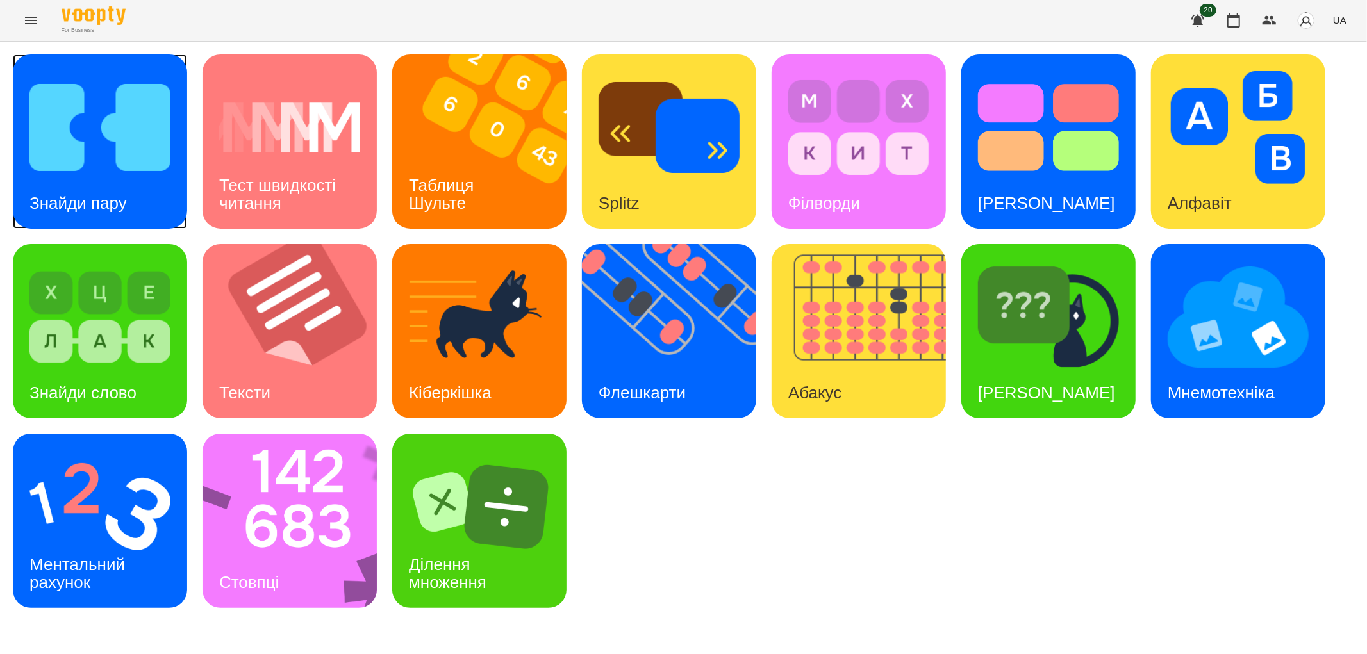
click at [81, 165] on img at bounding box center [99, 127] width 141 height 113
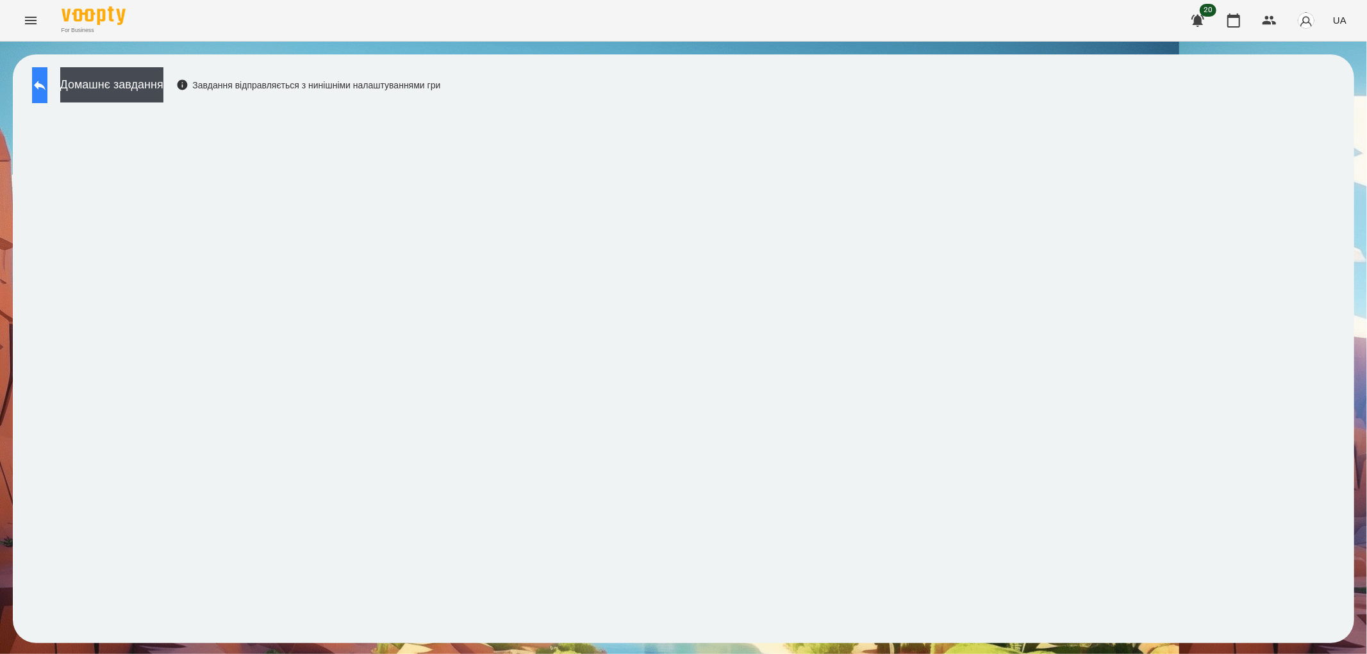
click at [46, 84] on icon at bounding box center [40, 86] width 12 height 10
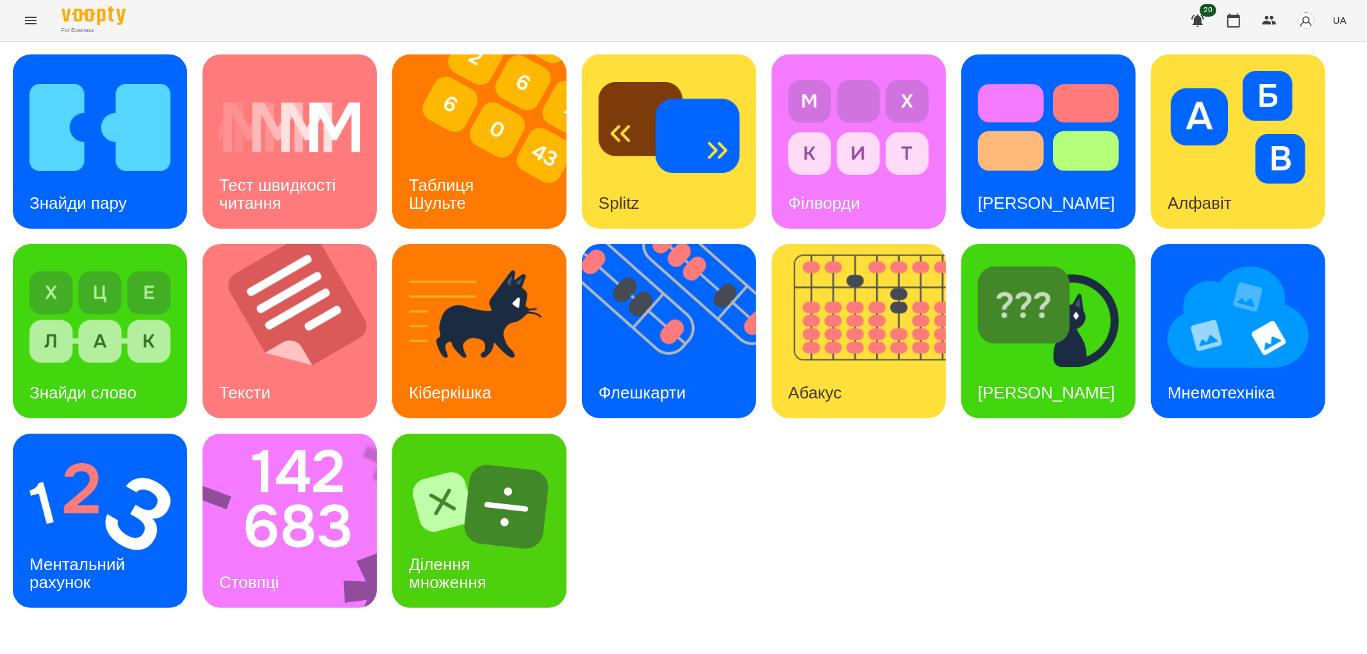
click at [776, 621] on div "Знайди пару Тест швидкості читання Таблиця Шульте Splitz Філворди Тест Струпа А…" at bounding box center [683, 331] width 1367 height 579
click at [667, 22] on div "For Business 20 UA" at bounding box center [683, 20] width 1367 height 41
click at [1048, 383] on h3 "[PERSON_NAME]" at bounding box center [1046, 392] width 137 height 19
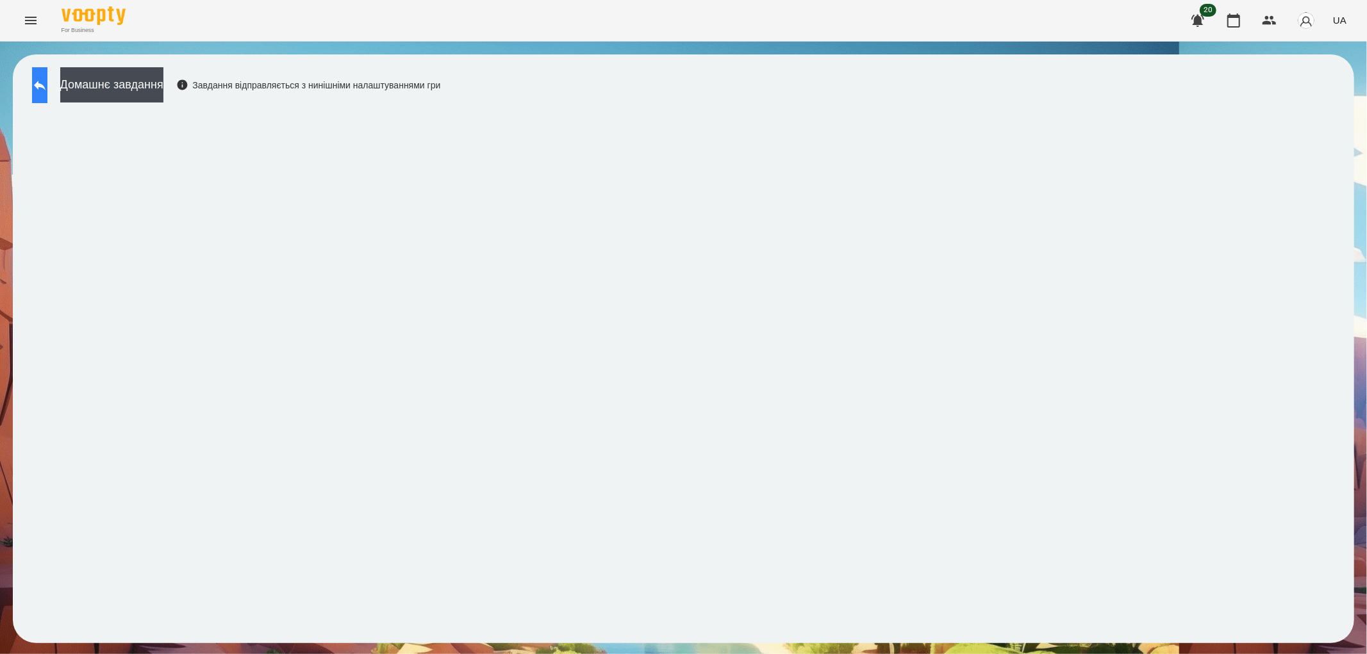
click at [35, 79] on button at bounding box center [39, 85] width 15 height 36
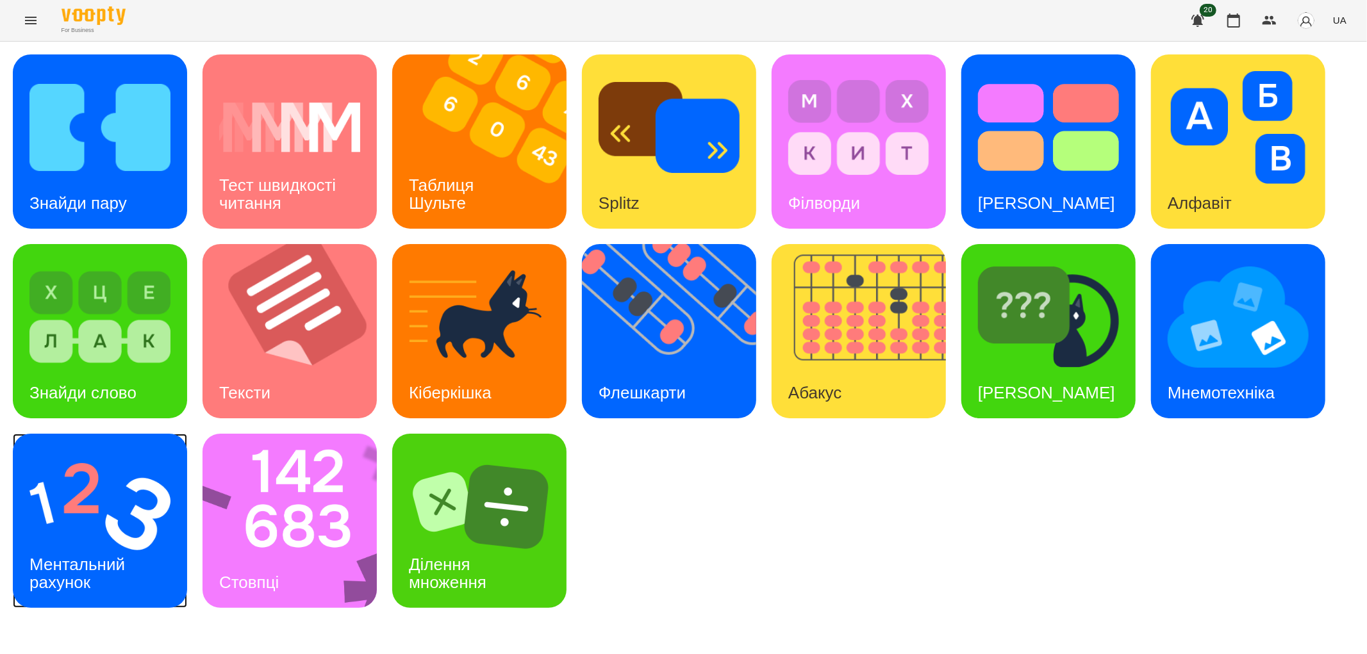
click at [110, 516] on img at bounding box center [99, 507] width 141 height 113
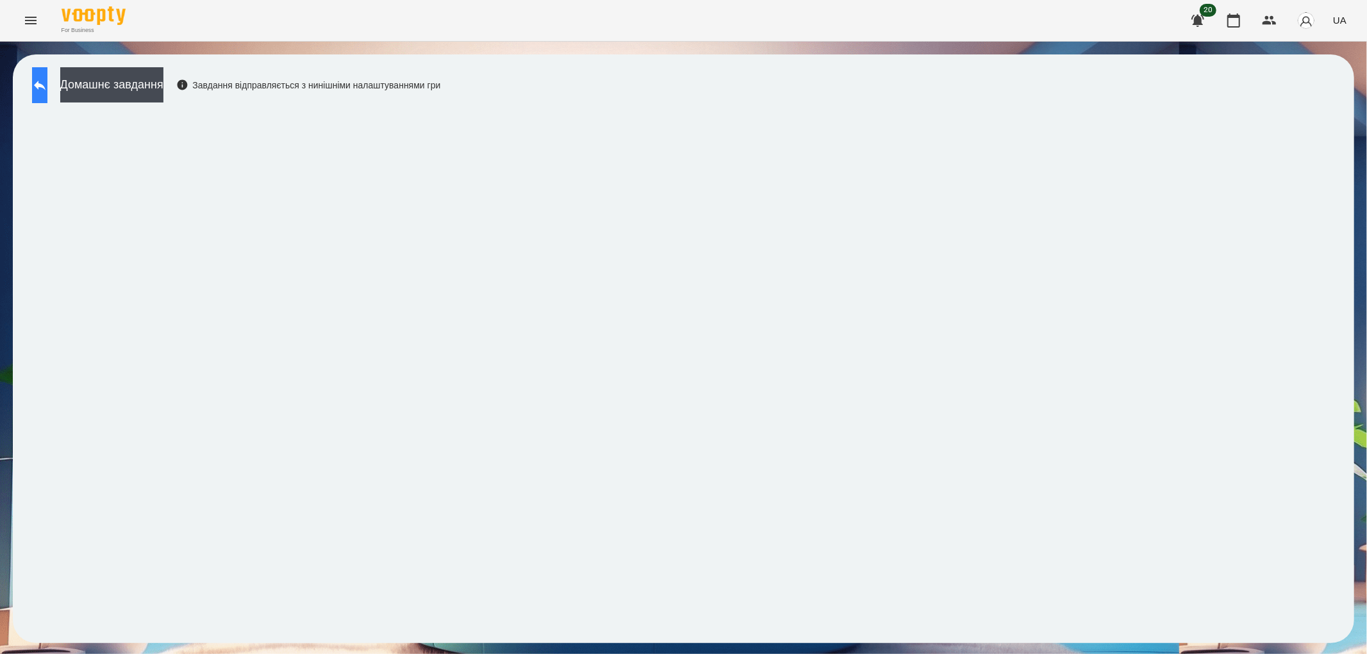
click at [46, 81] on icon at bounding box center [39, 85] width 15 height 15
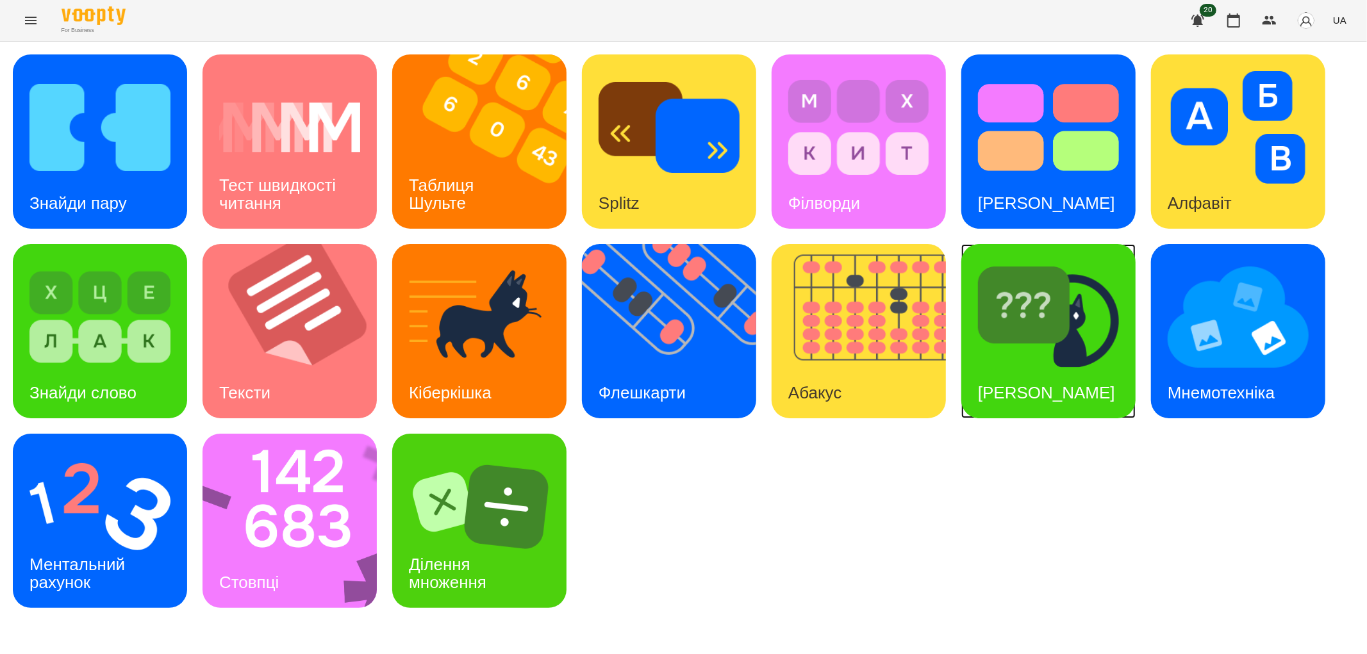
click at [1027, 388] on h3 "[PERSON_NAME]" at bounding box center [1046, 392] width 137 height 19
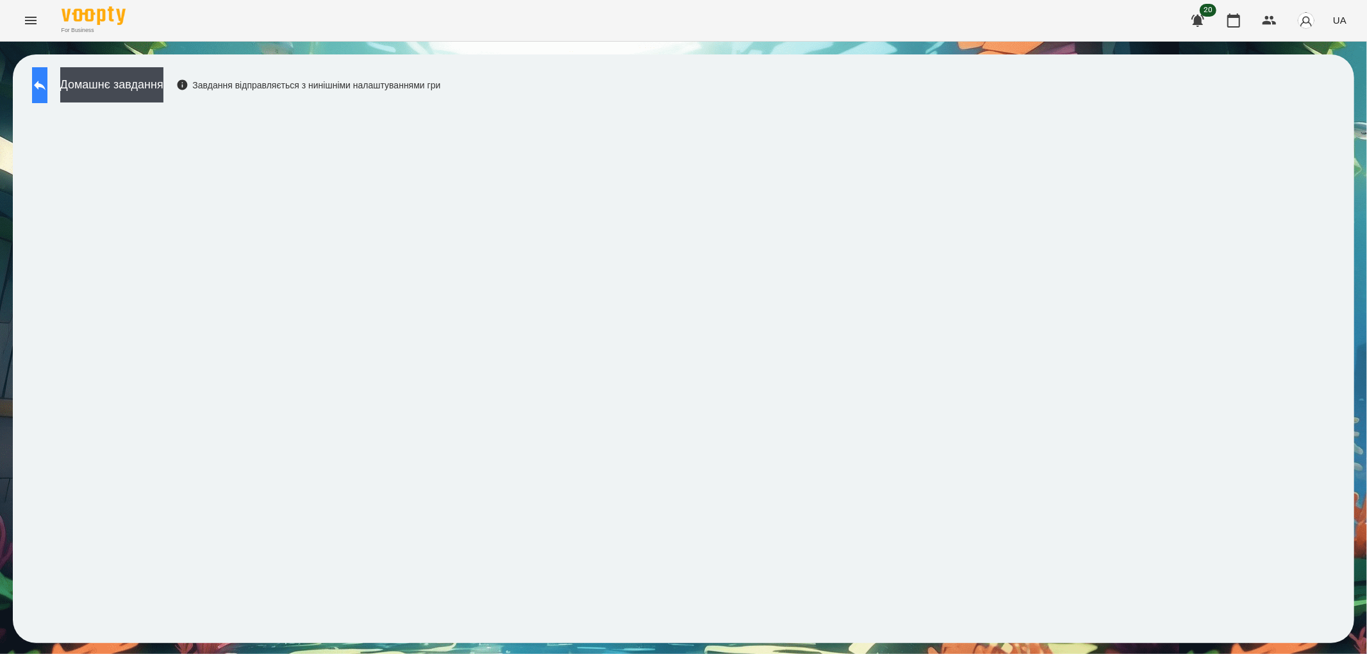
click at [39, 83] on button at bounding box center [39, 85] width 15 height 36
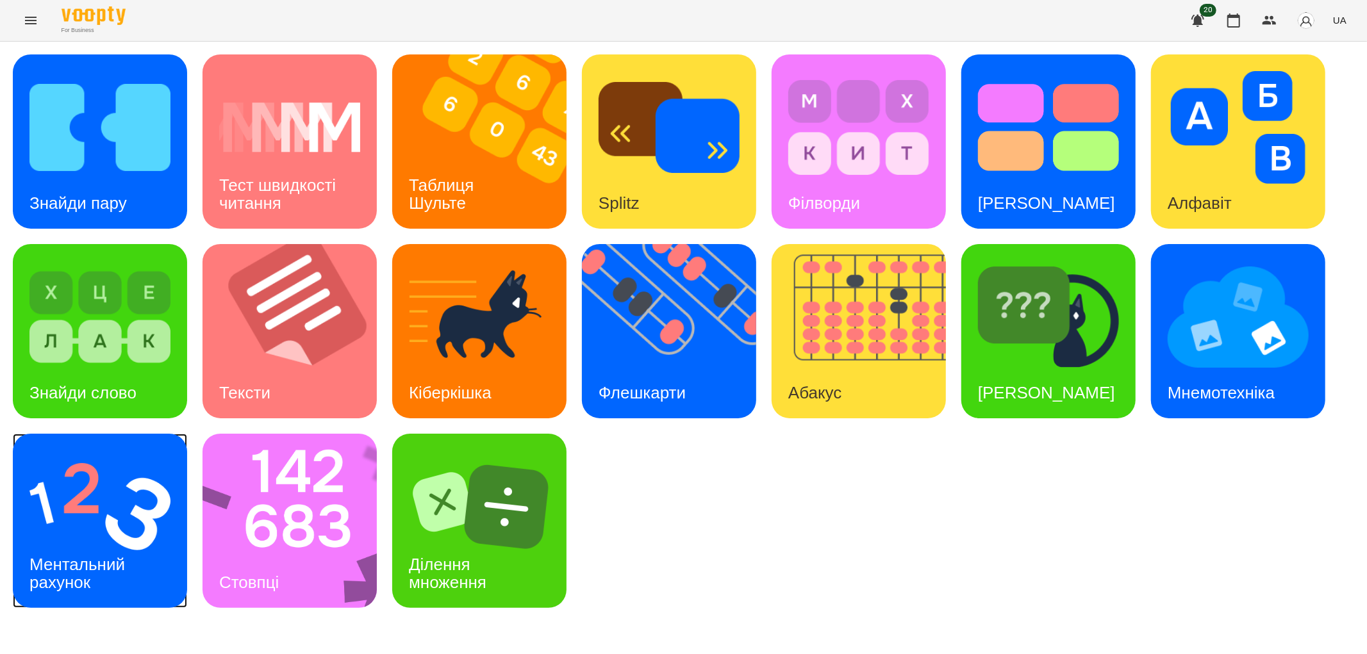
click at [49, 574] on h3 "Ментальний рахунок" at bounding box center [79, 573] width 100 height 37
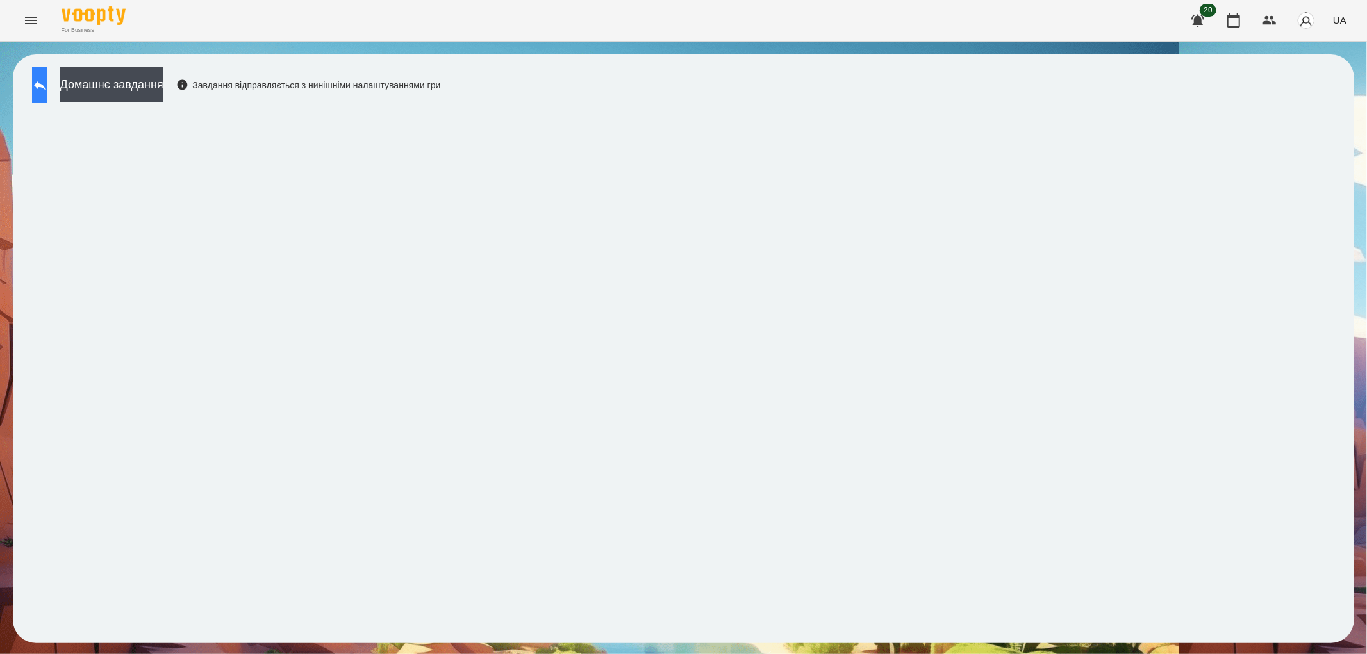
click at [46, 88] on icon at bounding box center [39, 85] width 15 height 15
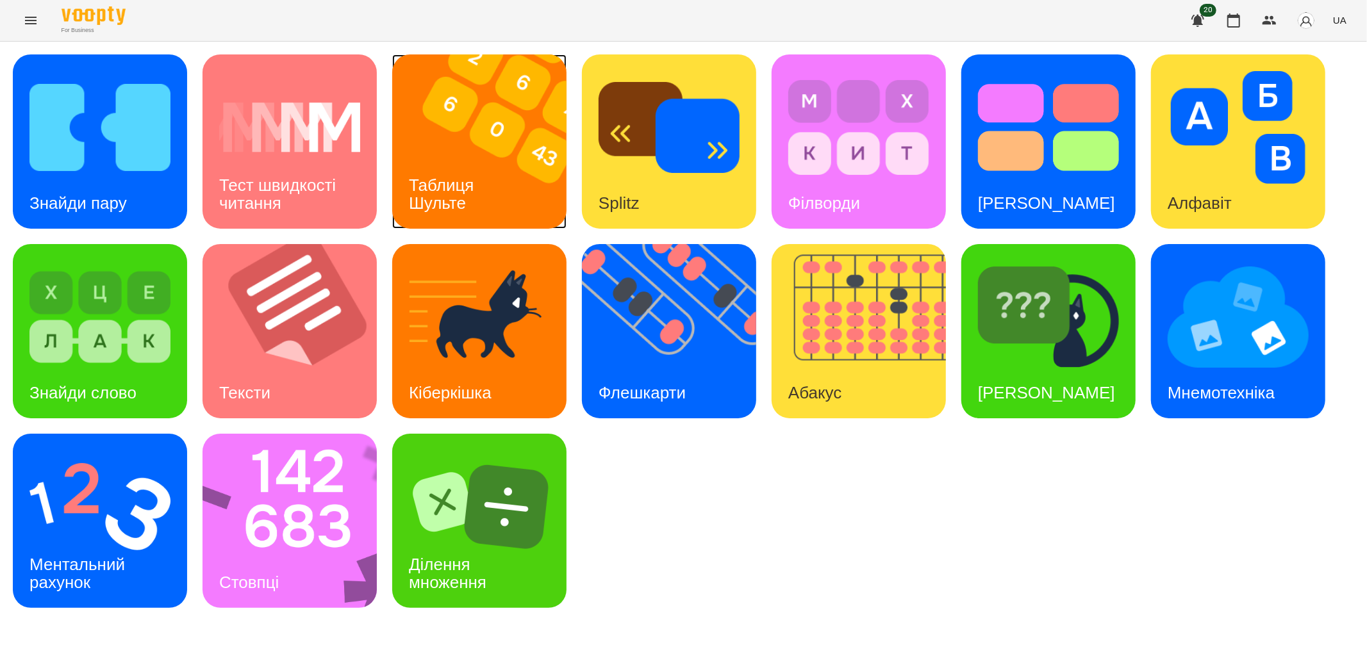
click at [446, 162] on div "Таблиця Шульте" at bounding box center [443, 194] width 103 height 69
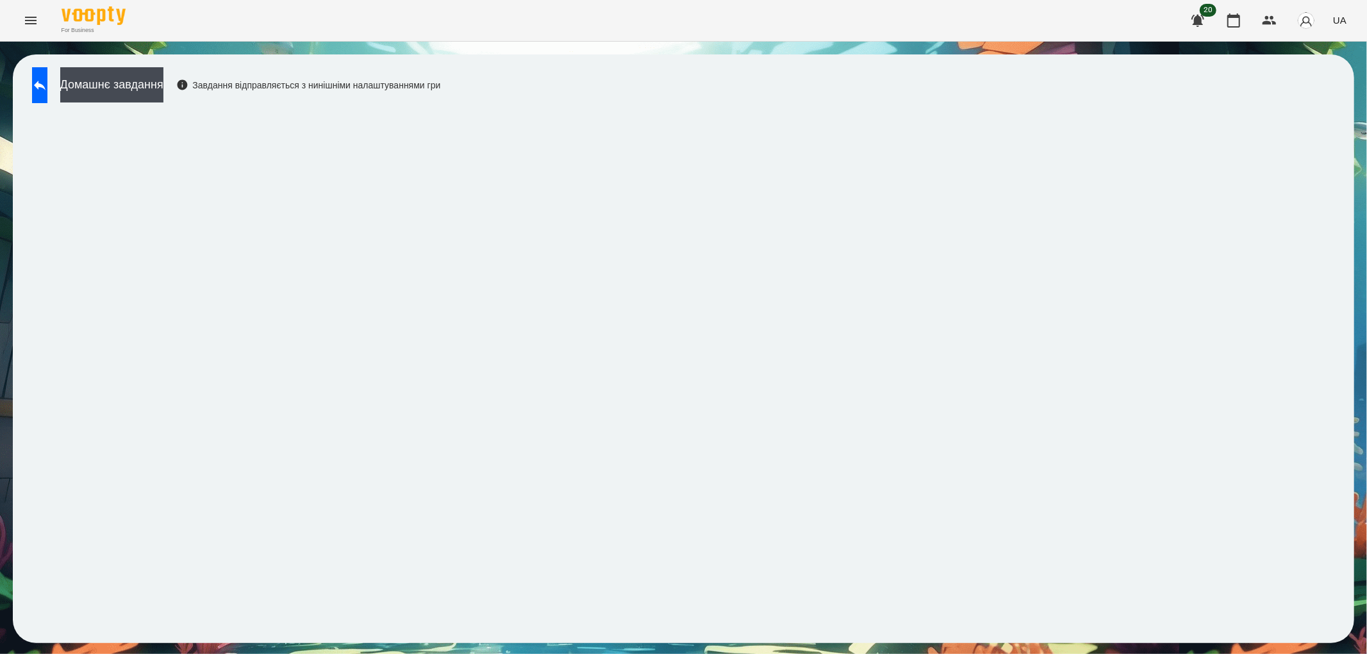
click at [30, 23] on icon "Menu" at bounding box center [31, 21] width 12 height 8
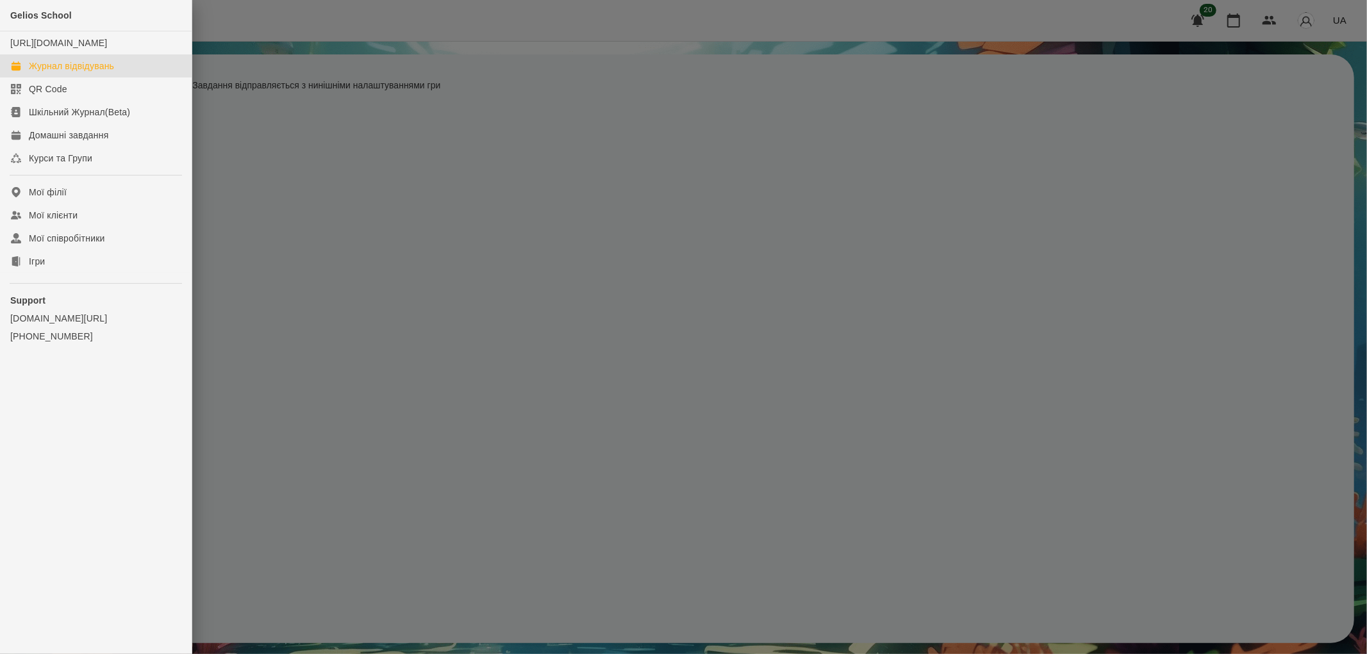
click at [60, 72] on div "Журнал відвідувань" at bounding box center [71, 66] width 85 height 13
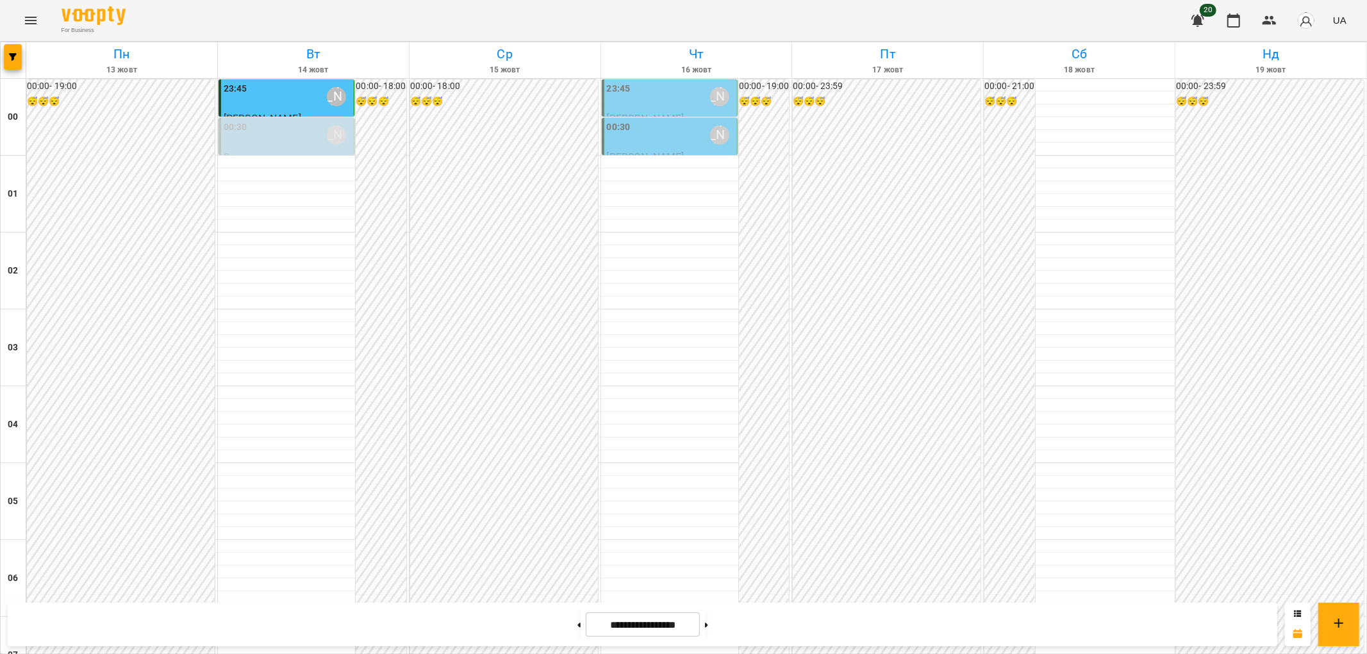
scroll to position [1282, 0]
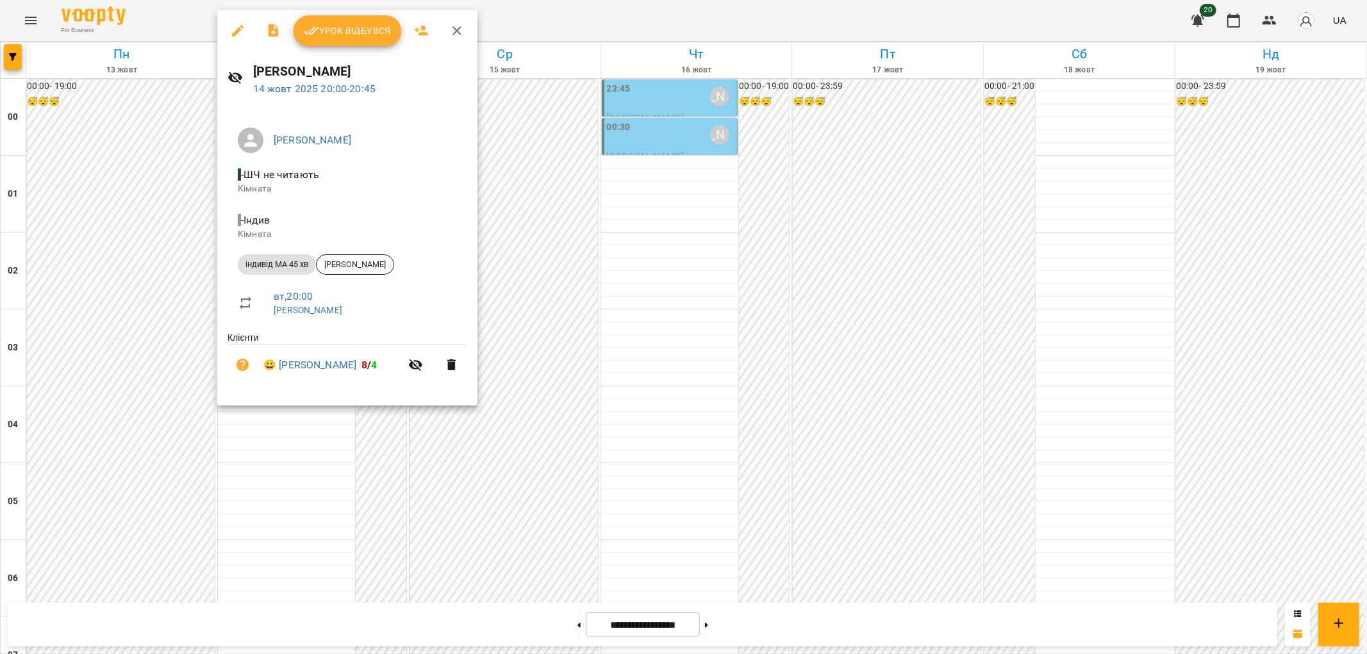
click at [330, 31] on span "Урок відбувся" at bounding box center [347, 30] width 87 height 15
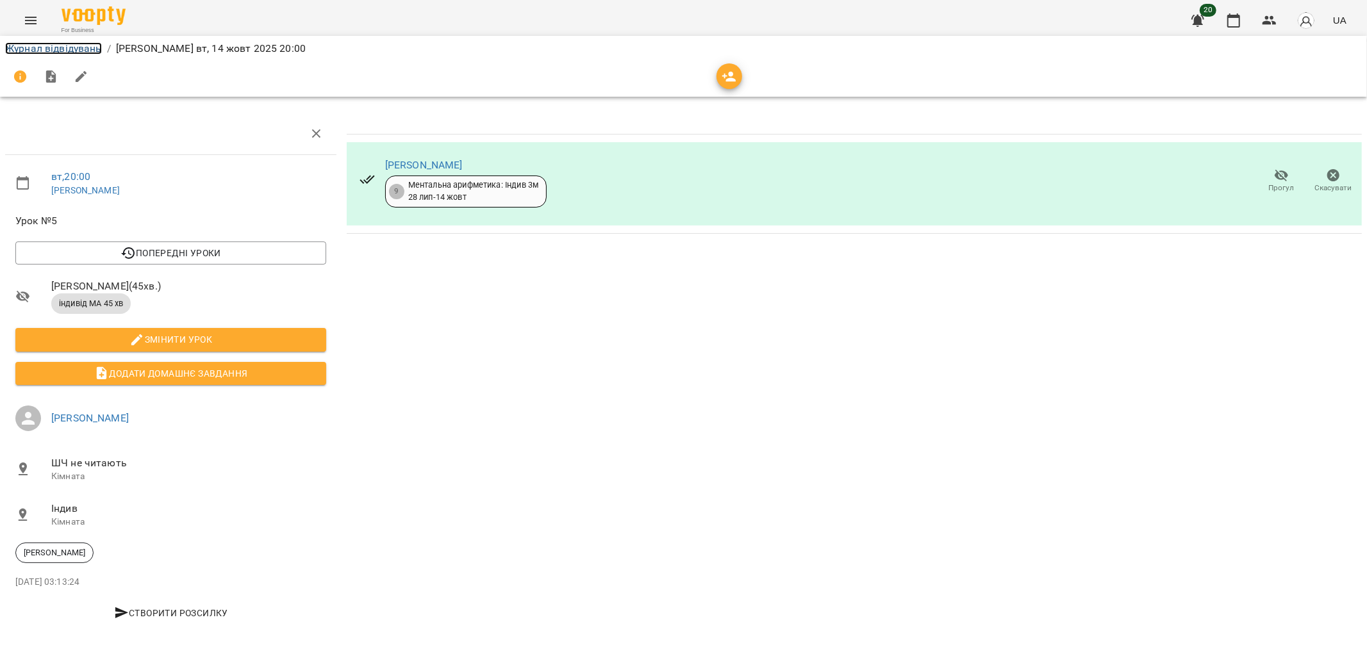
click at [78, 46] on link "Журнал відвідувань" at bounding box center [53, 48] width 97 height 12
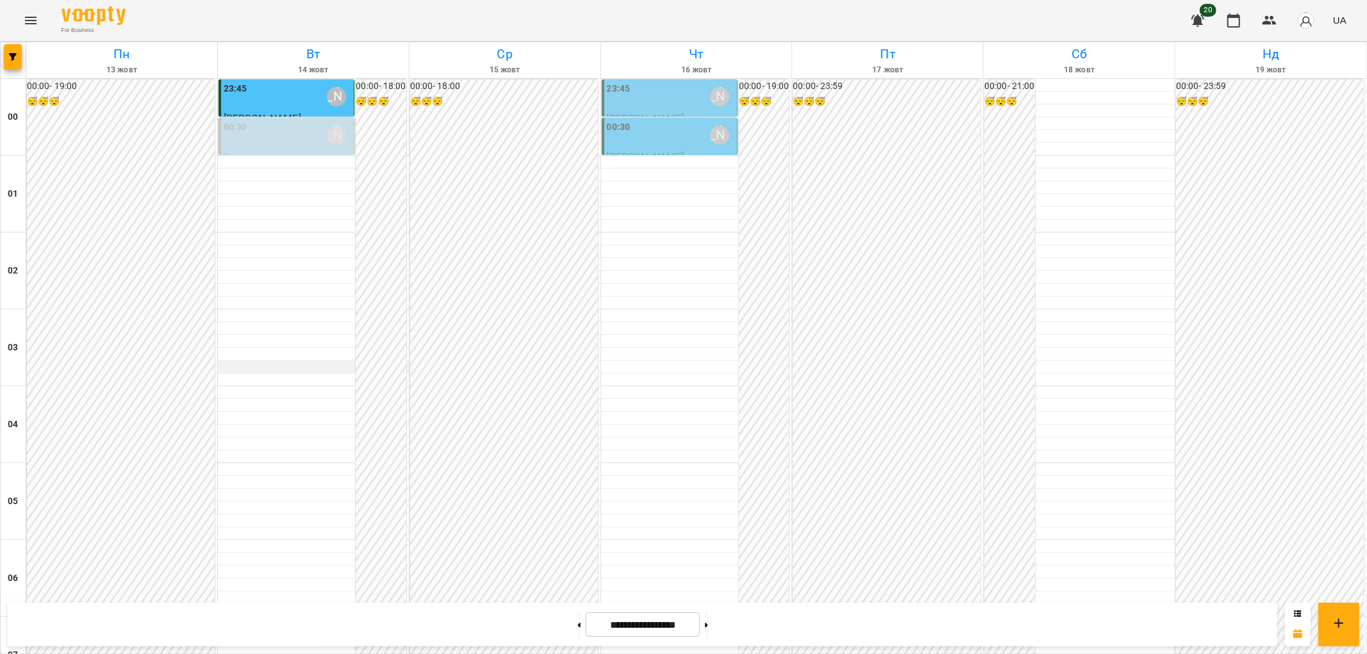
scroll to position [1328, 0]
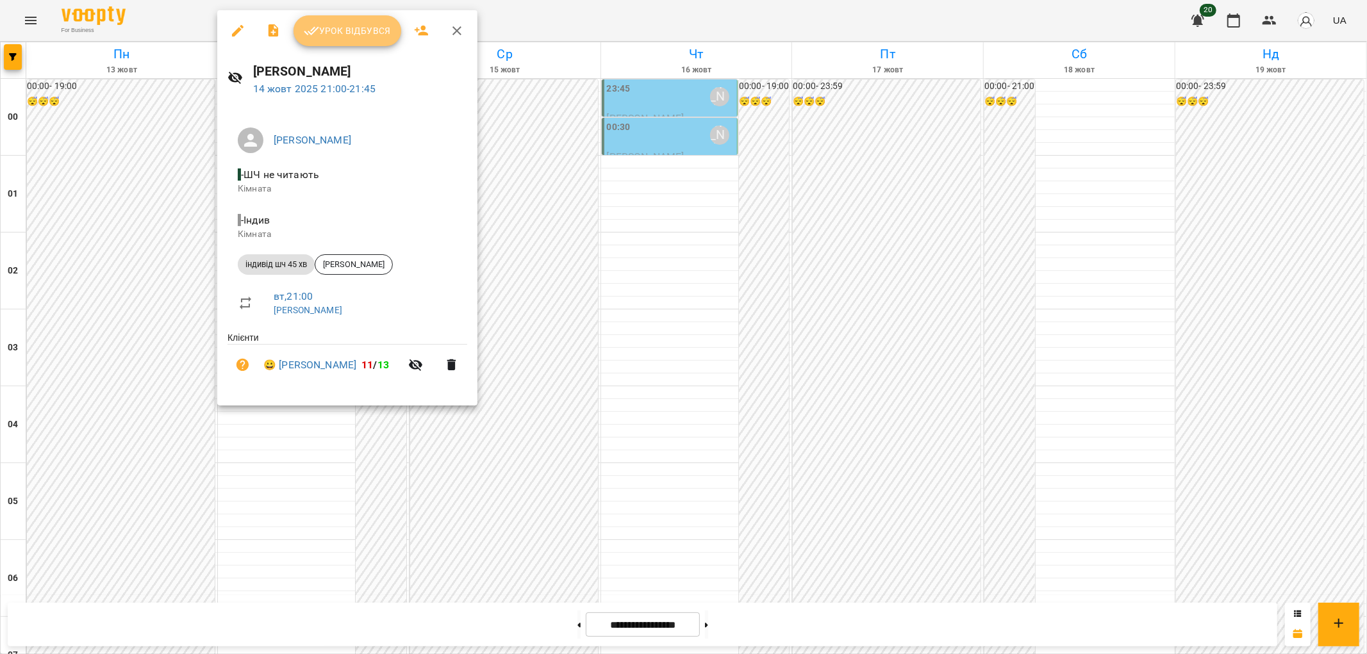
click at [333, 30] on span "Урок відбувся" at bounding box center [347, 30] width 87 height 15
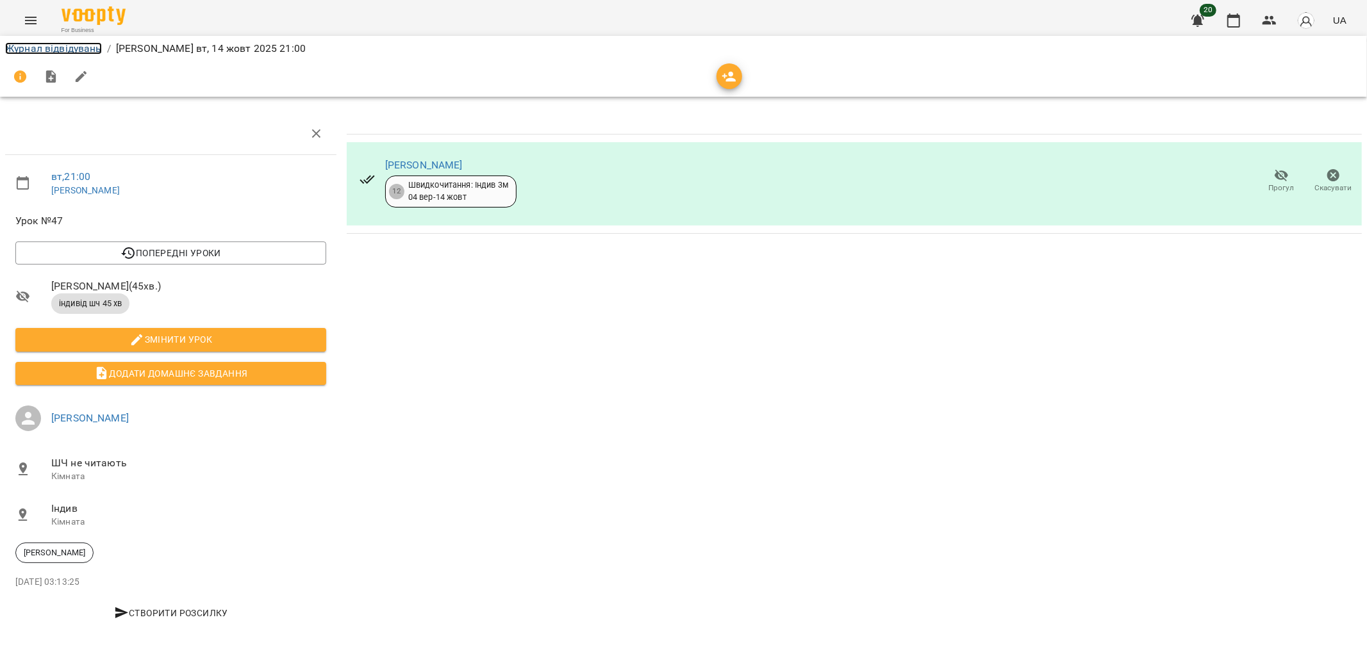
click at [65, 49] on link "Журнал відвідувань" at bounding box center [53, 48] width 97 height 12
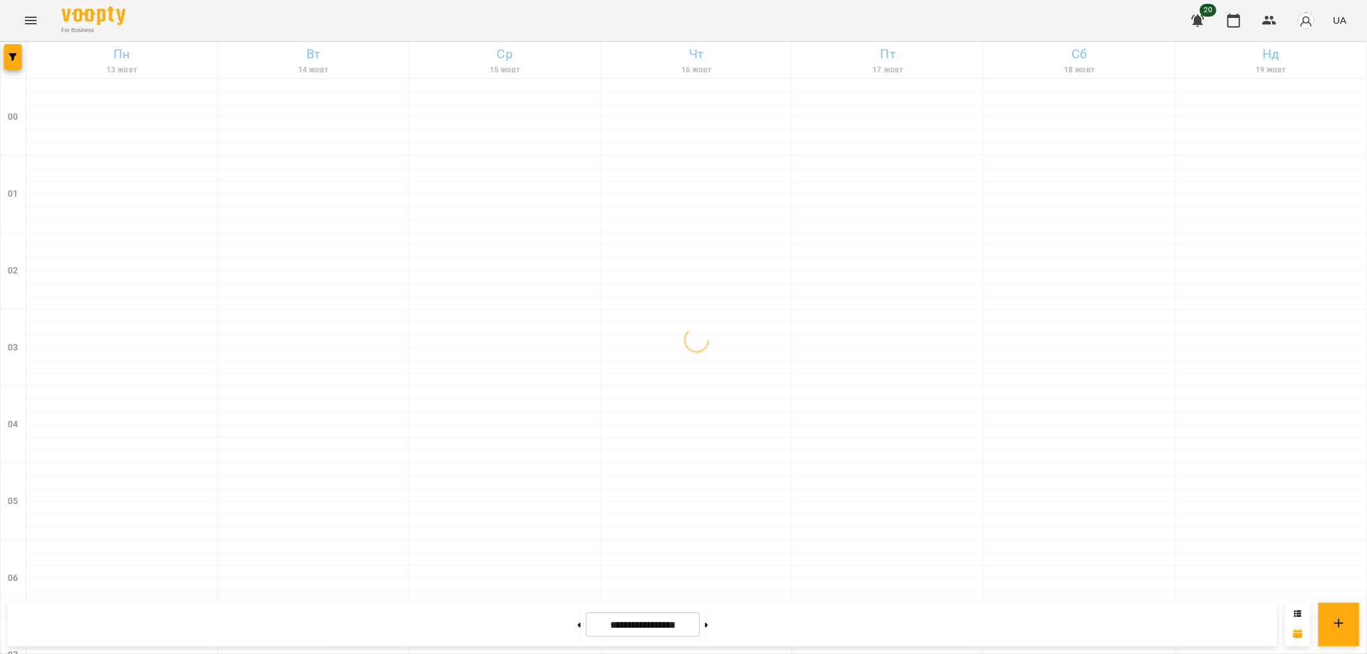
scroll to position [1328, 0]
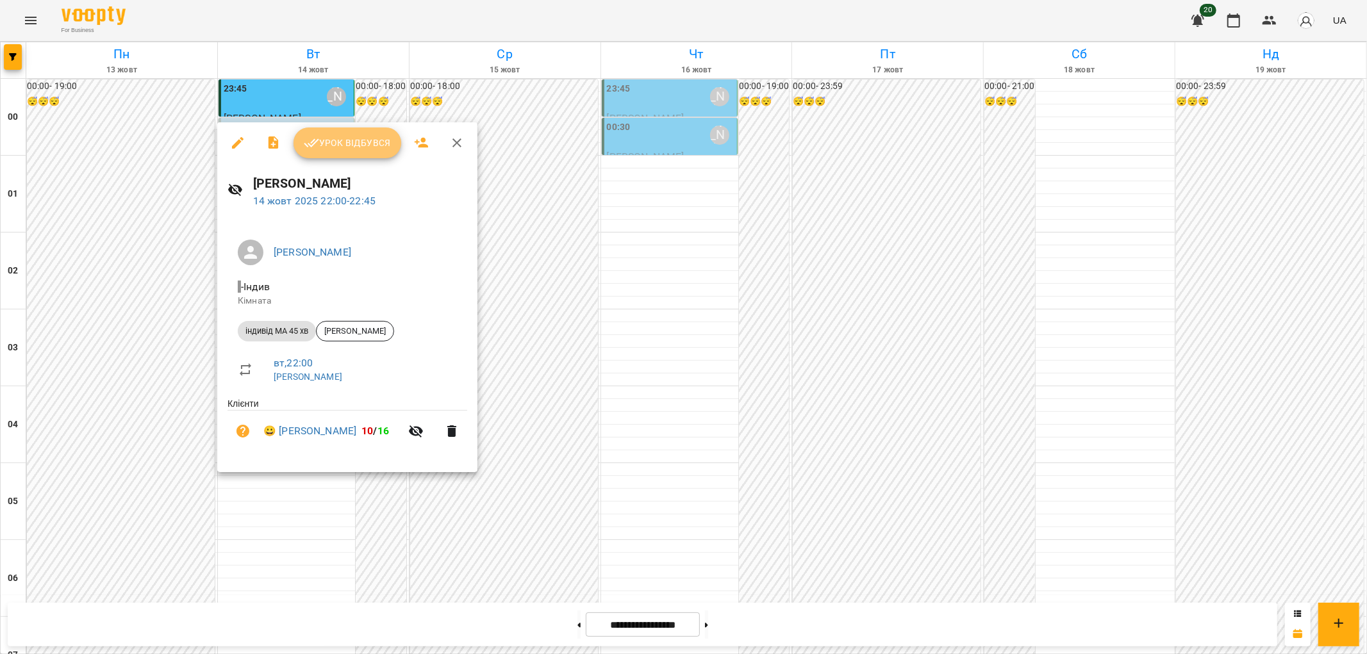
click at [337, 142] on span "Урок відбувся" at bounding box center [347, 142] width 87 height 15
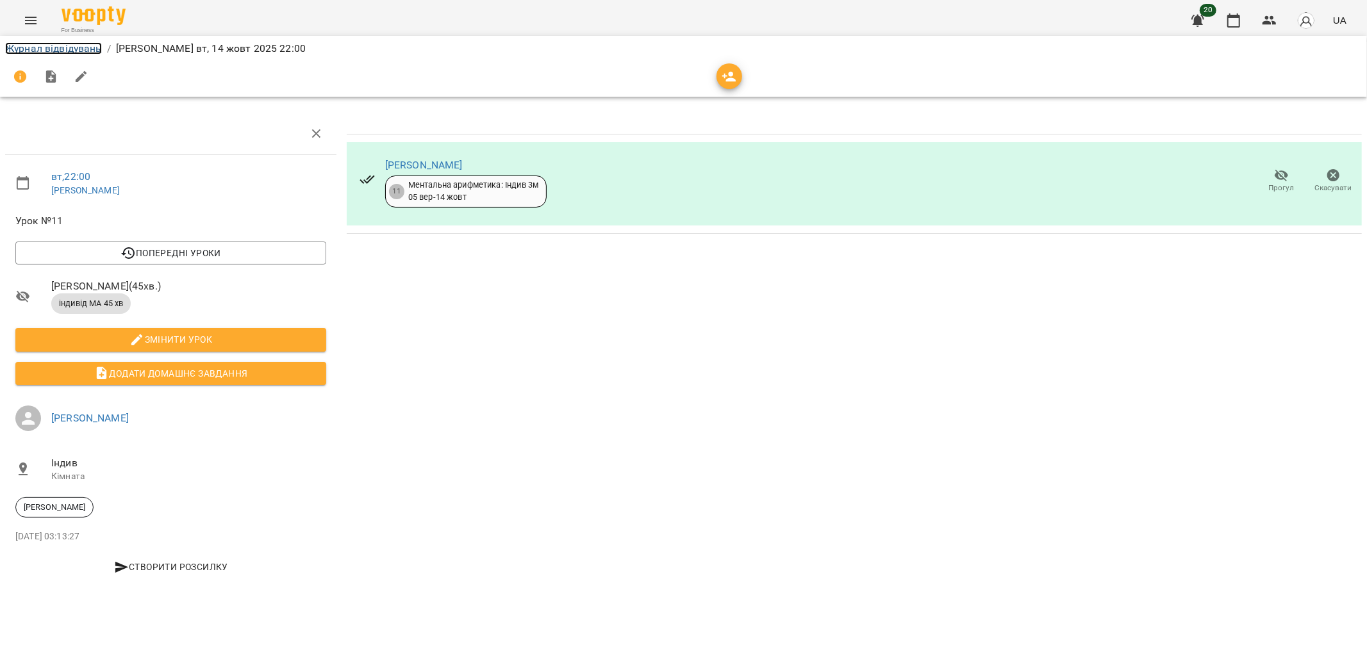
click at [77, 46] on link "Журнал відвідувань" at bounding box center [53, 48] width 97 height 12
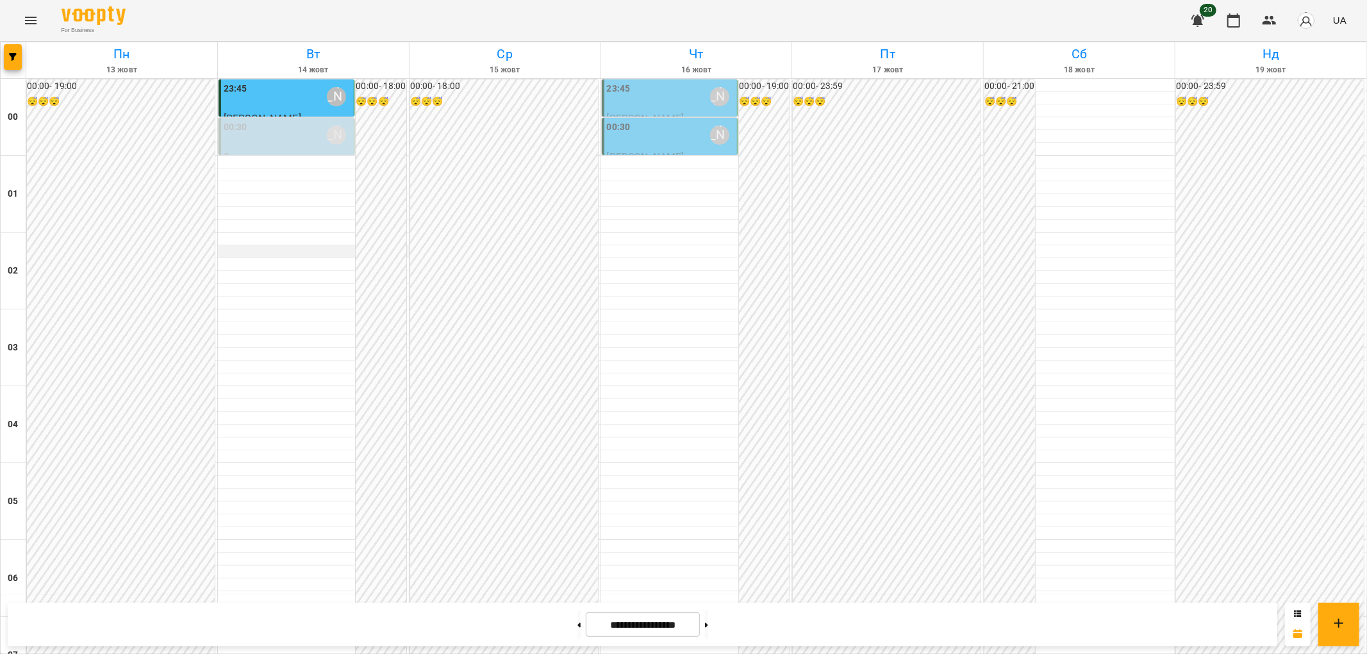
scroll to position [1328, 0]
